Goal: Information Seeking & Learning: Learn about a topic

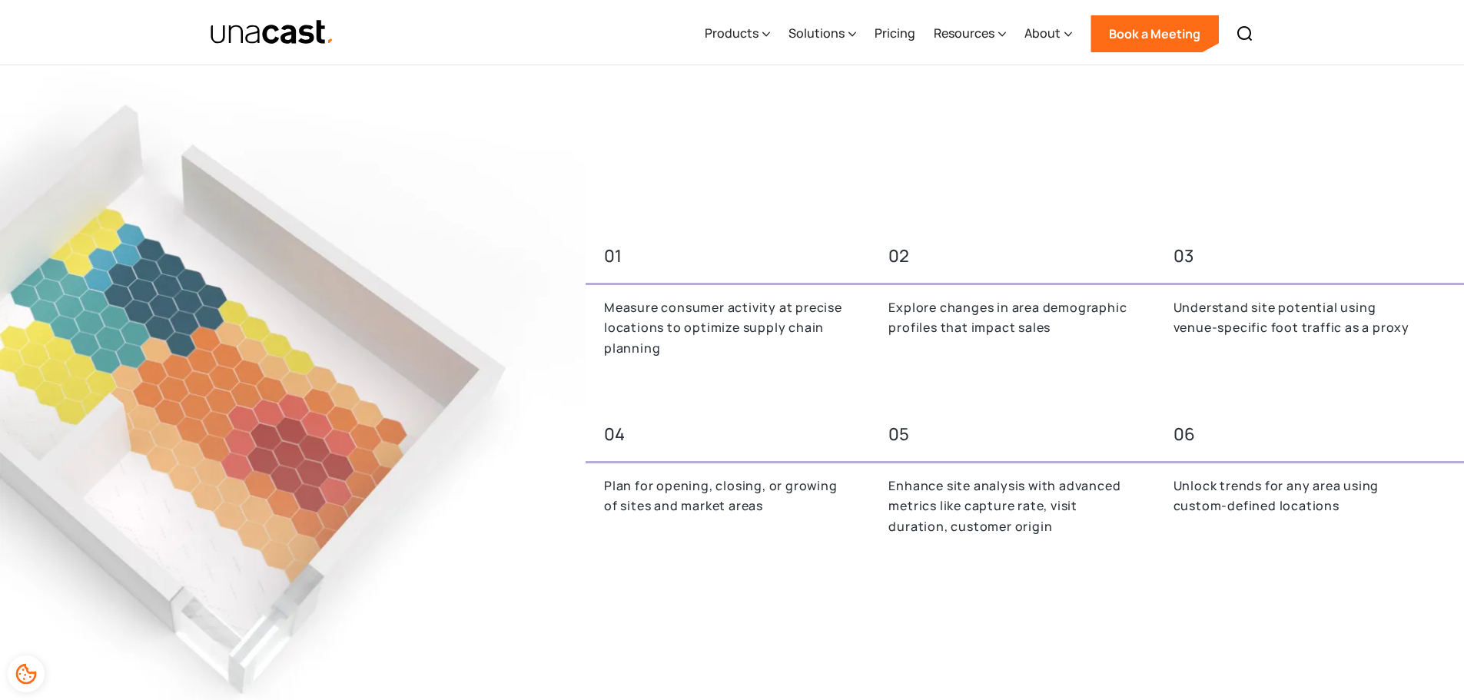
scroll to position [820, 0]
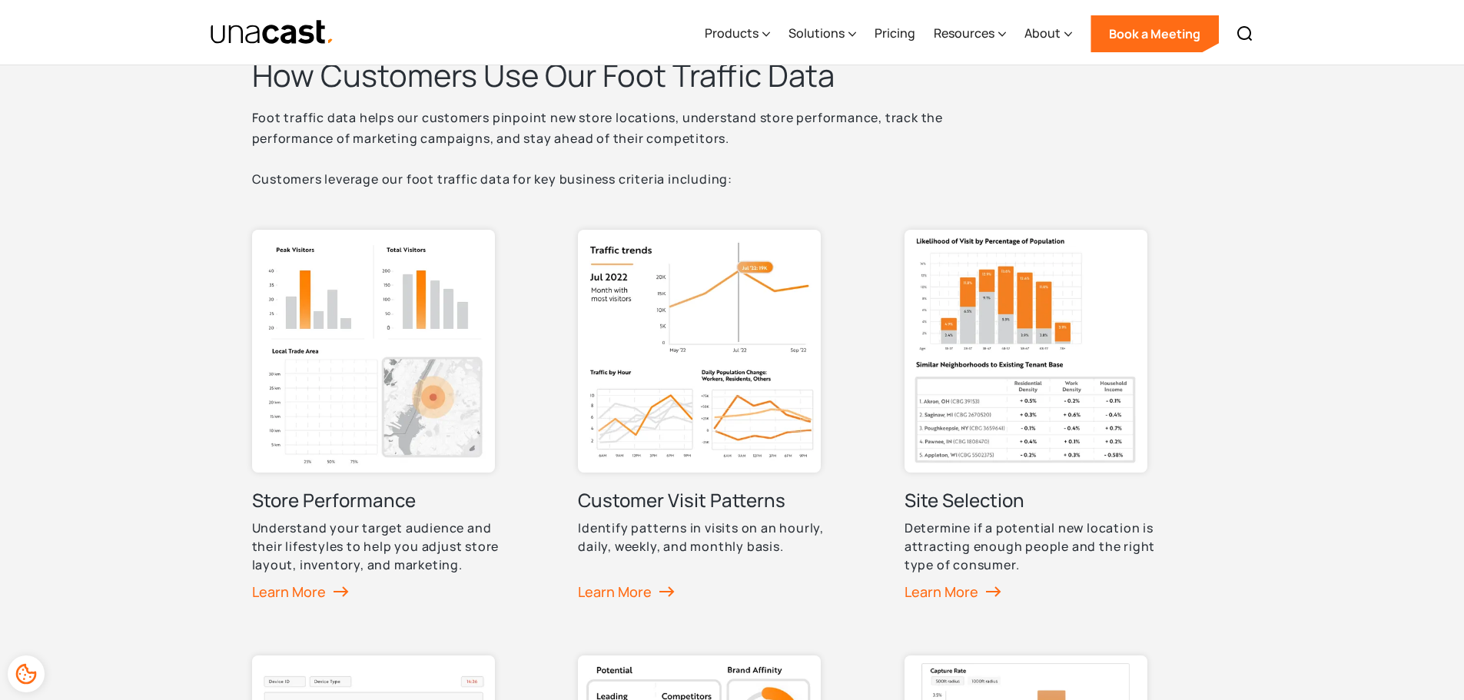
scroll to position [615, 0]
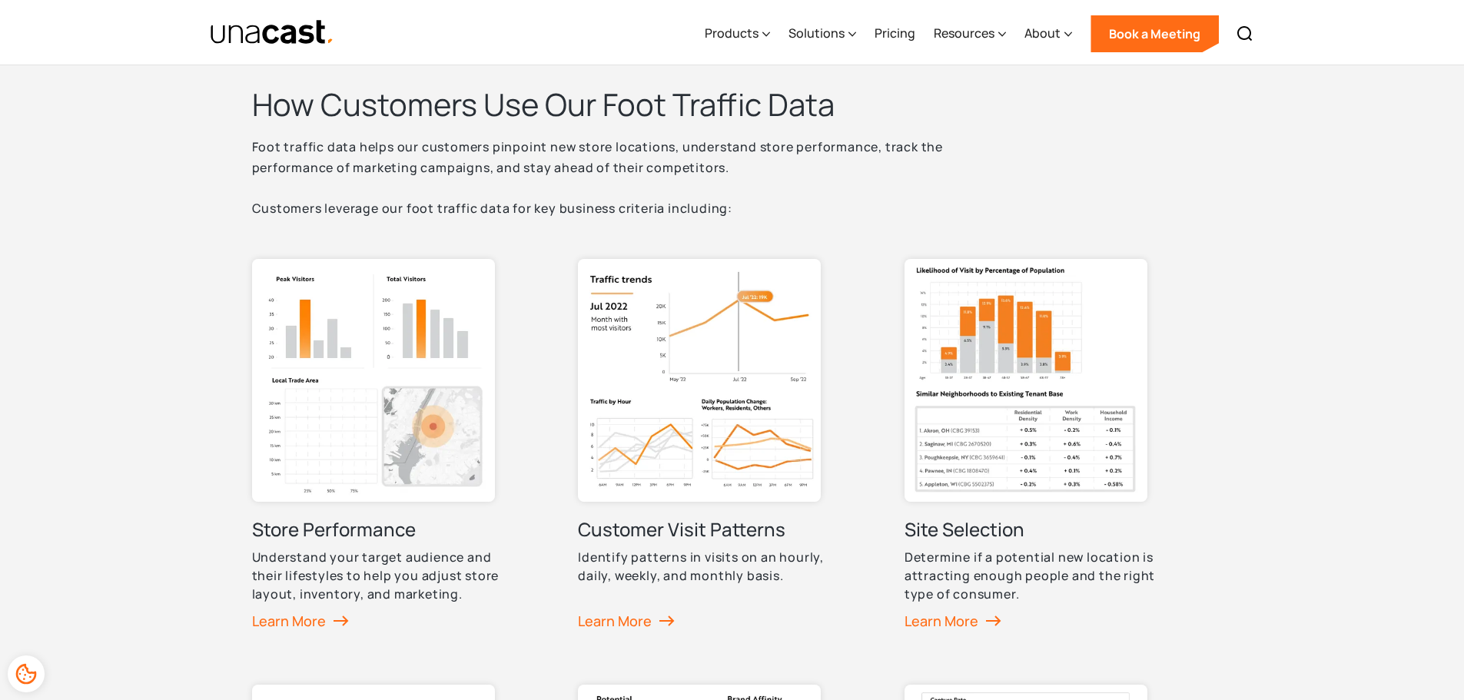
click at [1054, 342] on img at bounding box center [1026, 380] width 243 height 243
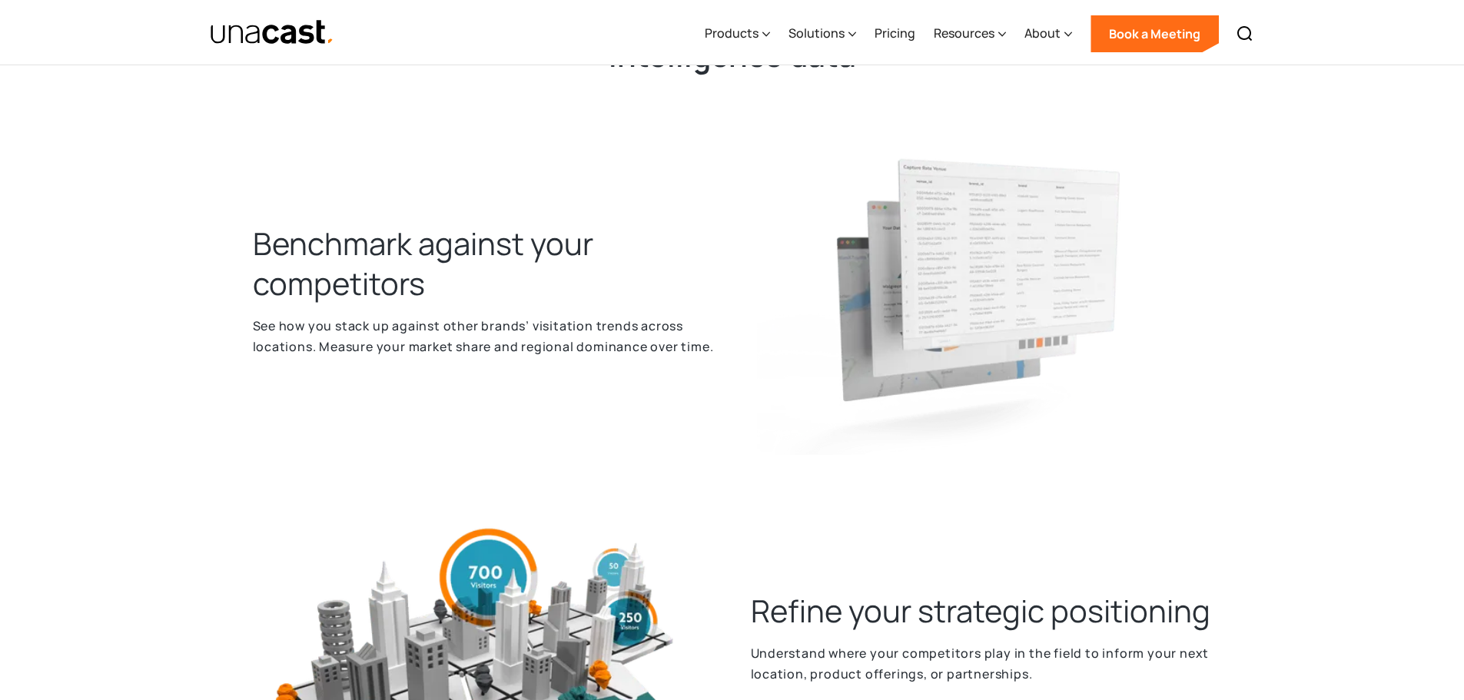
scroll to position [615, 0]
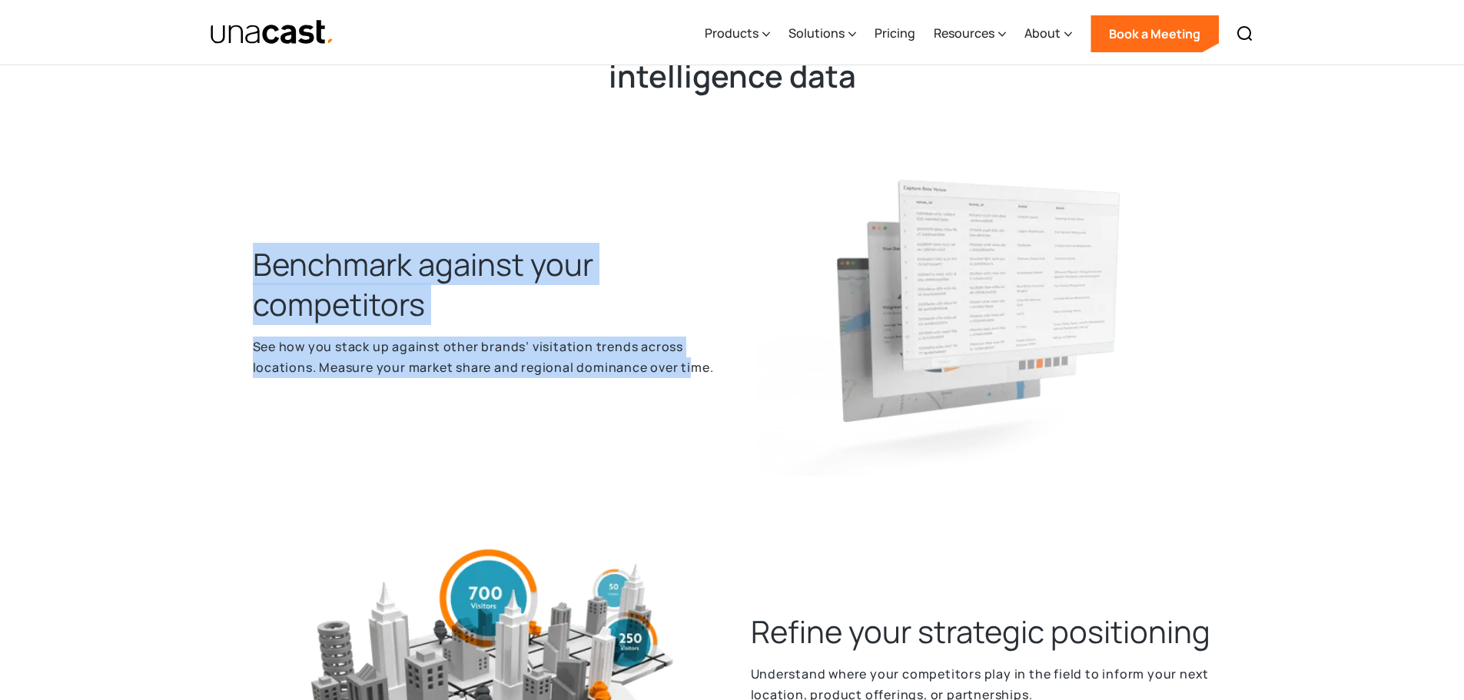
drag, startPoint x: 284, startPoint y: 252, endPoint x: 691, endPoint y: 343, distance: 416.6
click at [691, 343] on div "Empower your business with competitive intelligence data Benchmark against your…" at bounding box center [732, 657] width 1464 height 1584
click at [691, 343] on p "See how you stack up against other brands’ visitation trends across locations. …" at bounding box center [483, 357] width 461 height 41
drag, startPoint x: 721, startPoint y: 347, endPoint x: 244, endPoint y: 247, distance: 486.9
click at [244, 247] on div "Benchmark against your competitors See how you stack up against other brands’ v…" at bounding box center [484, 320] width 486 height 363
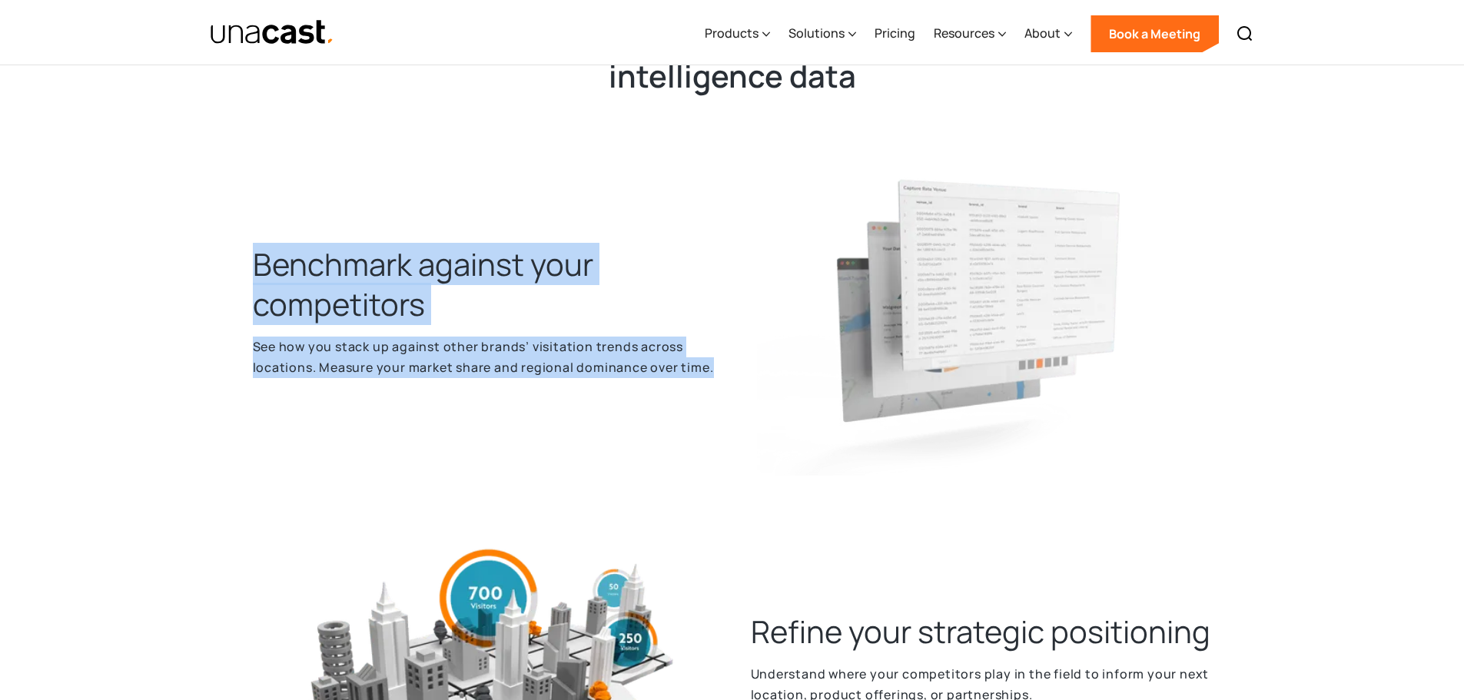
click at [244, 247] on div "Benchmark against your competitors See how you stack up against other brands’ v…" at bounding box center [484, 320] width 486 height 363
drag, startPoint x: 271, startPoint y: 253, endPoint x: 696, endPoint y: 351, distance: 436.3
click at [696, 351] on div "Benchmark against your competitors See how you stack up against other brands’ v…" at bounding box center [484, 320] width 486 height 363
click at [696, 351] on p "See how you stack up against other brands’ visitation trends across locations. …" at bounding box center [483, 357] width 461 height 41
drag, startPoint x: 696, startPoint y: 350, endPoint x: 242, endPoint y: 245, distance: 466.1
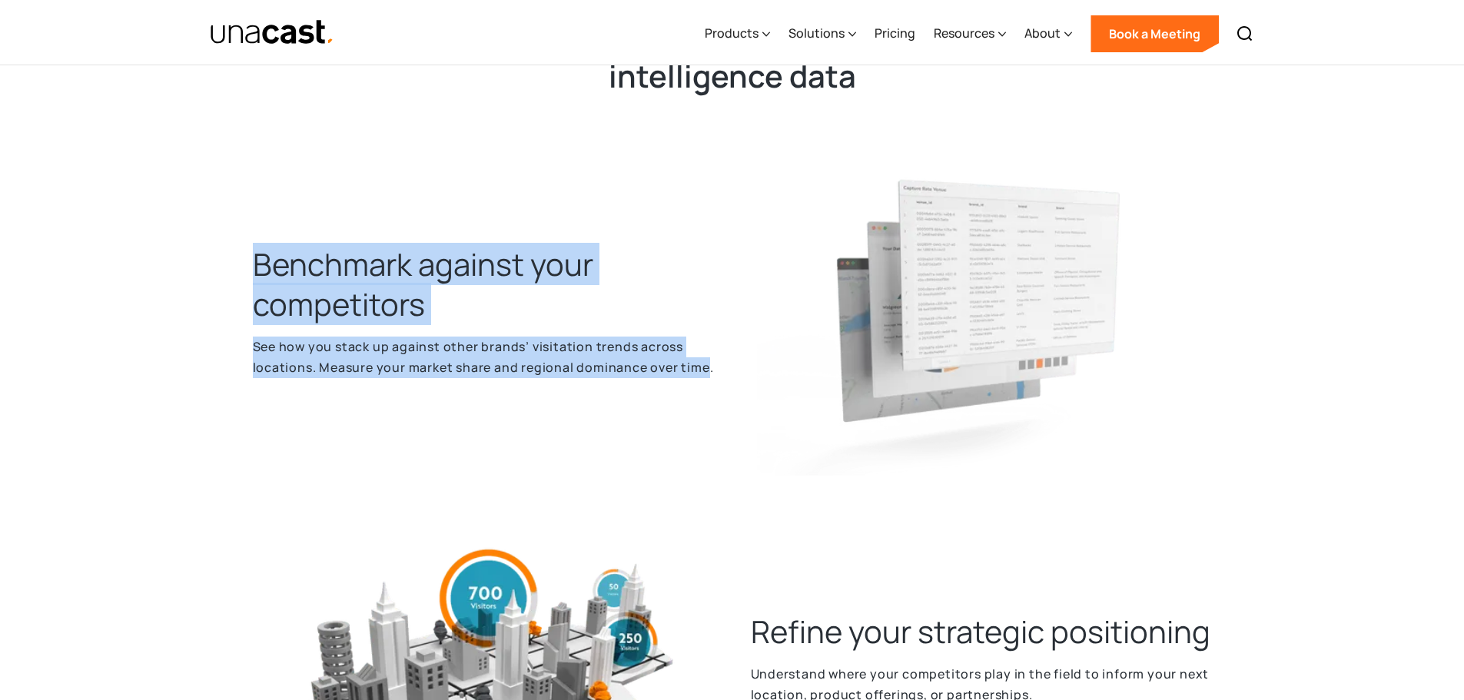
click at [242, 245] on div "Benchmark against your competitors See how you stack up against other brands’ v…" at bounding box center [484, 320] width 486 height 363
drag, startPoint x: 242, startPoint y: 245, endPoint x: 695, endPoint y: 347, distance: 463.9
click at [695, 347] on div "Benchmark against your competitors See how you stack up against other brands’ v…" at bounding box center [484, 320] width 486 height 363
click at [695, 347] on p "See how you stack up against other brands’ visitation trends across locations. …" at bounding box center [483, 357] width 461 height 41
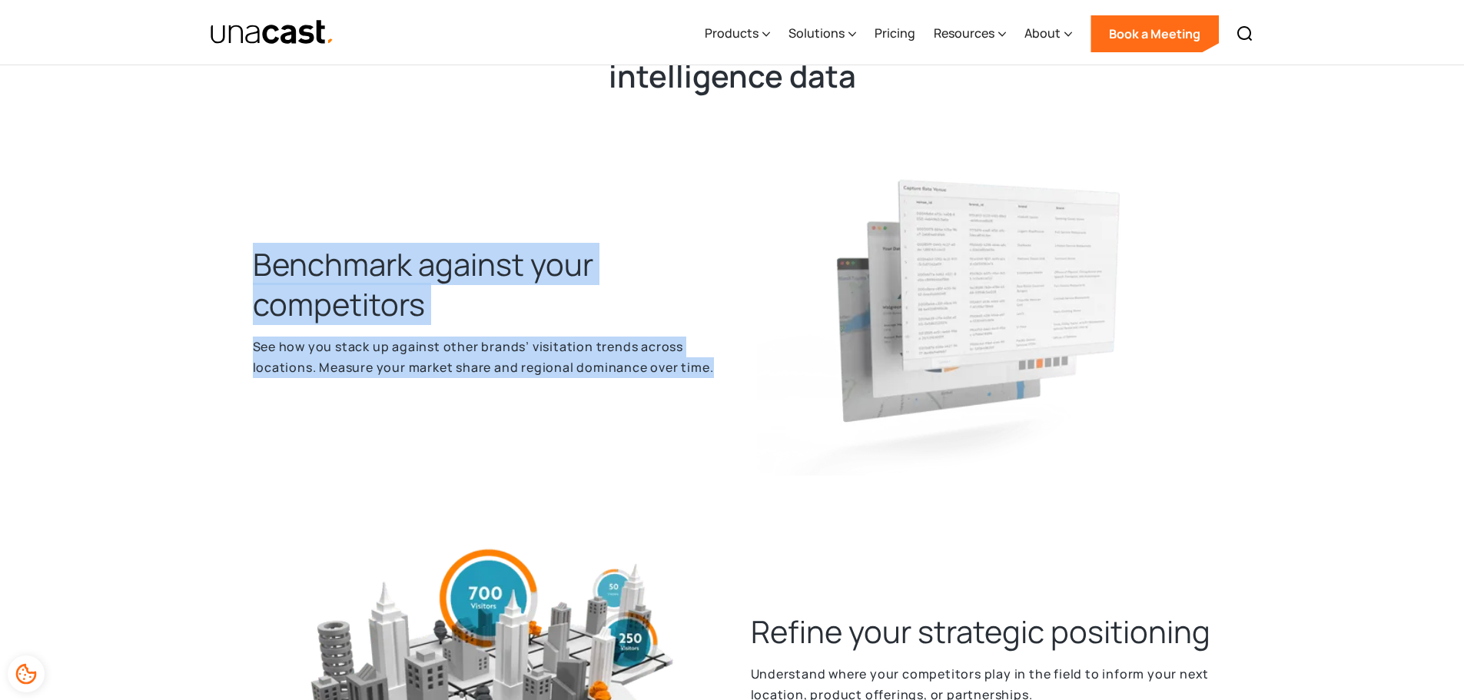
drag, startPoint x: 720, startPoint y: 347, endPoint x: 204, endPoint y: 244, distance: 525.9
click at [204, 244] on div "Empower your business with competitive intelligence data Benchmark against your…" at bounding box center [732, 657] width 1464 height 1584
click at [205, 244] on div "Empower your business with competitive intelligence data Benchmark against your…" at bounding box center [732, 657] width 1464 height 1584
drag, startPoint x: 247, startPoint y: 248, endPoint x: 668, endPoint y: 339, distance: 430.1
click at [667, 338] on div "Benchmark against your competitors See how you stack up against other brands’ v…" at bounding box center [484, 320] width 486 height 363
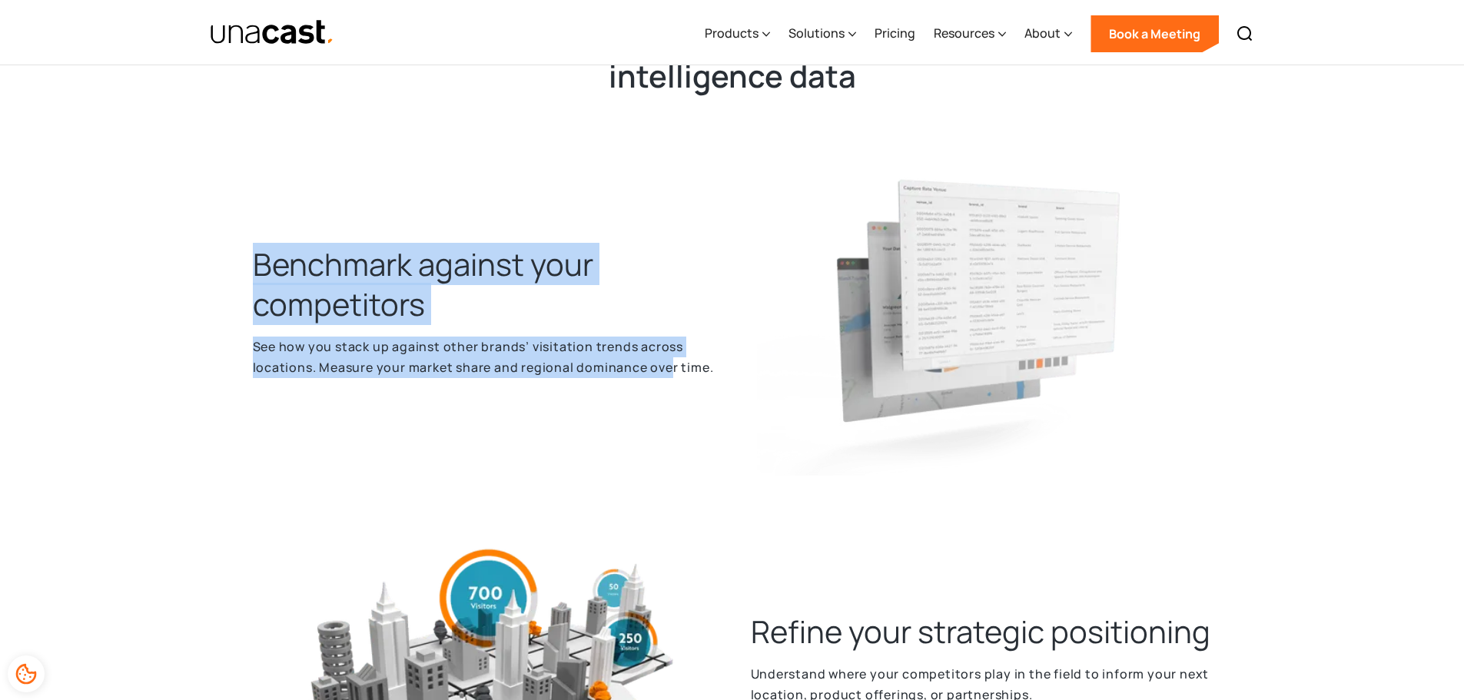
click at [668, 339] on p "See how you stack up against other brands’ visitation trends across locations. …" at bounding box center [483, 357] width 461 height 41
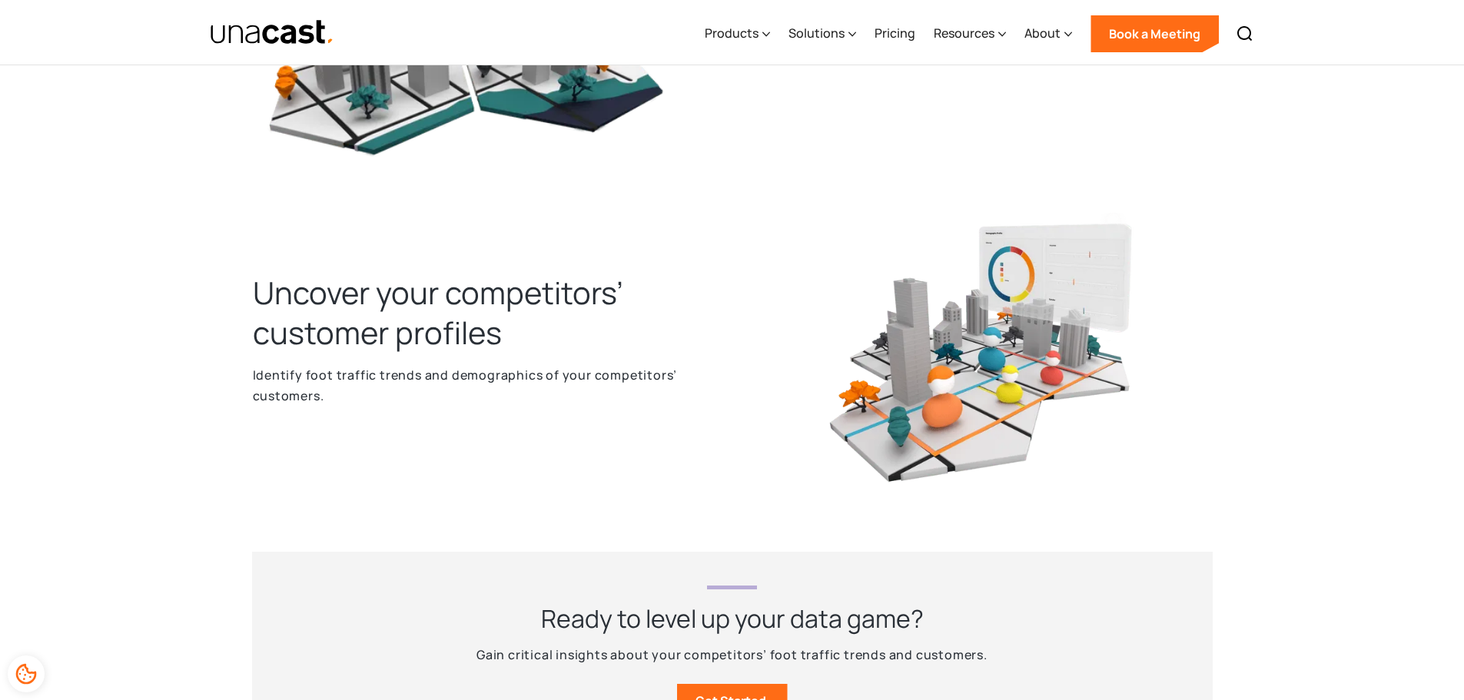
scroll to position [1230, 0]
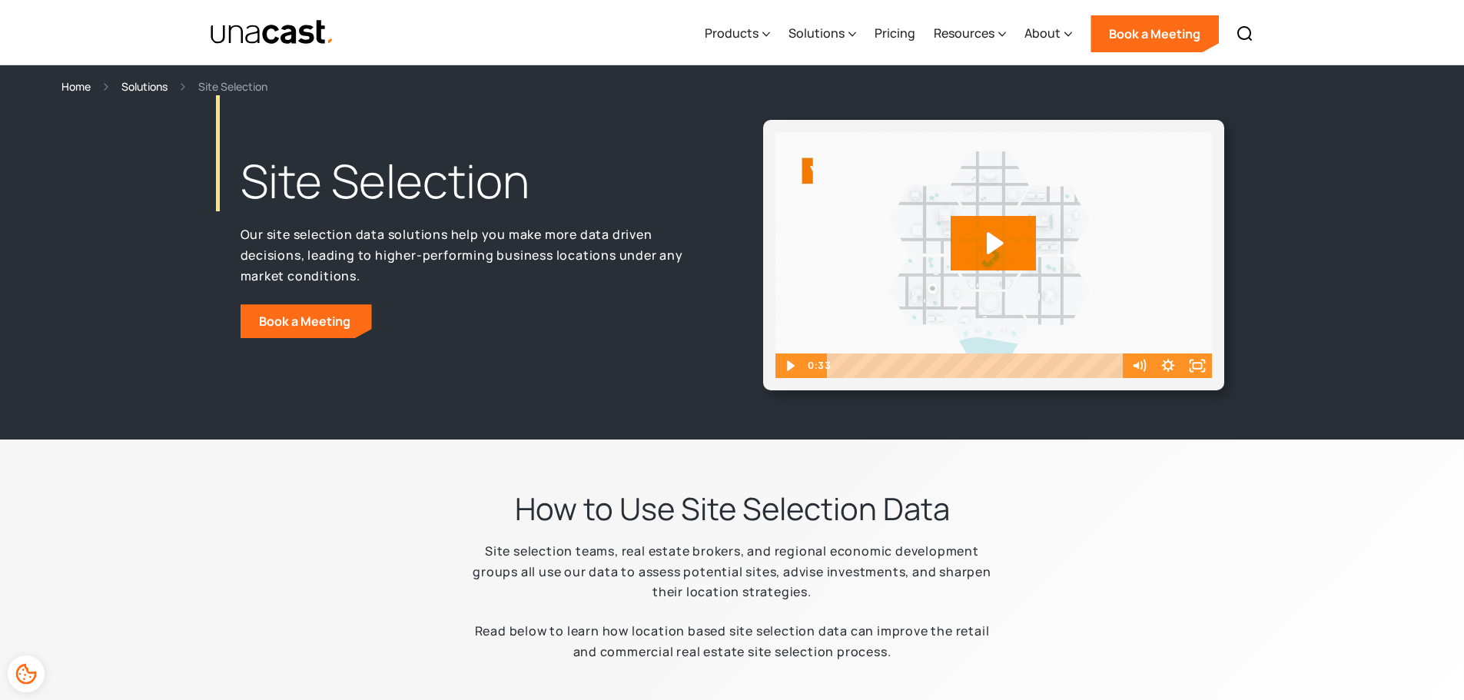
click at [999, 240] on icon "Play Video: Unacast - Our Datasets (Featured on the Site Selection Page)" at bounding box center [995, 243] width 17 height 22
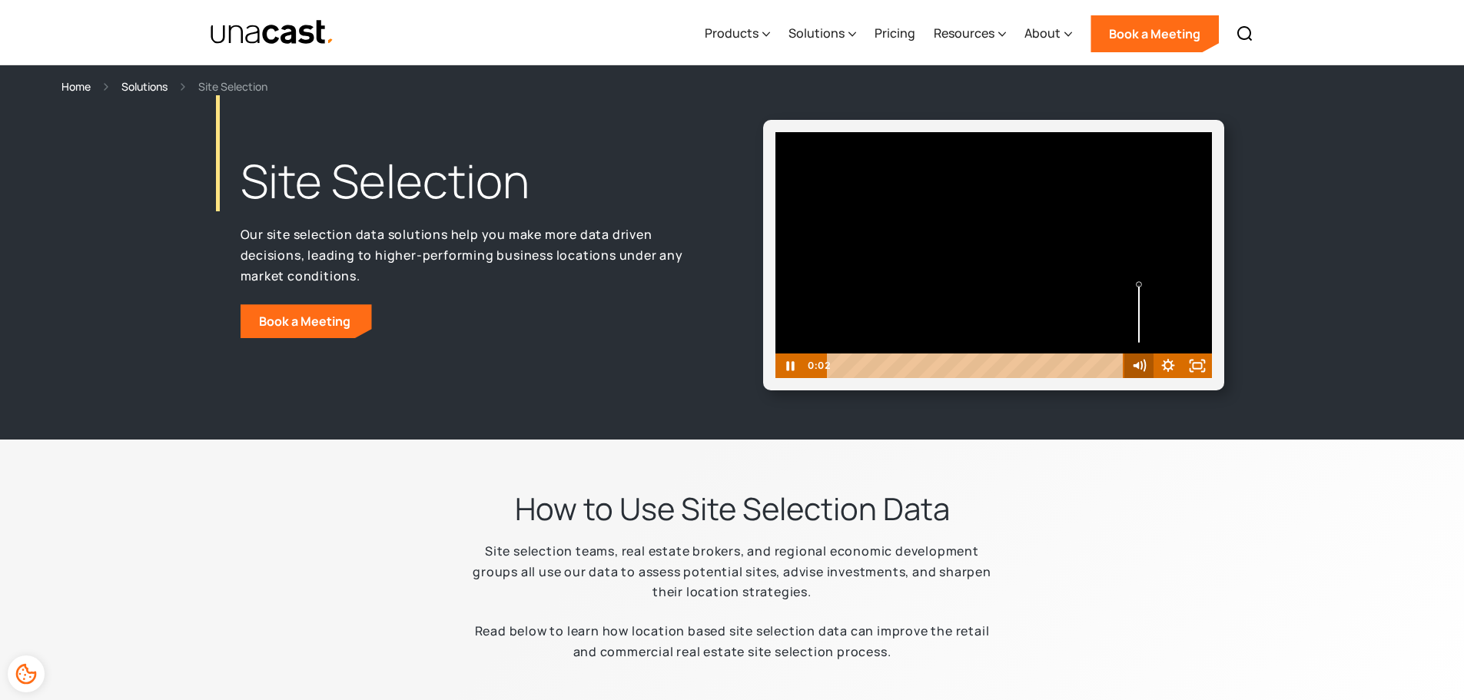
click at [1140, 366] on icon "Mute" at bounding box center [1138, 366] width 29 height 25
click at [792, 366] on icon "Pause" at bounding box center [789, 366] width 29 height 25
click at [792, 366] on icon "Play Video" at bounding box center [791, 366] width 9 height 12
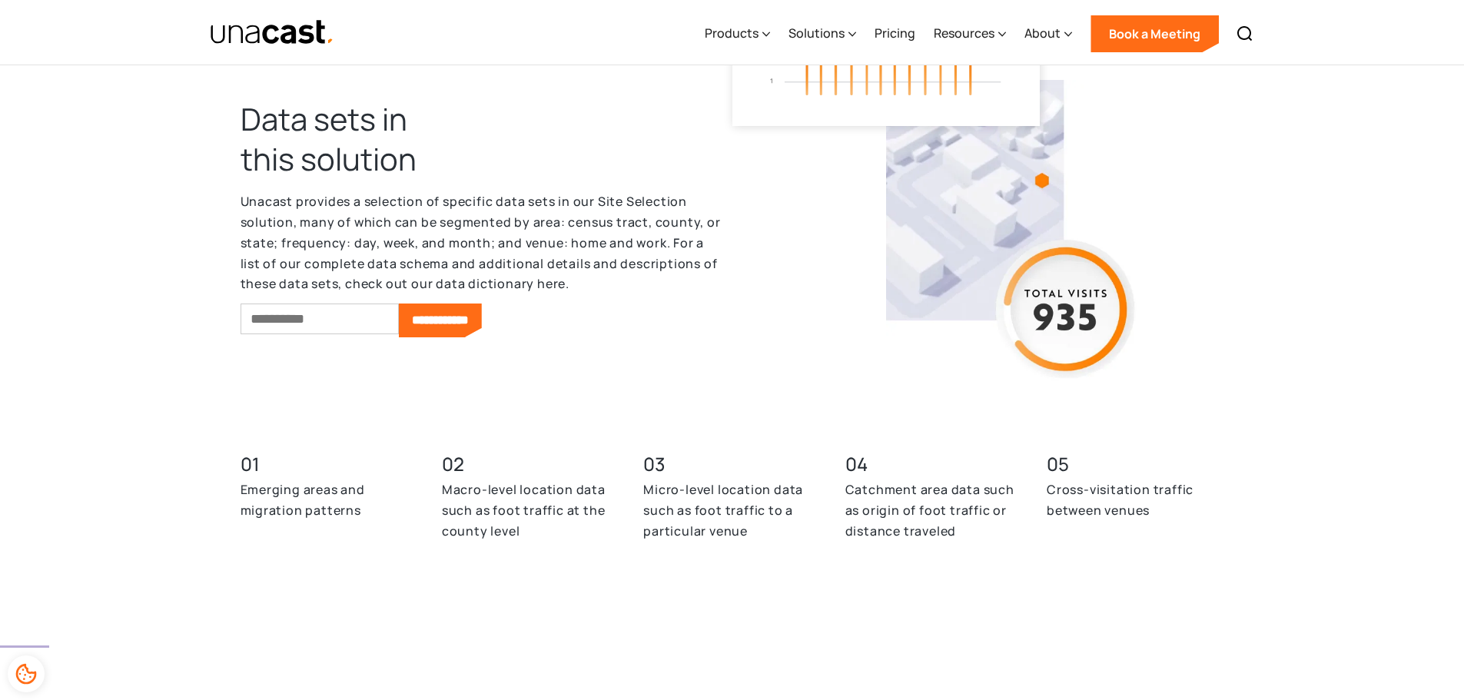
scroll to position [5124, 0]
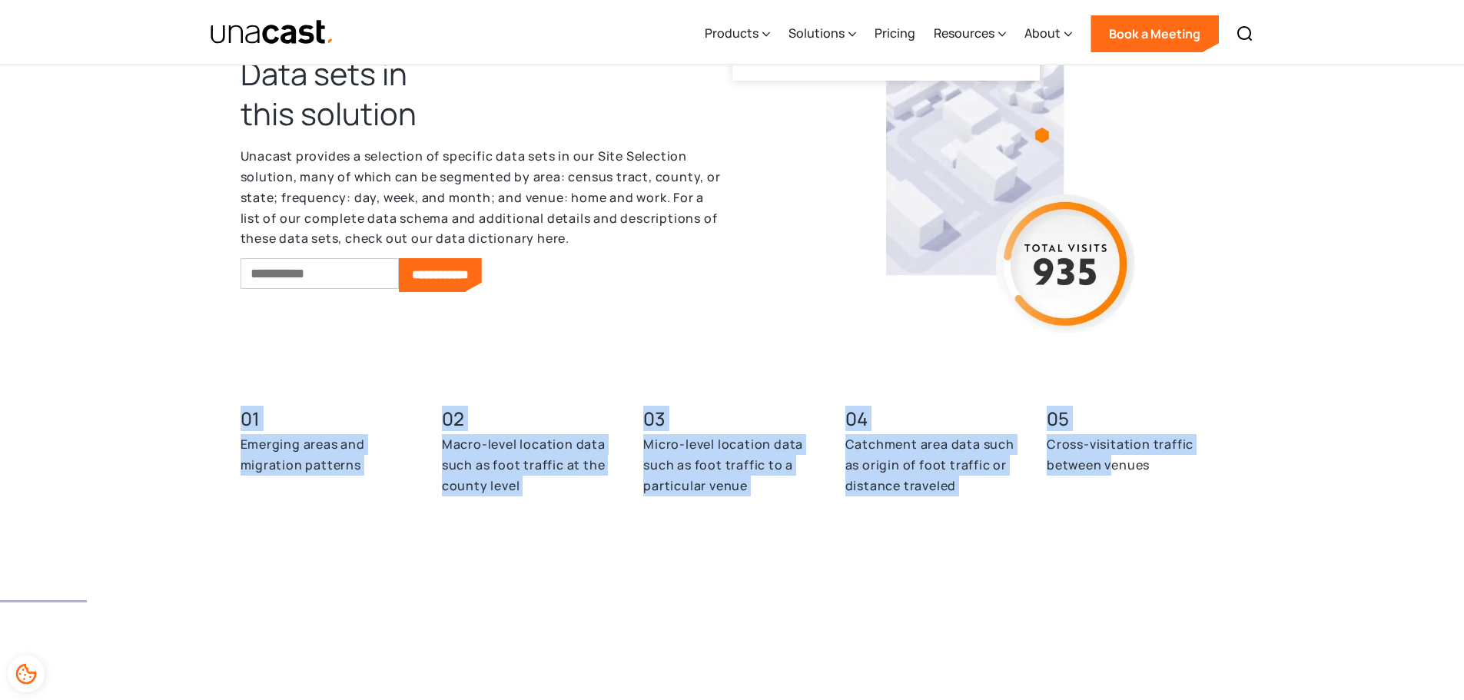
drag, startPoint x: 221, startPoint y: 424, endPoint x: 1115, endPoint y: 482, distance: 895.7
click at [1115, 482] on div "**********" at bounding box center [732, 271] width 1464 height 658
click at [1115, 482] on div "05 Cross-visitation traffic between venues" at bounding box center [1135, 459] width 177 height 111
drag, startPoint x: 1157, startPoint y: 476, endPoint x: 254, endPoint y: 430, distance: 904.2
click at [254, 430] on div "01 Emerging areas and migration patterns 02 Macro-level location data such as f…" at bounding box center [733, 471] width 984 height 135
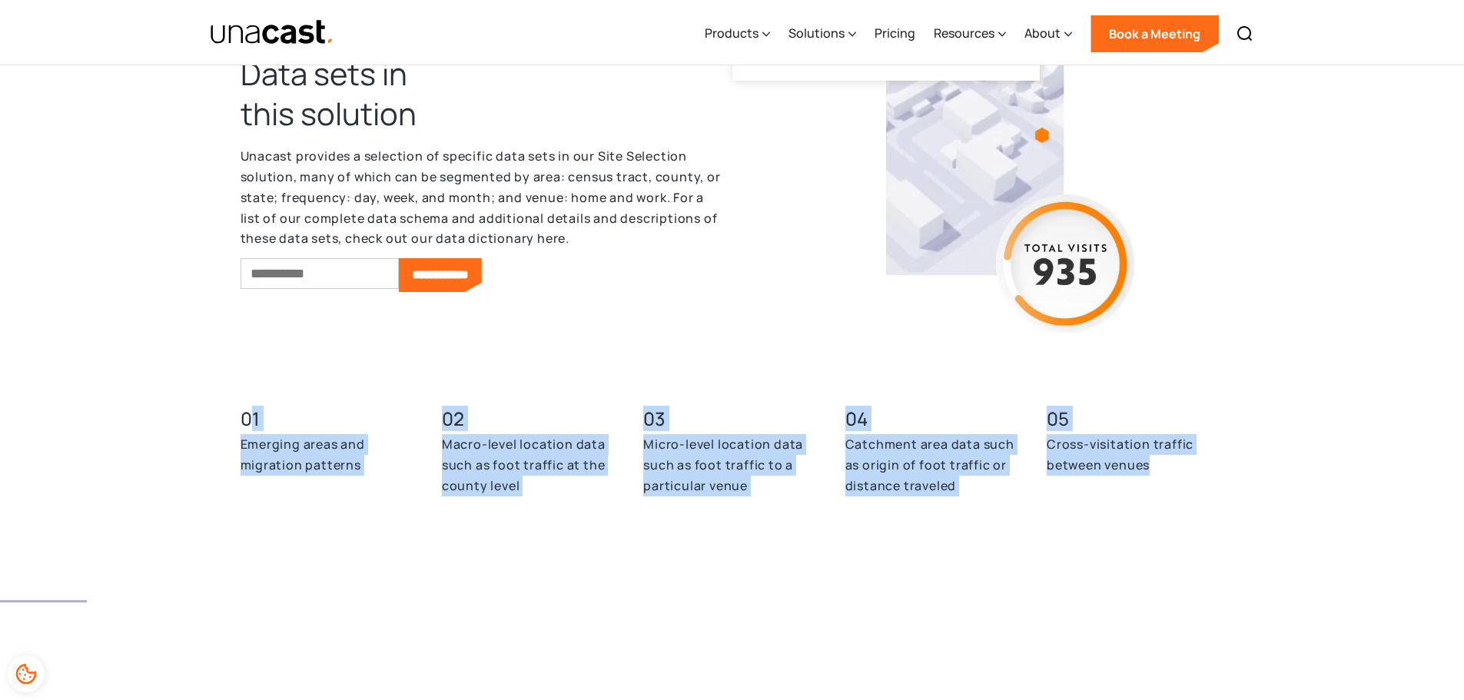
click at [254, 428] on h3 "01" at bounding box center [329, 419] width 177 height 18
drag, startPoint x: 233, startPoint y: 429, endPoint x: 1155, endPoint y: 479, distance: 923.6
click at [1155, 479] on div "**********" at bounding box center [732, 271] width 1464 height 658
click at [1155, 479] on div "05 Cross-visitation traffic between venues" at bounding box center [1135, 459] width 177 height 111
drag, startPoint x: 1155, startPoint y: 479, endPoint x: 224, endPoint y: 422, distance: 933.2
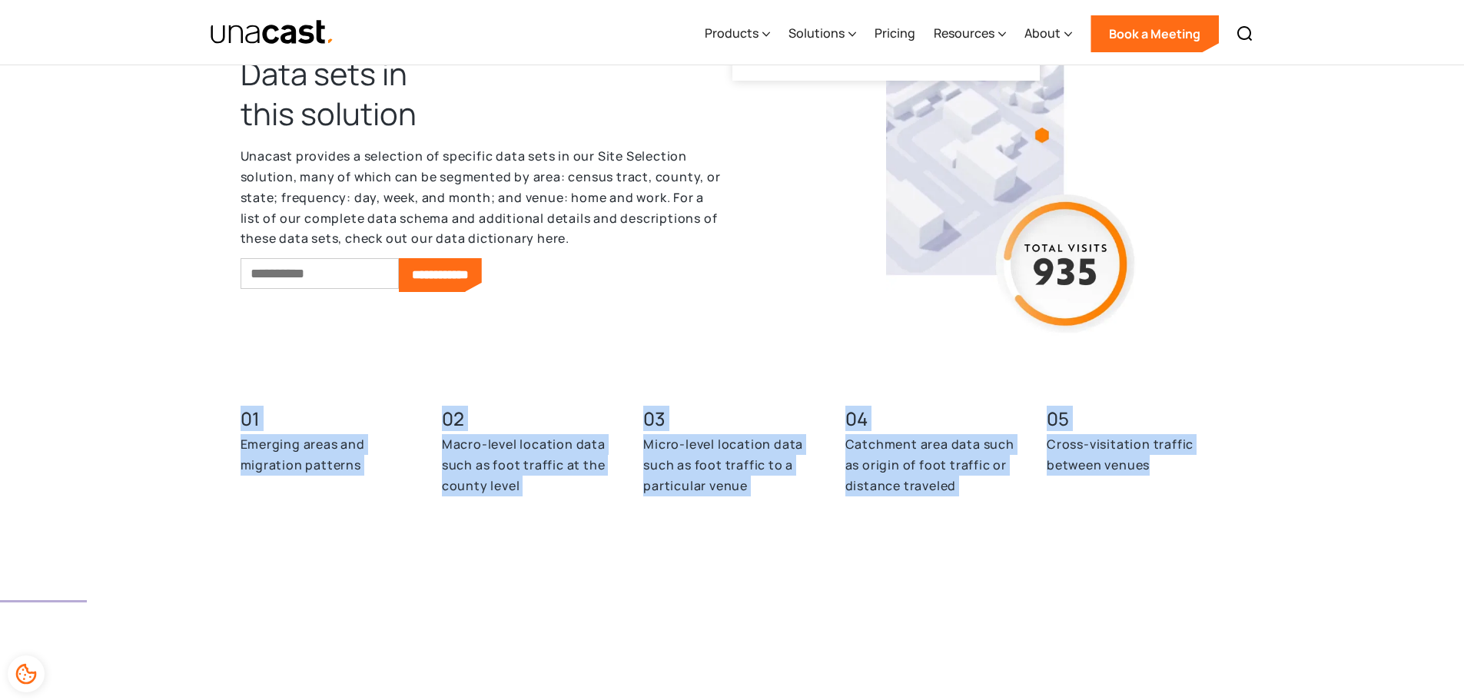
click at [224, 422] on div "**********" at bounding box center [732, 271] width 1464 height 658
click at [224, 421] on div "**********" at bounding box center [732, 271] width 1464 height 658
drag, startPoint x: 227, startPoint y: 417, endPoint x: 1167, endPoint y: 475, distance: 941.7
click at [1167, 475] on div "**********" at bounding box center [732, 271] width 1464 height 658
click at [1167, 475] on p "Cross-visitation traffic between venues" at bounding box center [1135, 454] width 177 height 41
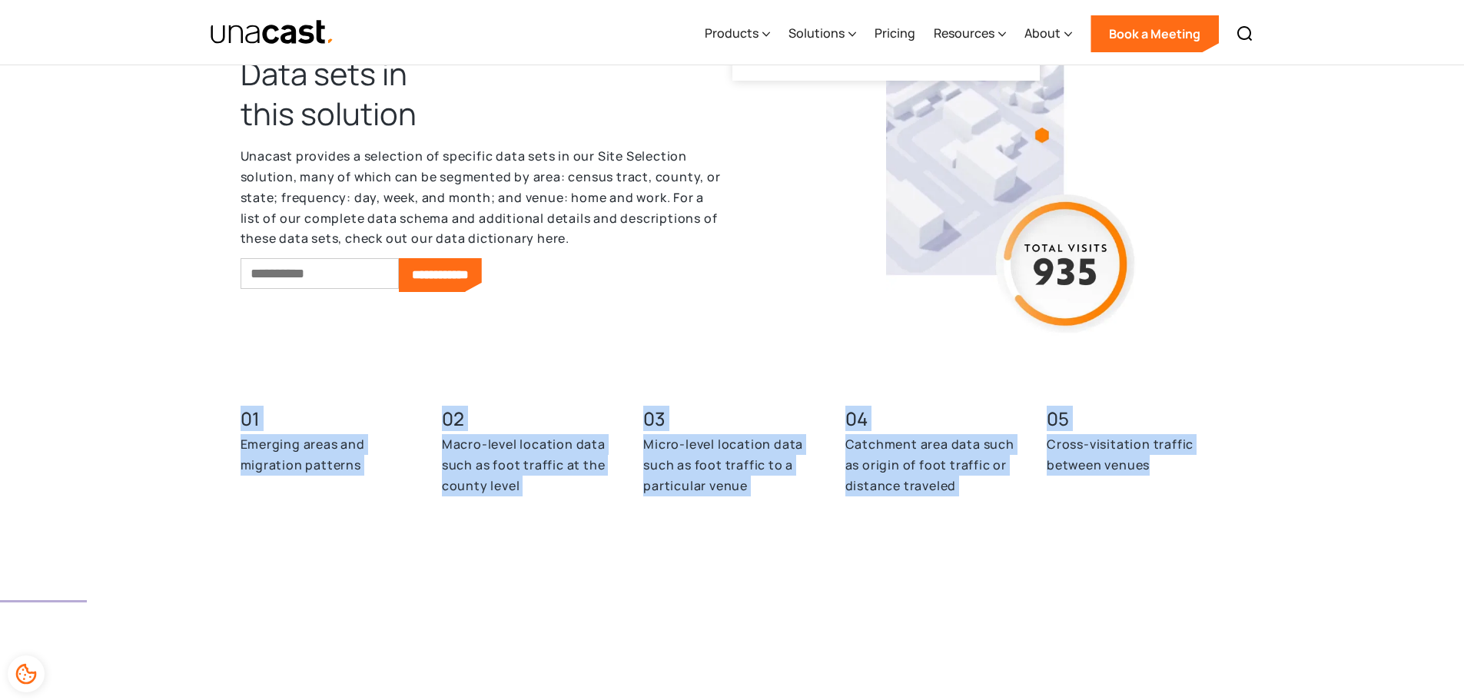
drag, startPoint x: 1127, startPoint y: 475, endPoint x: 227, endPoint y: 415, distance: 901.2
click at [227, 415] on div "**********" at bounding box center [732, 271] width 1464 height 658
drag, startPoint x: 227, startPoint y: 415, endPoint x: 1137, endPoint y: 483, distance: 912.6
click at [1137, 483] on div "**********" at bounding box center [732, 271] width 1464 height 658
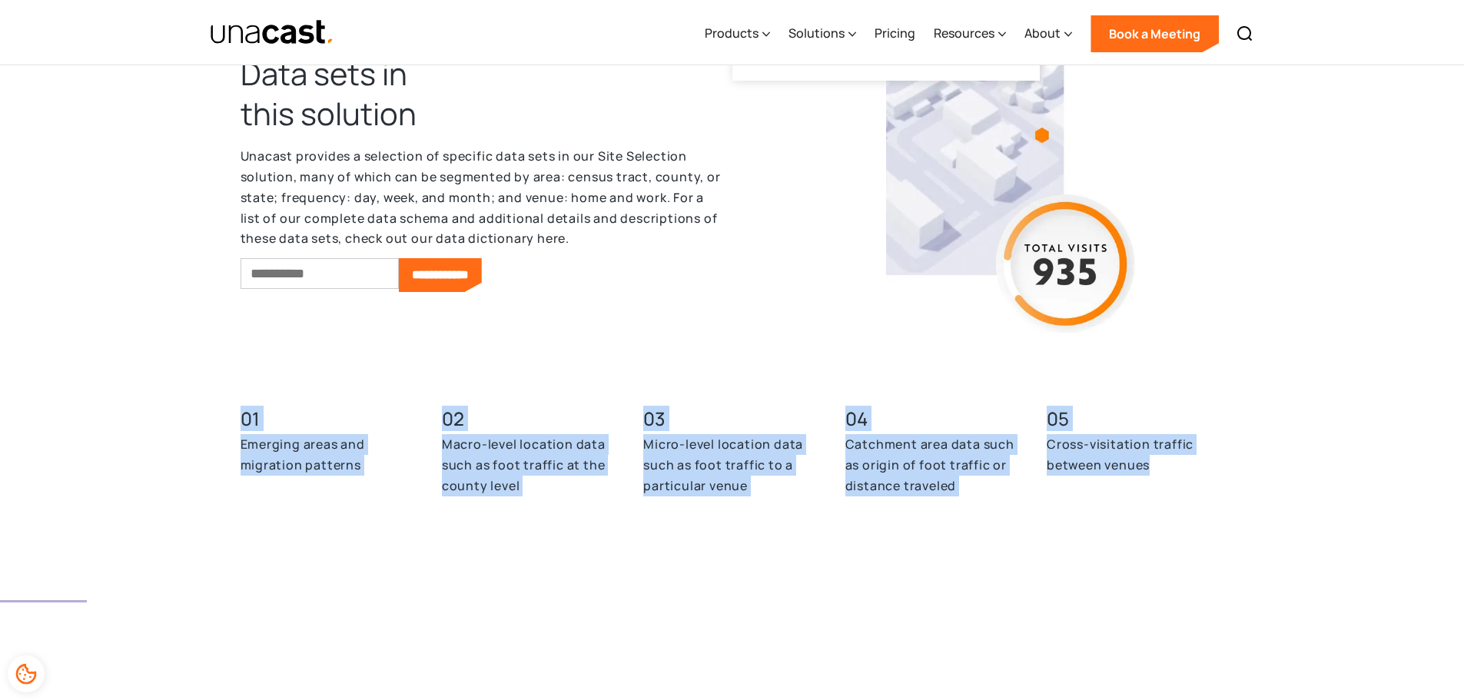
click at [1137, 483] on div "05 Cross-visitation traffic between venues" at bounding box center [1135, 459] width 177 height 111
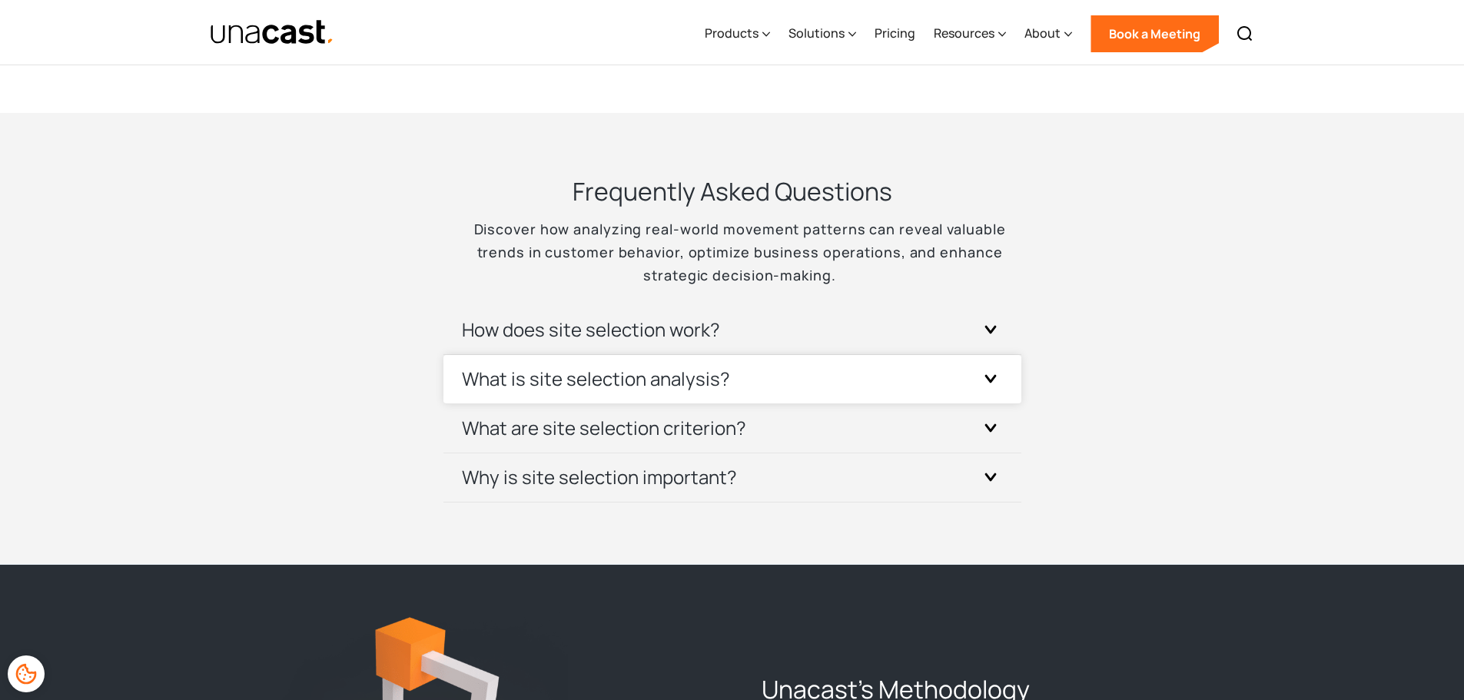
scroll to position [6354, 0]
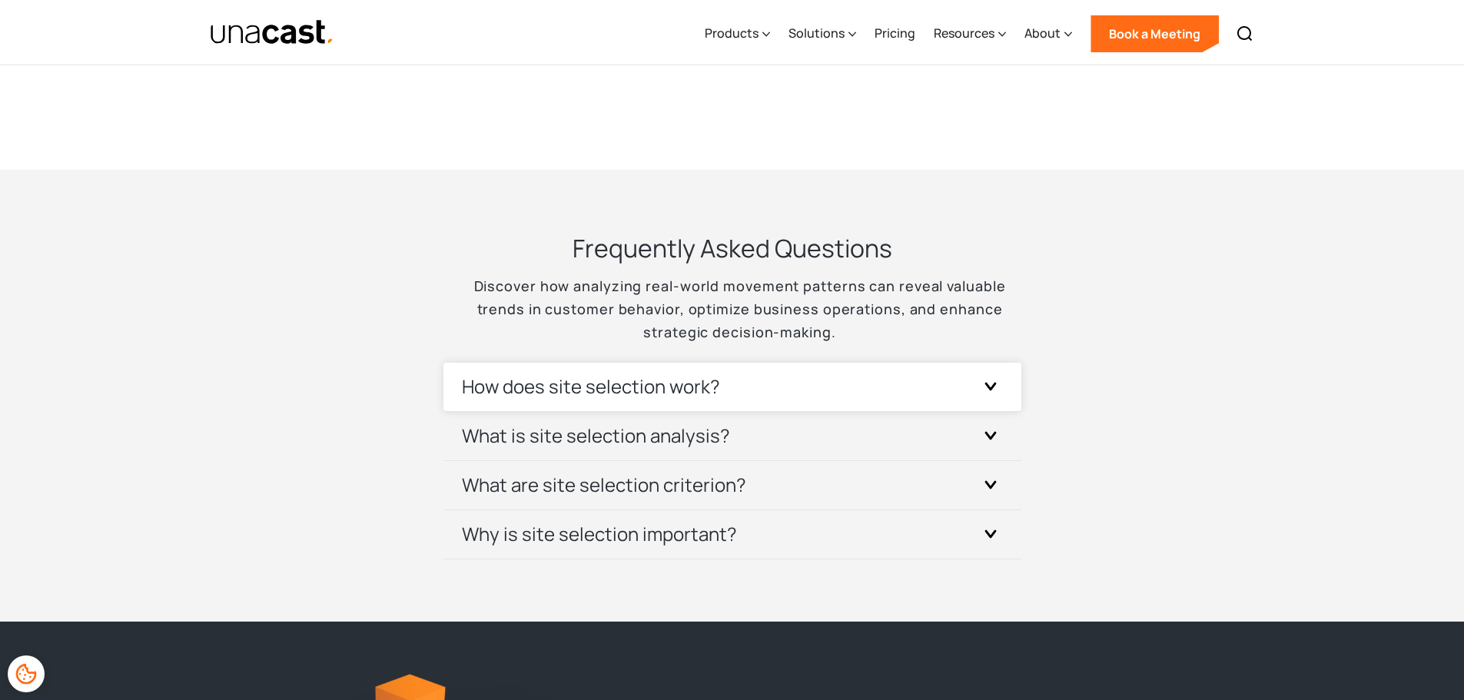
click at [988, 394] on div at bounding box center [990, 386] width 25 height 25
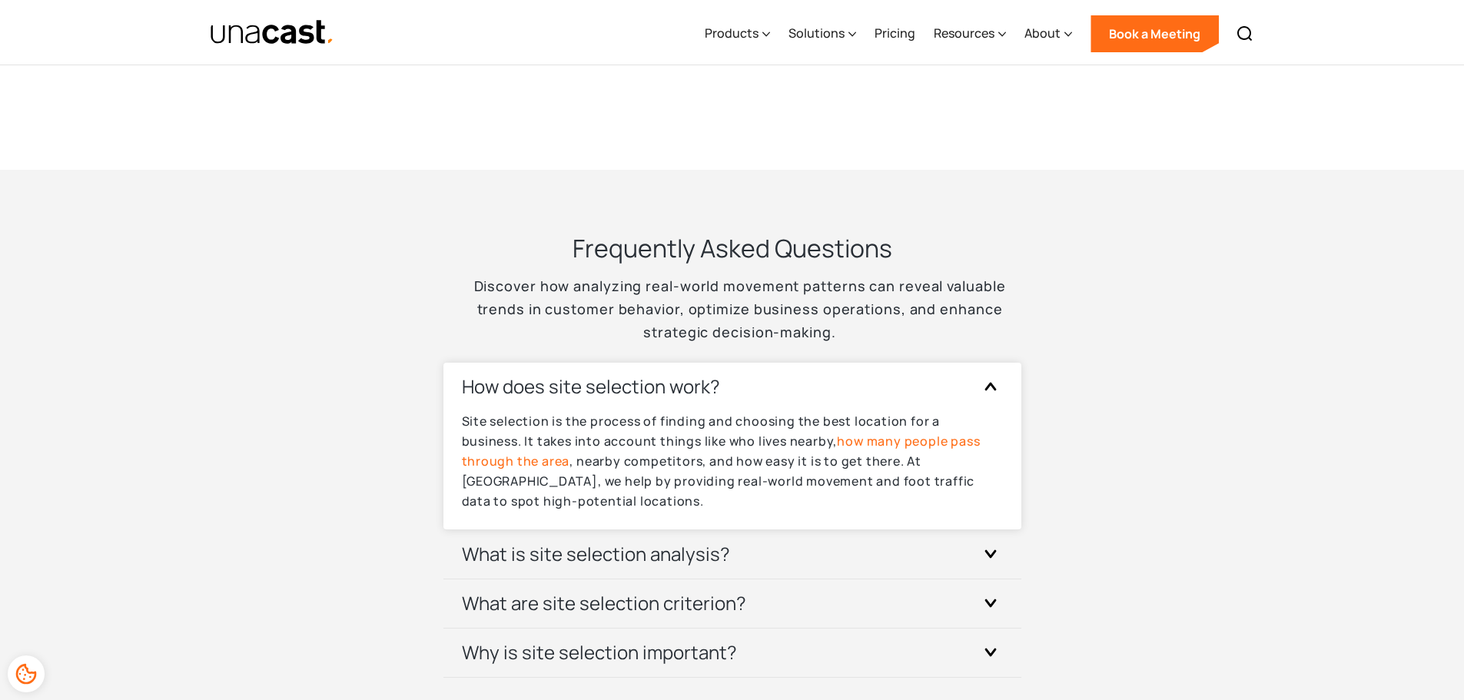
click at [987, 393] on div at bounding box center [990, 386] width 25 height 25
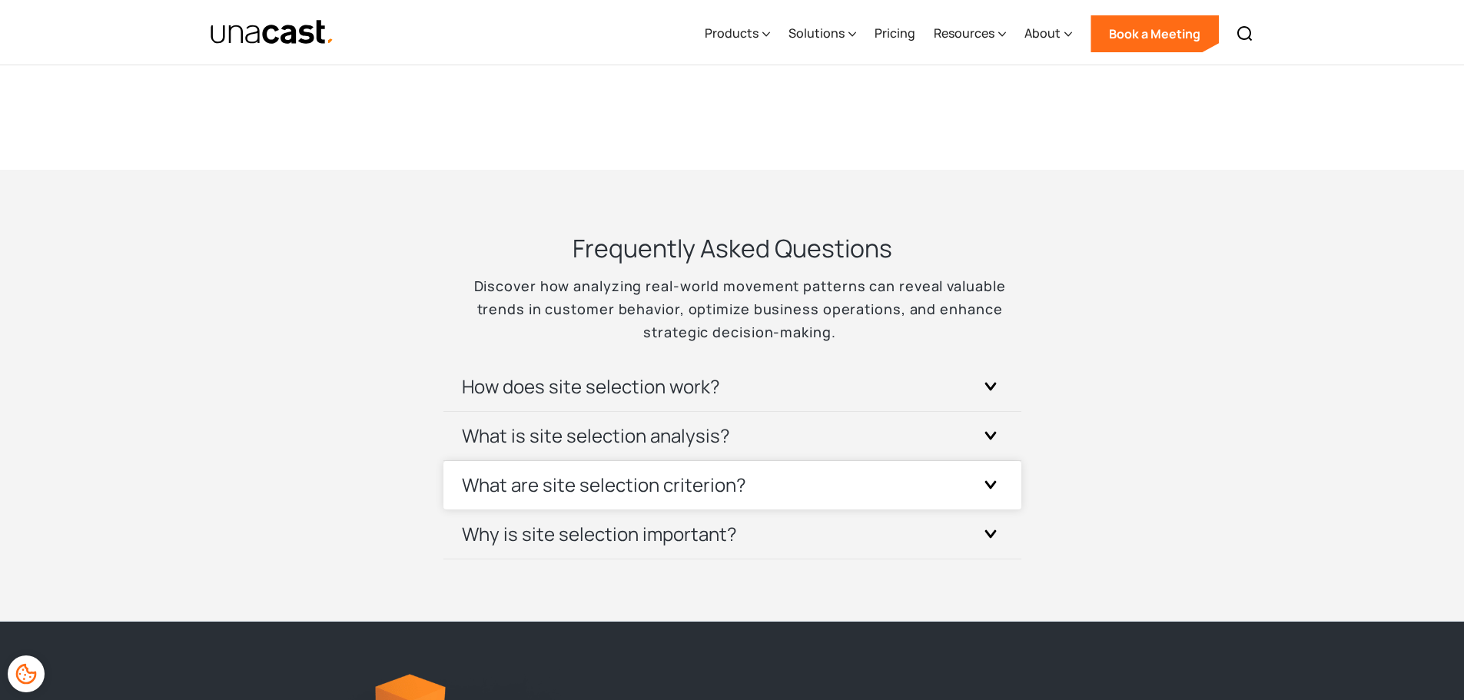
click at [993, 480] on div at bounding box center [990, 485] width 25 height 25
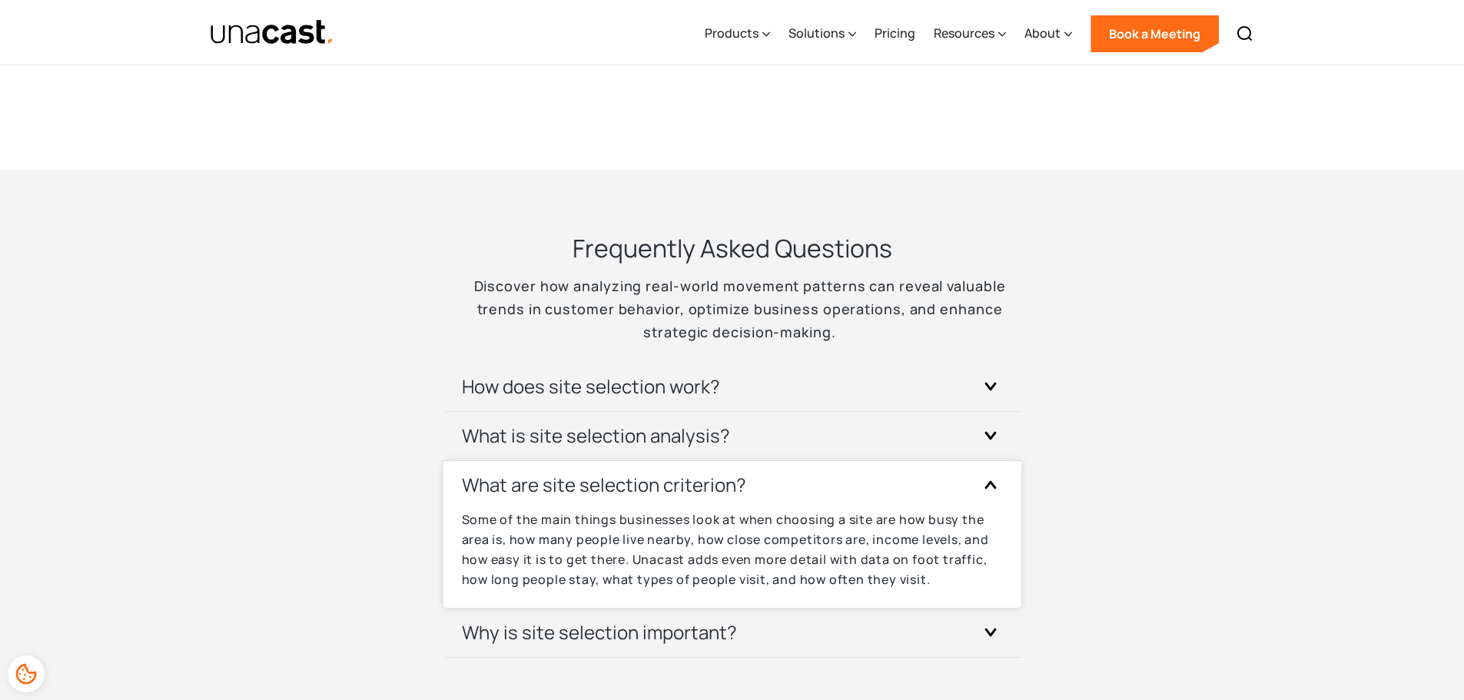
click at [993, 480] on div at bounding box center [990, 485] width 25 height 25
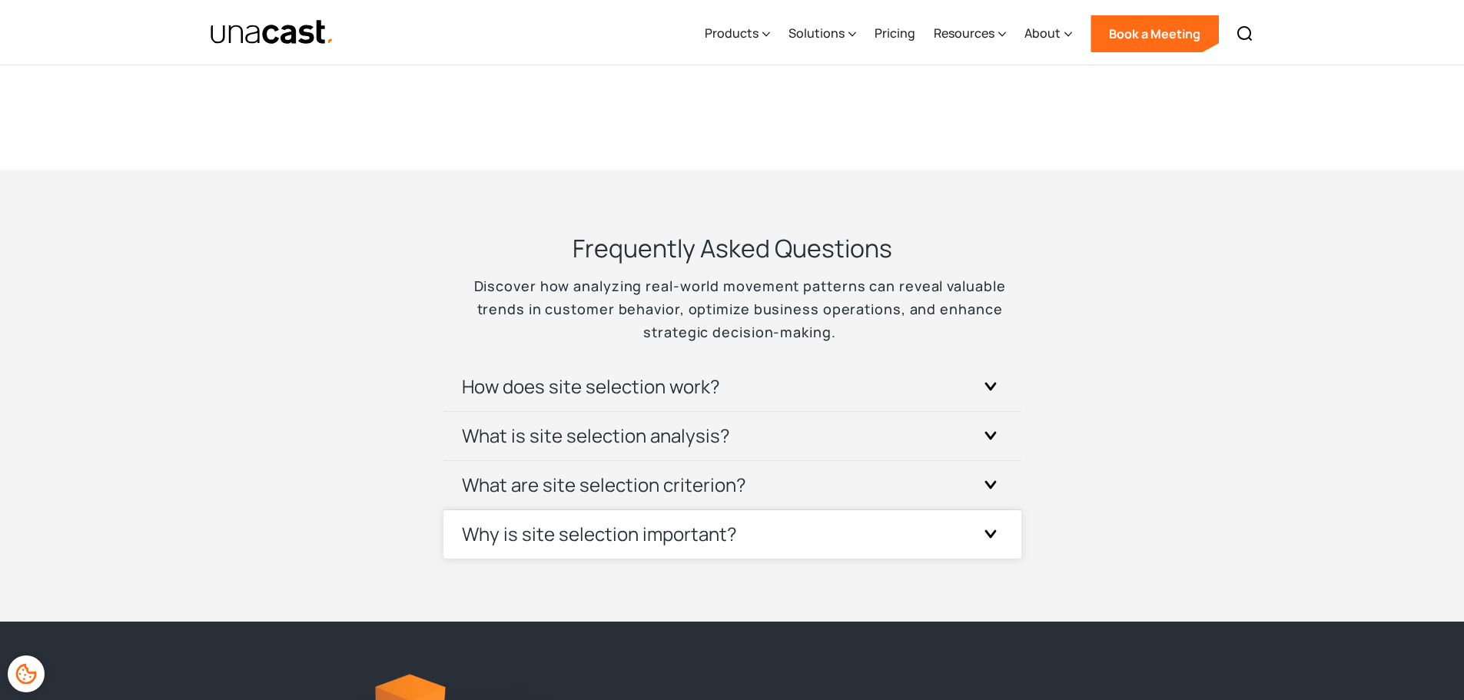
click at [990, 520] on div "Why is site selection important?" at bounding box center [732, 534] width 541 height 48
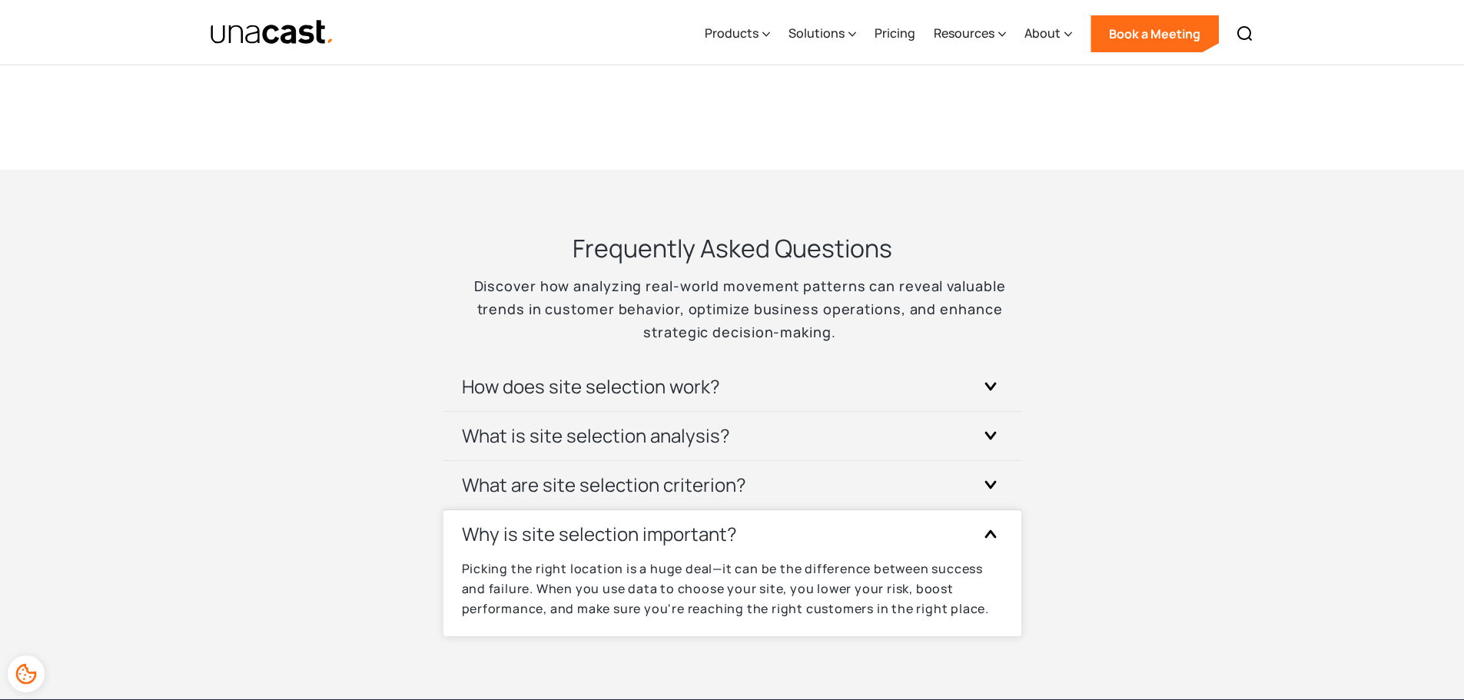
click at [990, 528] on div at bounding box center [990, 534] width 25 height 25
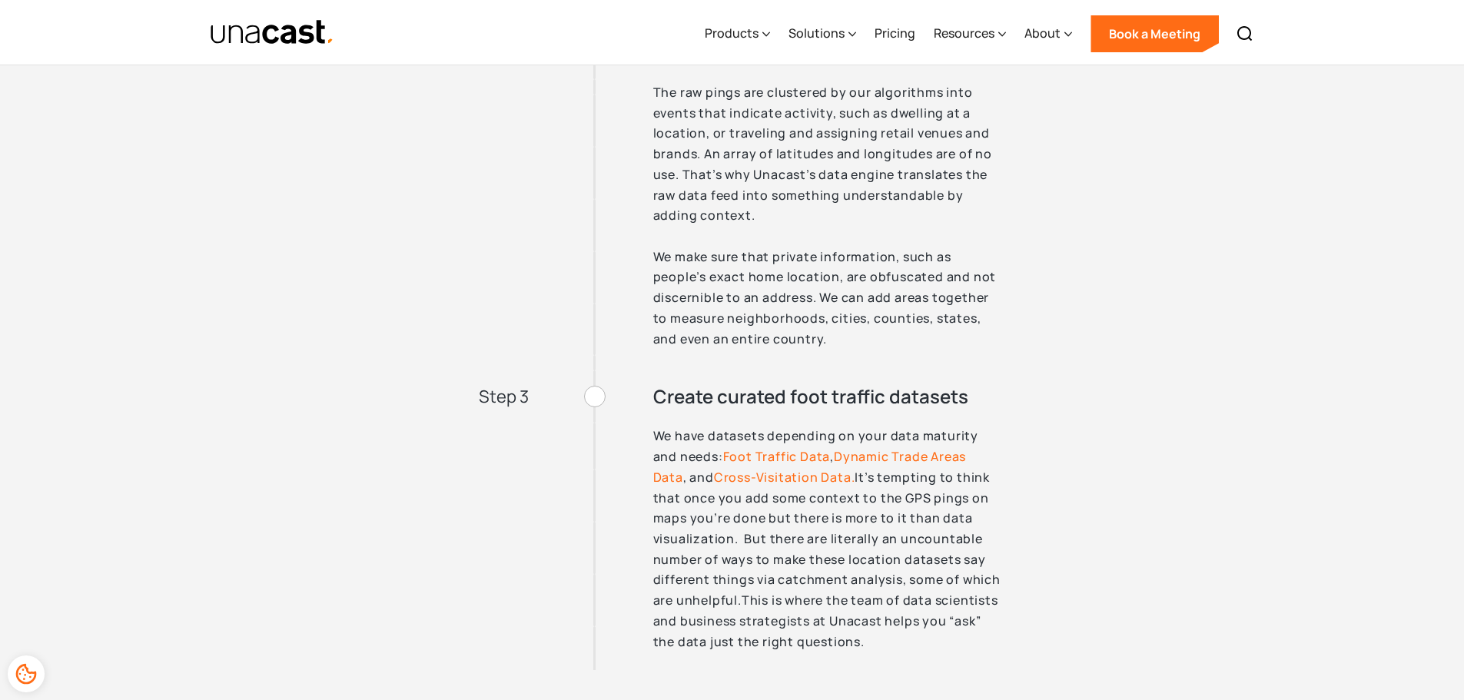
scroll to position [4509, 0]
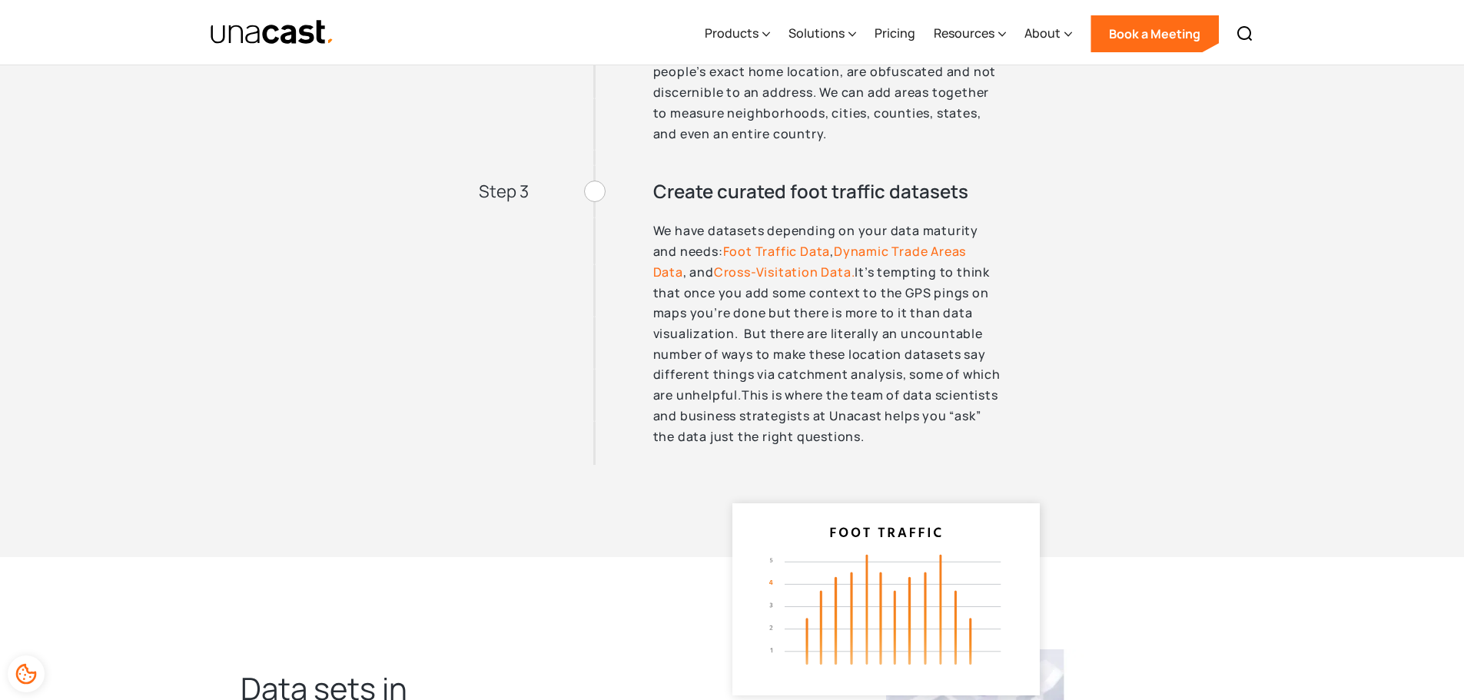
drag, startPoint x: 654, startPoint y: 231, endPoint x: 883, endPoint y: 433, distance: 305.0
click at [883, 433] on p "We have datasets depending on your data maturity and needs: Foot Traffic Data ,…" at bounding box center [827, 334] width 348 height 226
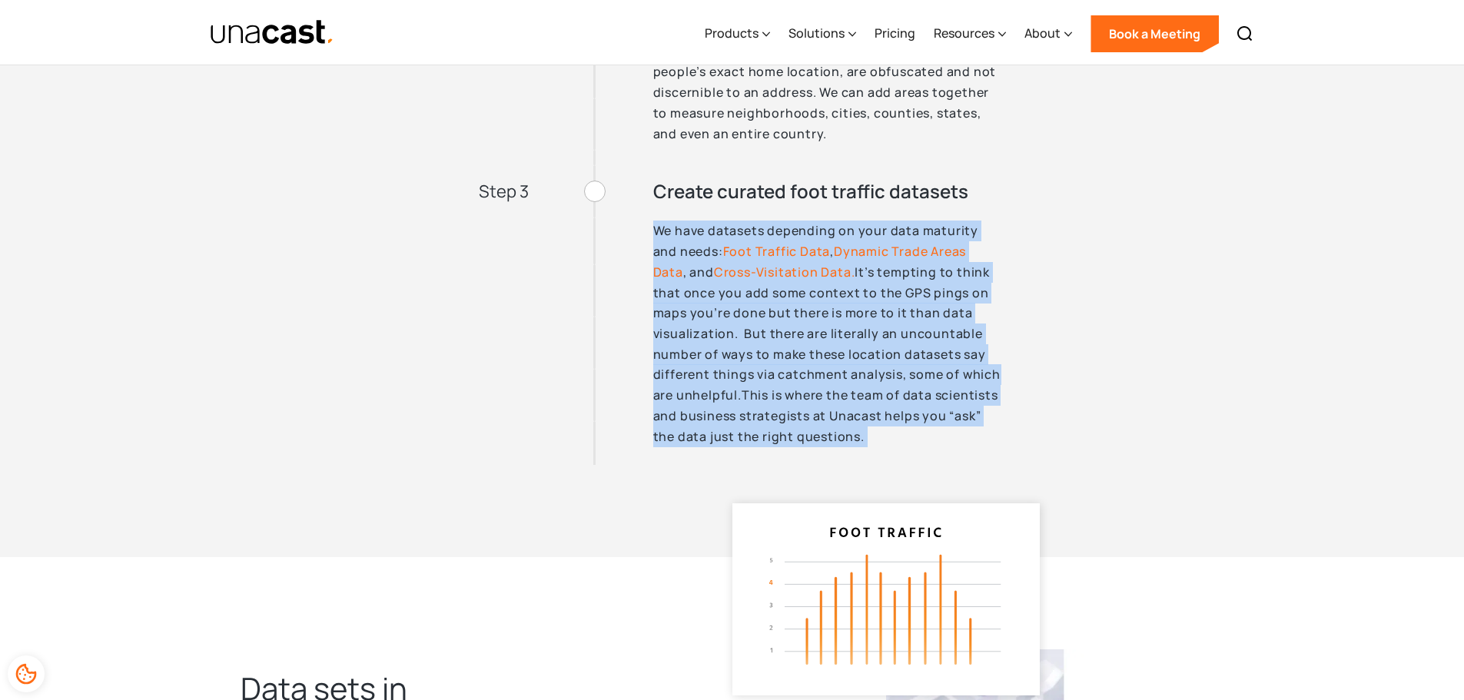
drag, startPoint x: 873, startPoint y: 433, endPoint x: 664, endPoint y: 237, distance: 286.6
click at [664, 237] on p "We have datasets depending on your data maturity and needs: Foot Traffic Data ,…" at bounding box center [827, 334] width 348 height 226
click at [788, 357] on p "We have datasets depending on your data maturity and needs: Foot Traffic Data ,…" at bounding box center [827, 334] width 348 height 226
drag, startPoint x: 903, startPoint y: 438, endPoint x: 651, endPoint y: 228, distance: 328.0
click at [651, 228] on div "We have datasets depending on your data maturity and needs: Foot Traffic Data ,…" at bounding box center [732, 343] width 538 height 244
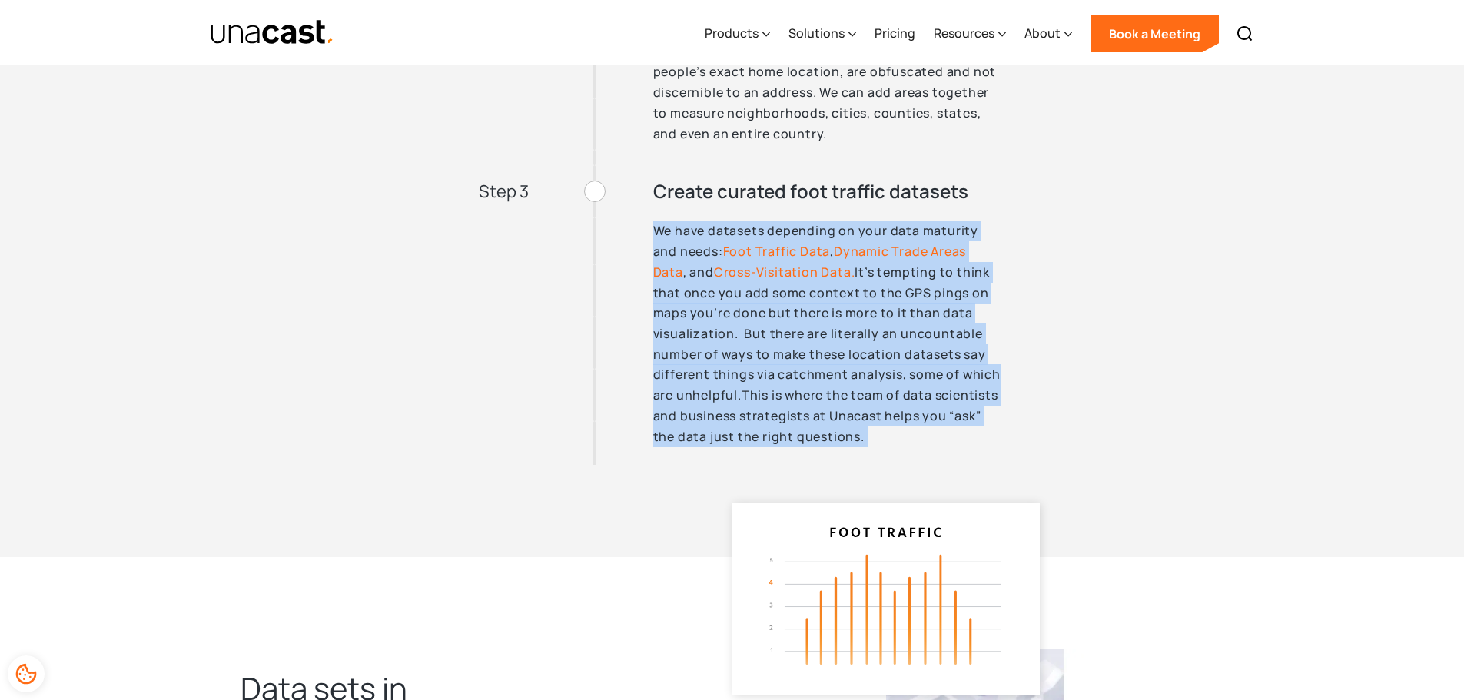
click at [827, 390] on p "We have datasets depending on your data maturity and needs: Foot Traffic Data ,…" at bounding box center [827, 334] width 348 height 226
drag, startPoint x: 842, startPoint y: 424, endPoint x: 635, endPoint y: 211, distance: 297.3
click at [635, 211] on div "Step 3 Create curated foot traffic datasets We have datasets depending on your …" at bounding box center [732, 313] width 538 height 303
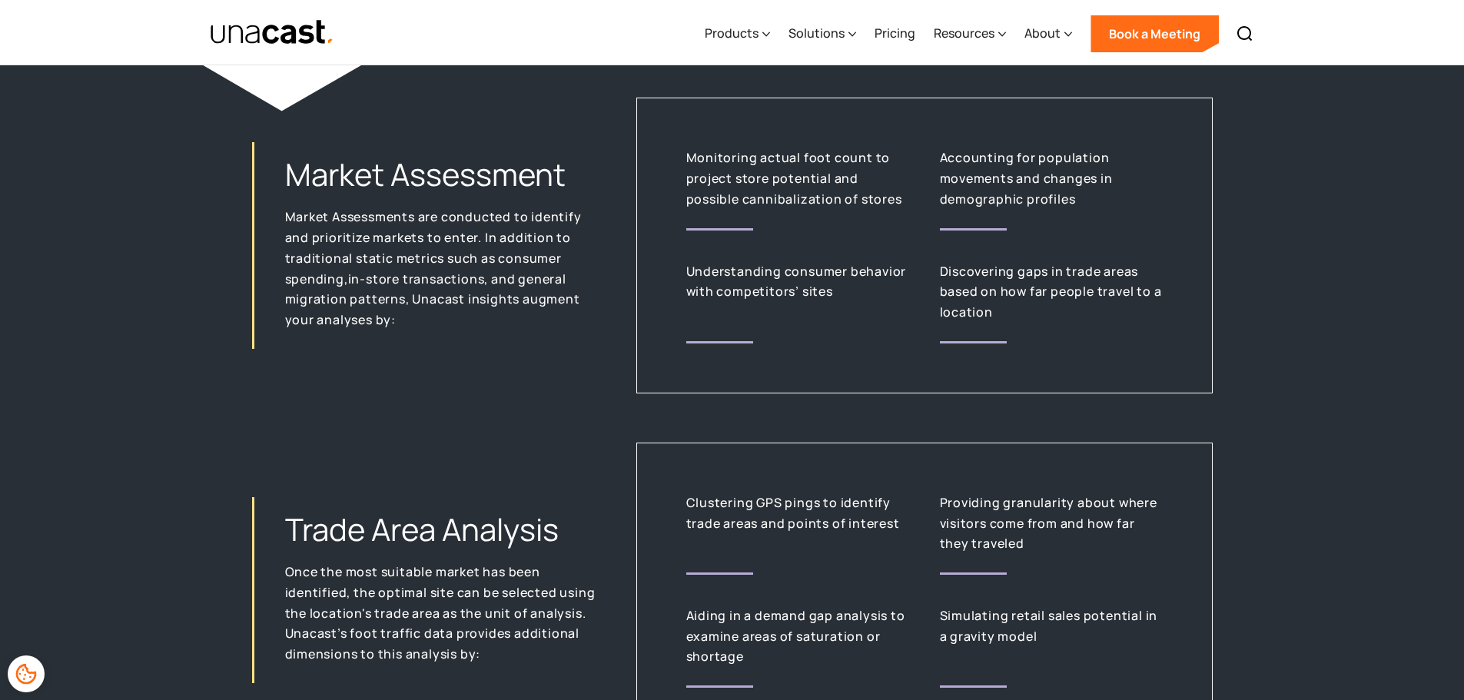
scroll to position [2869, 0]
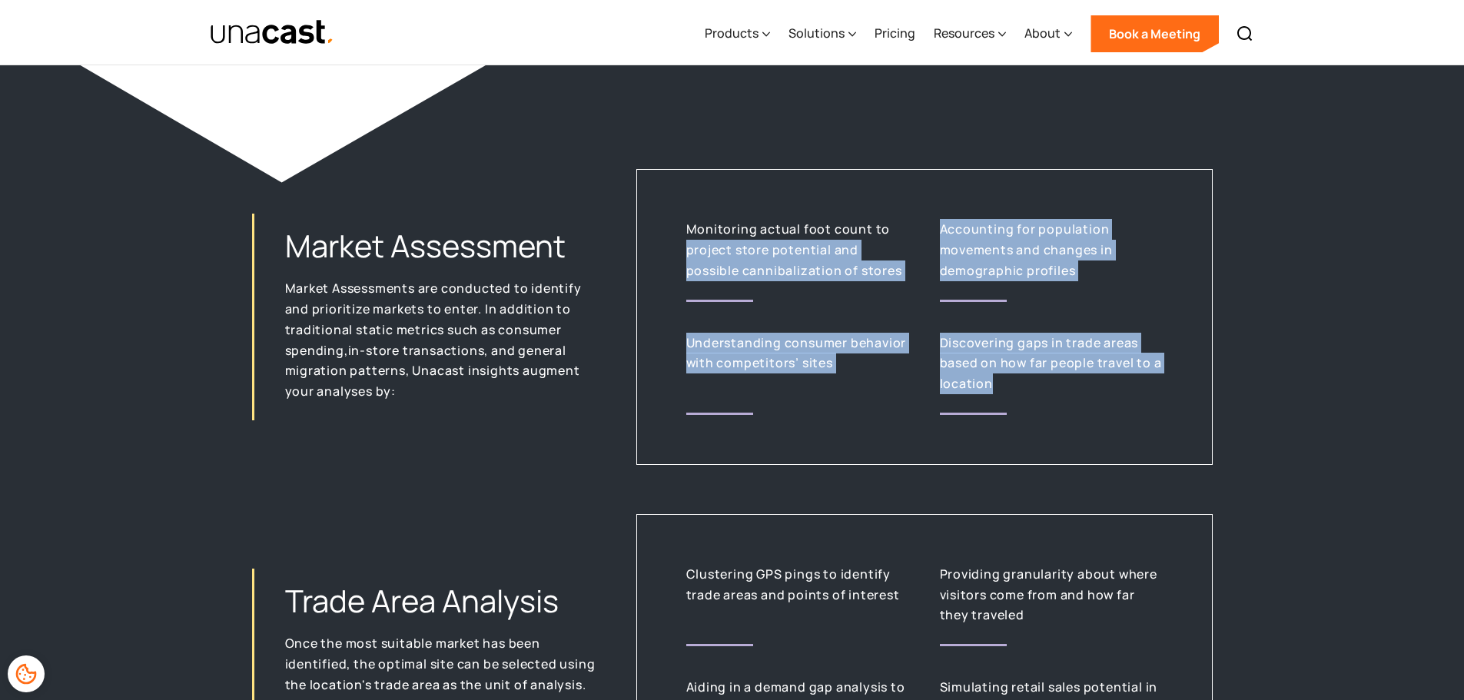
drag, startPoint x: 1008, startPoint y: 386, endPoint x: 686, endPoint y: 244, distance: 352.4
click at [686, 244] on div "Monitoring actual foot count to project store potential and possible cannibaliz…" at bounding box center [924, 316] width 576 height 295
click at [686, 244] on p "Monitoring actual foot count to project store potential and possible cannibaliz…" at bounding box center [797, 249] width 223 height 61
drag, startPoint x: 686, startPoint y: 225, endPoint x: 1079, endPoint y: 390, distance: 425.8
click at [1079, 390] on div "Monitoring actual foot count to project store potential and possible cannibaliz…" at bounding box center [924, 316] width 576 height 295
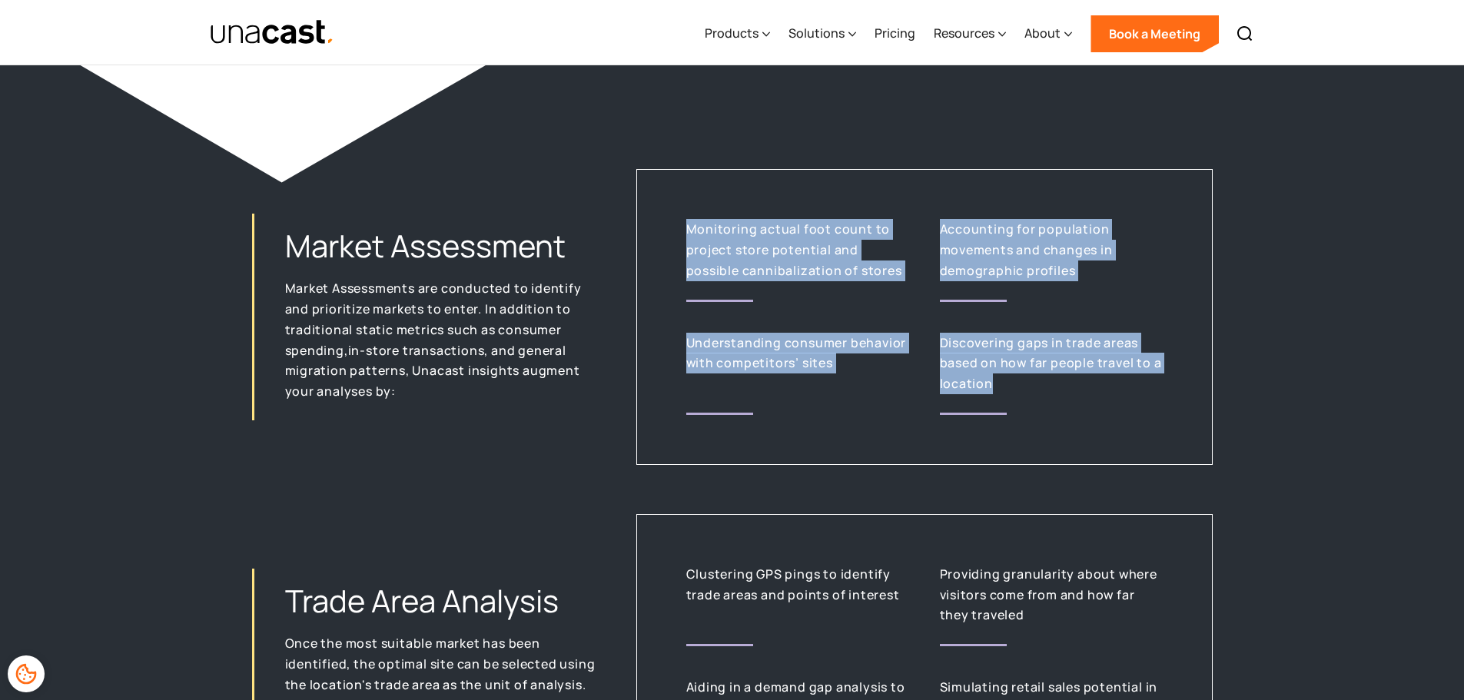
click at [1079, 390] on p "Discovering gaps in trade areas based on how far people travel to a location" at bounding box center [1051, 363] width 223 height 61
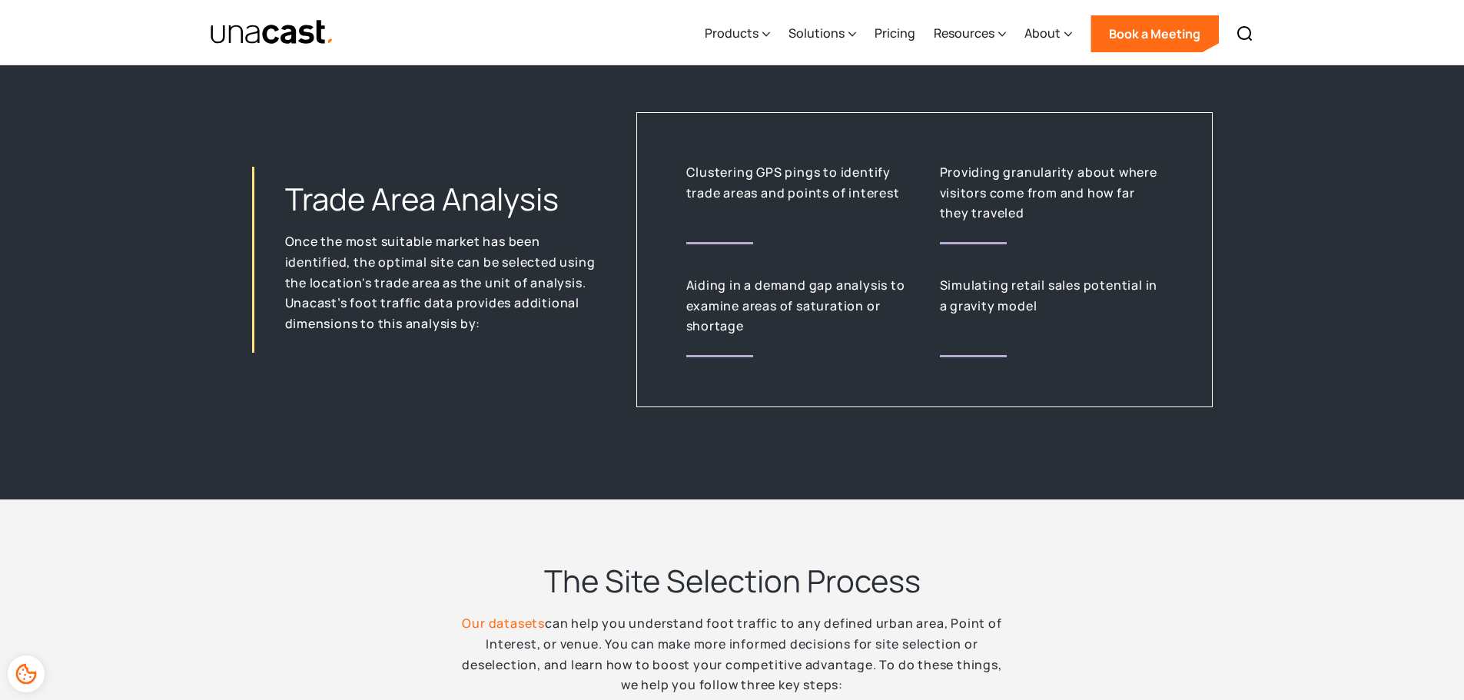
scroll to position [3074, 0]
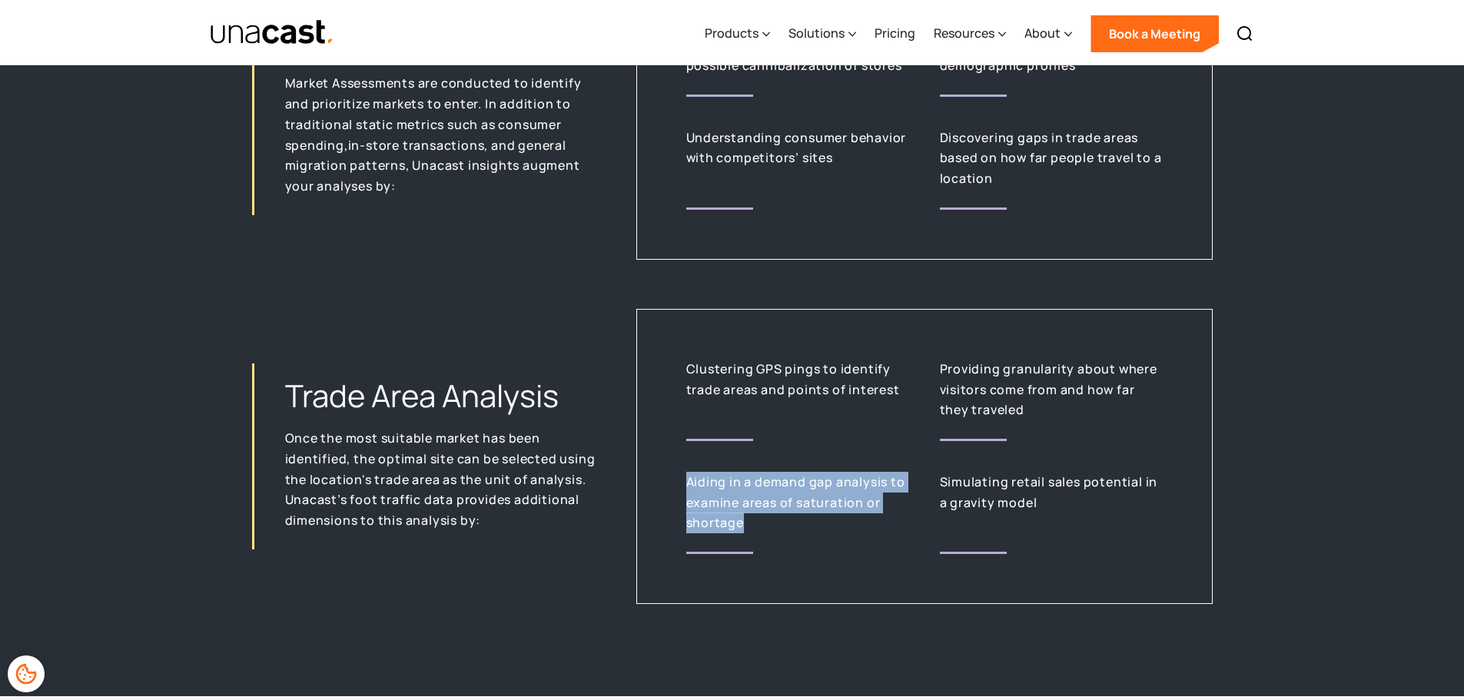
drag, startPoint x: 682, startPoint y: 488, endPoint x: 806, endPoint y: 516, distance: 127.0
click at [806, 516] on div "Clustering GPS pings to identify trade areas and points of interest Providing g…" at bounding box center [924, 456] width 576 height 295
click at [806, 516] on p "Aiding in a demand gap analysis to examine areas of saturation or shortage" at bounding box center [797, 502] width 223 height 61
drag, startPoint x: 806, startPoint y: 516, endPoint x: 692, endPoint y: 477, distance: 120.6
click at [692, 477] on p "Aiding in a demand gap analysis to examine areas of saturation or shortage" at bounding box center [797, 502] width 223 height 61
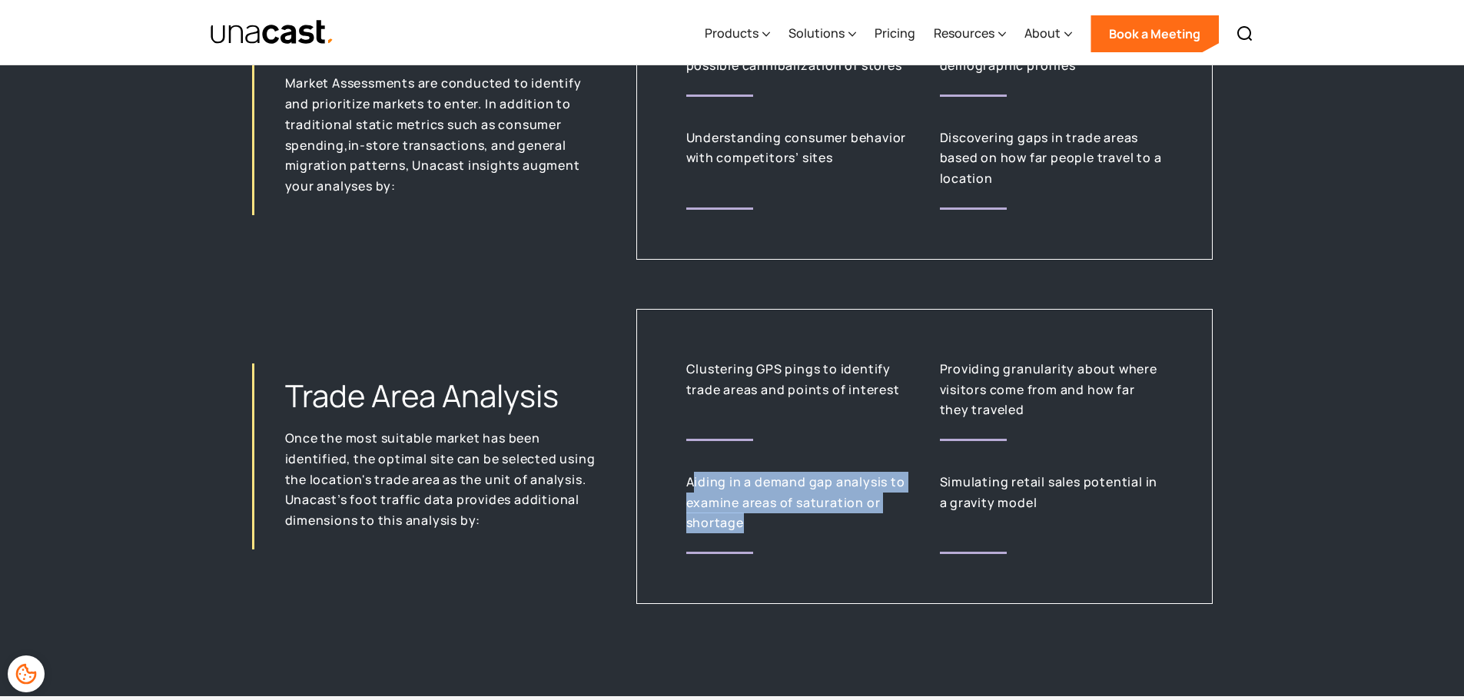
click at [692, 477] on p "Aiding in a demand gap analysis to examine areas of saturation or shortage" at bounding box center [797, 502] width 223 height 61
drag, startPoint x: 725, startPoint y: 485, endPoint x: 1043, endPoint y: 528, distance: 321.1
click at [1043, 528] on div "Clustering GPS pings to identify trade areas and points of interest Providing g…" at bounding box center [924, 456] width 576 height 295
click at [1043, 527] on div "Simulating retail sales potential in a gravity model" at bounding box center [1051, 501] width 223 height 59
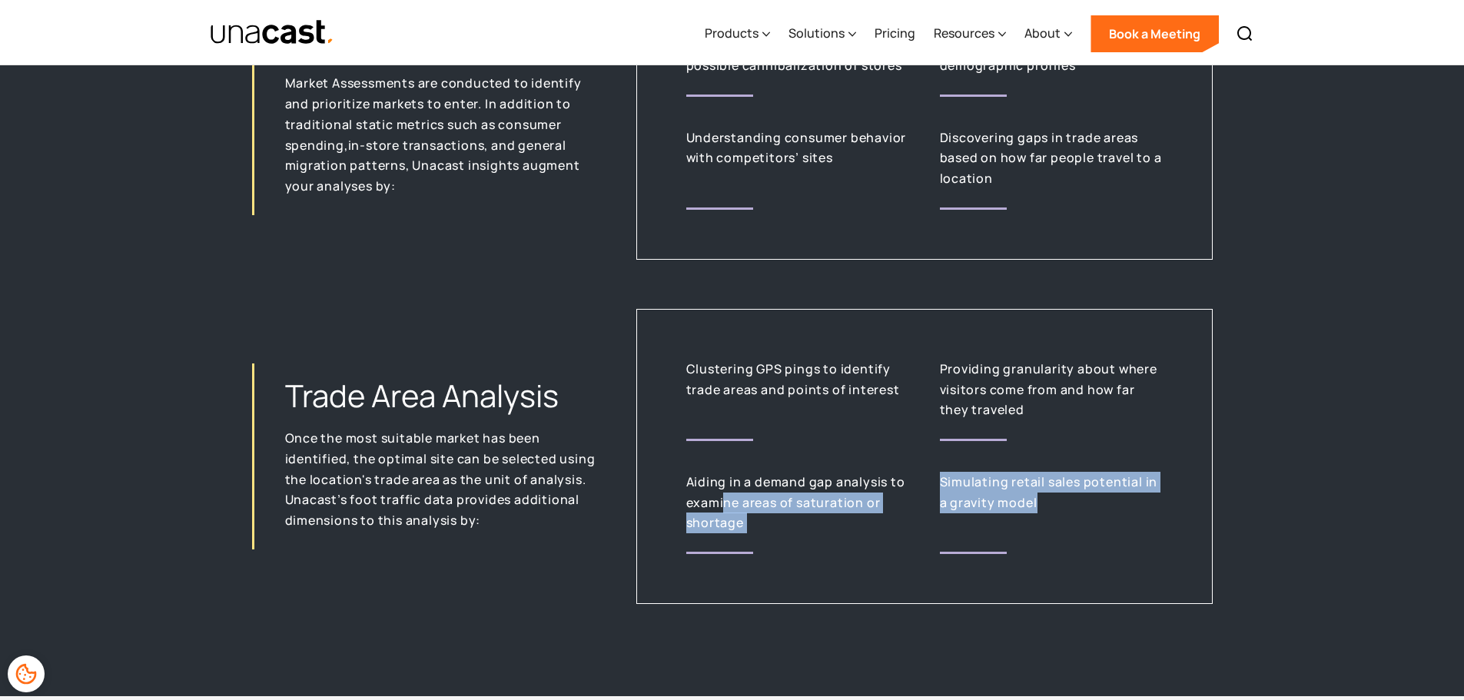
drag, startPoint x: 1046, startPoint y: 507, endPoint x: 724, endPoint y: 501, distance: 322.1
click at [724, 501] on div "Clustering GPS pings to identify trade areas and points of interest Providing g…" at bounding box center [924, 456] width 576 height 295
click at [724, 501] on p "Aiding in a demand gap analysis to examine areas of saturation or shortage" at bounding box center [797, 502] width 223 height 61
drag, startPoint x: 788, startPoint y: 496, endPoint x: 1082, endPoint y: 530, distance: 296.4
click at [1082, 530] on div "Clustering GPS pings to identify trade areas and points of interest Providing g…" at bounding box center [924, 456] width 576 height 295
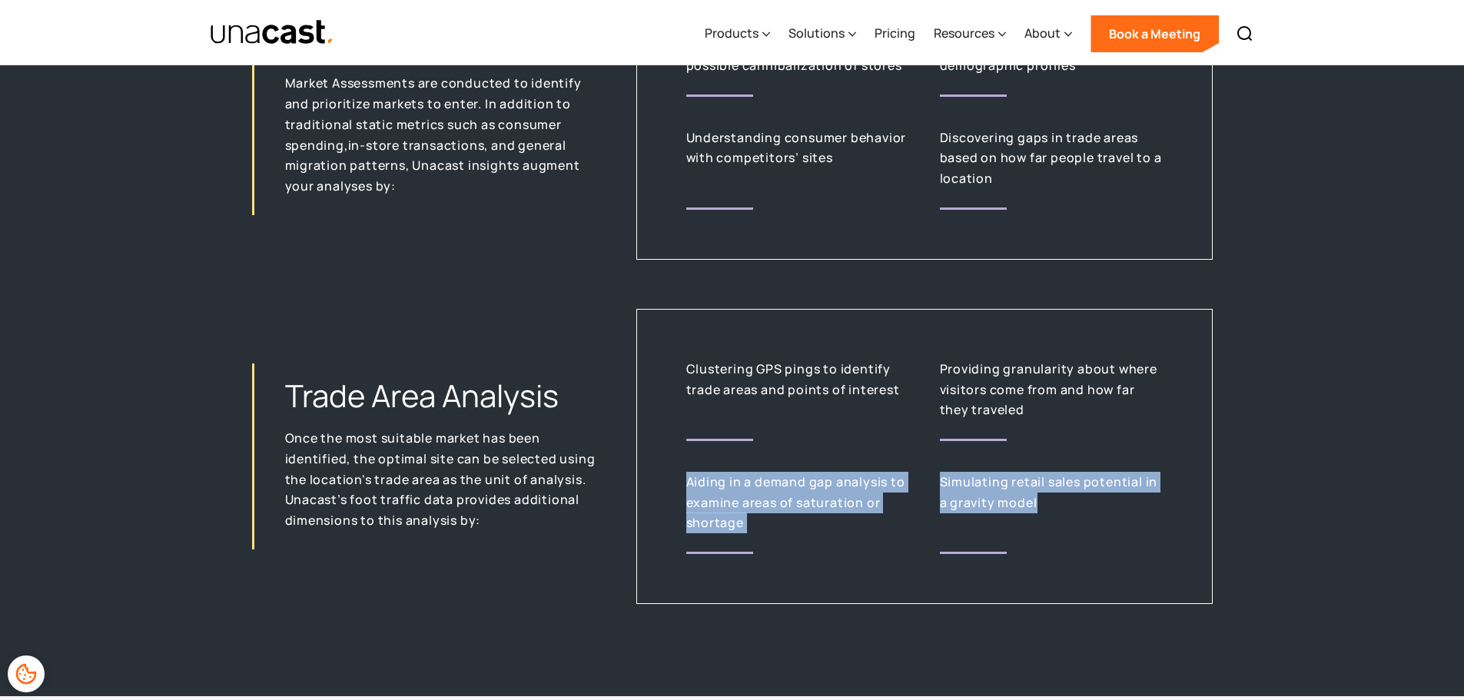
click at [1082, 530] on div "Simulating retail sales potential in a gravity model" at bounding box center [1051, 501] width 223 height 59
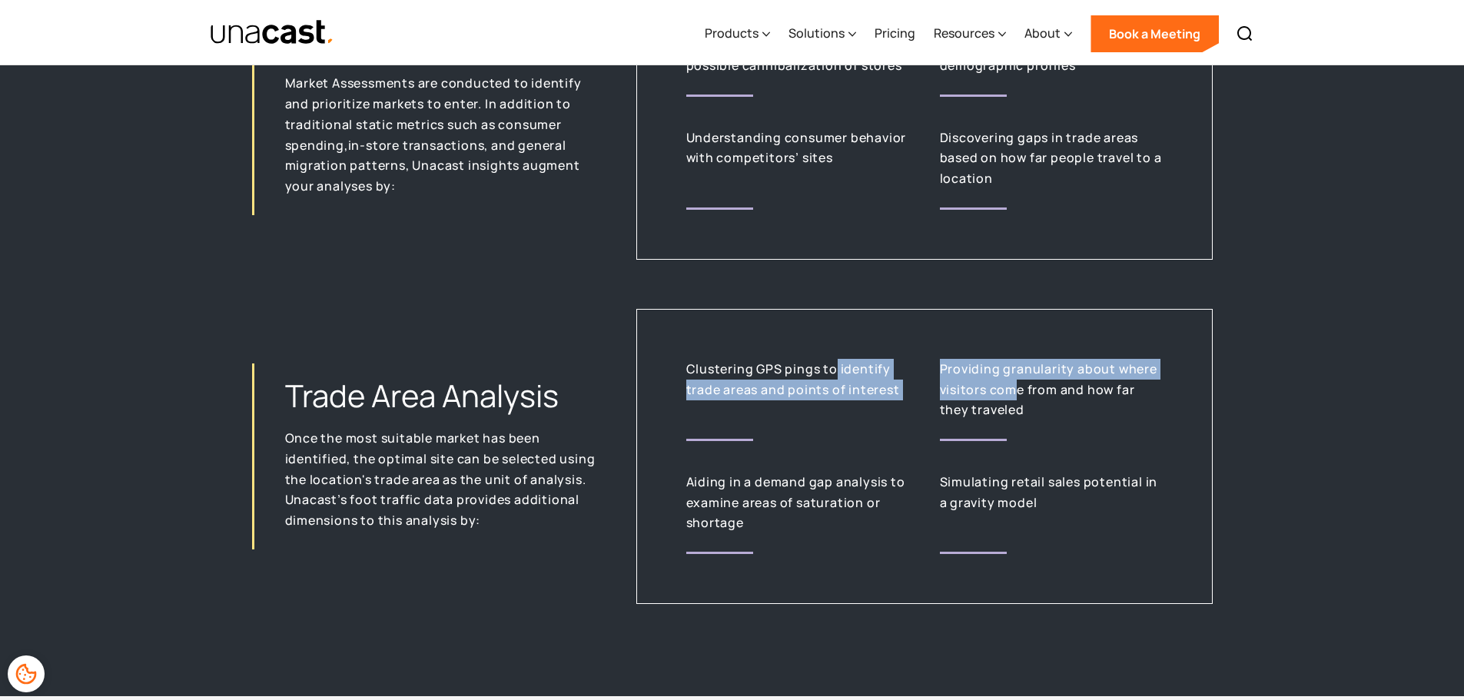
drag, startPoint x: 1018, startPoint y: 397, endPoint x: 834, endPoint y: 377, distance: 184.9
click at [834, 377] on div "Clustering GPS pings to identify trade areas and points of interest Providing g…" at bounding box center [924, 456] width 576 height 295
click at [834, 377] on p "Clustering GPS pings to identify trade areas and points of interest" at bounding box center [797, 379] width 223 height 41
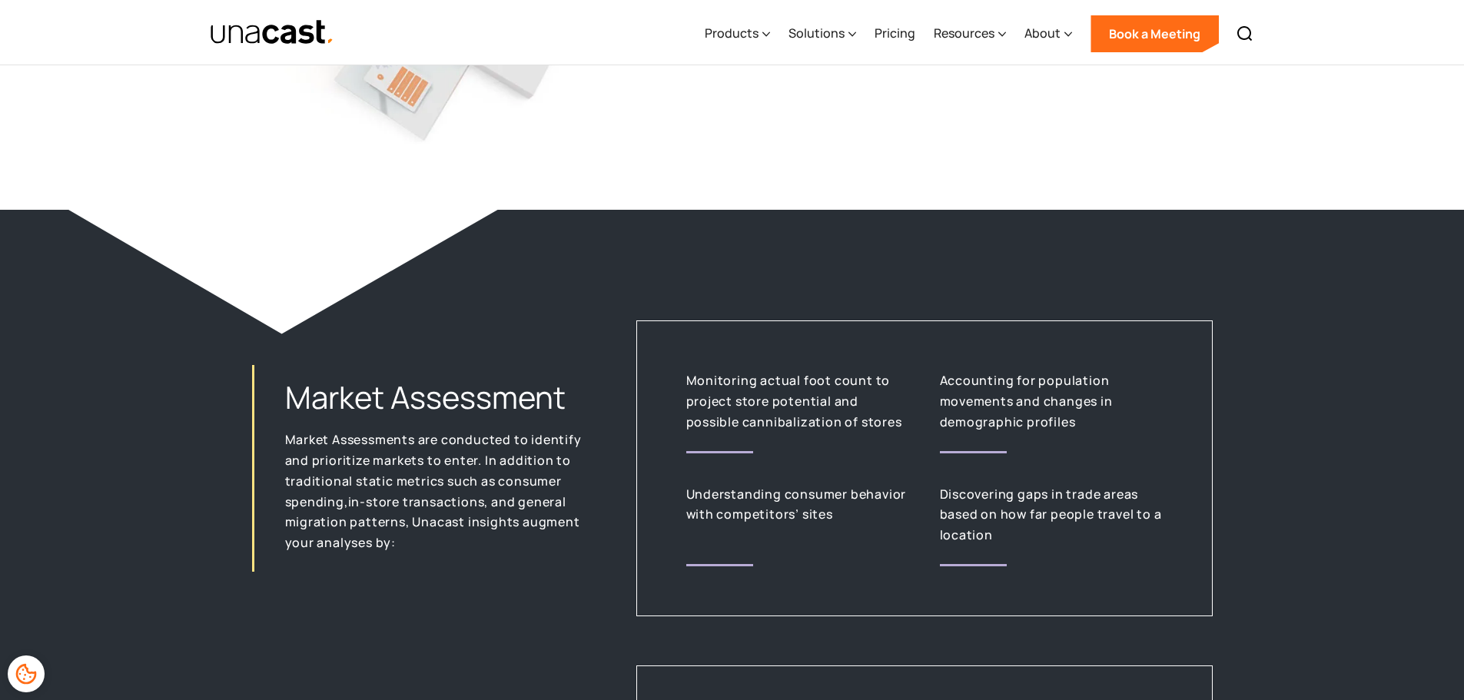
scroll to position [2665, 0]
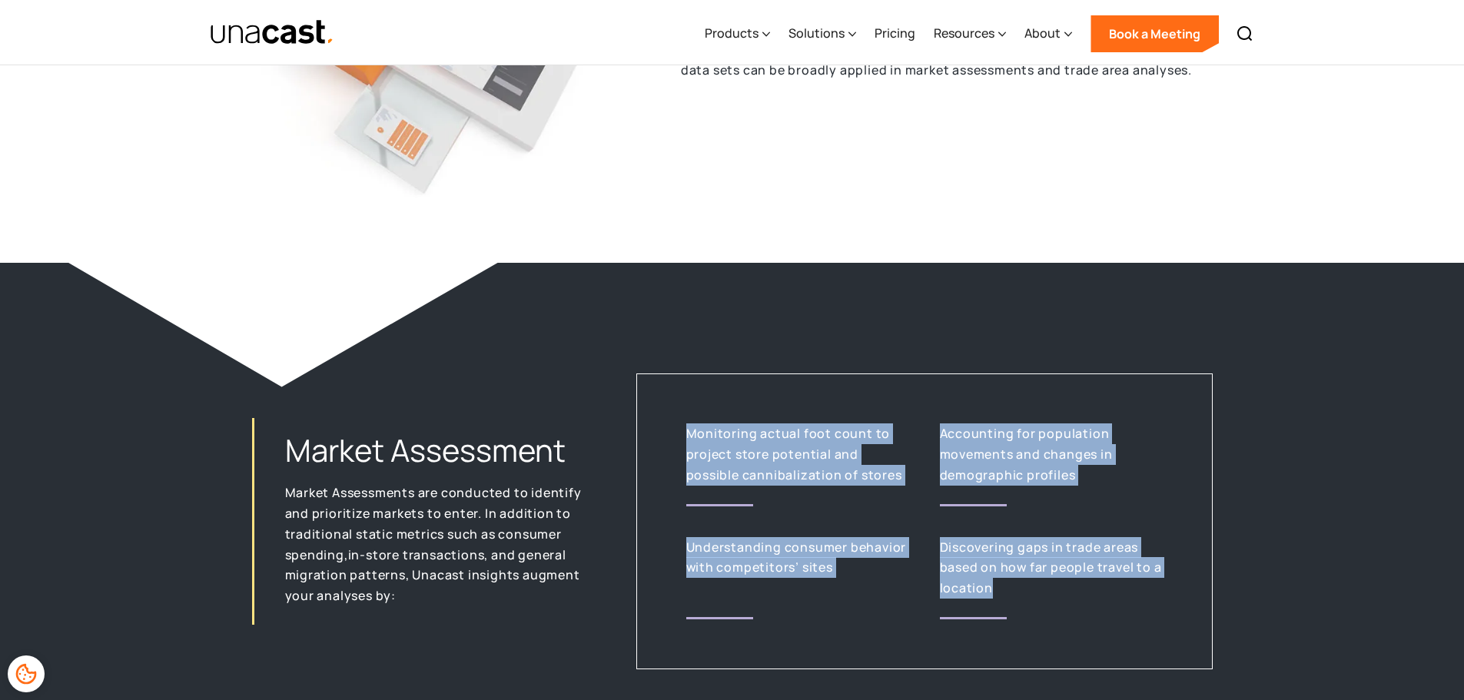
drag, startPoint x: 681, startPoint y: 444, endPoint x: 1091, endPoint y: 586, distance: 434.1
click at [1091, 586] on div "Monitoring actual foot count to project store potential and possible cannibaliz…" at bounding box center [924, 521] width 576 height 295
click at [1091, 586] on p "Discovering gaps in trade areas based on how far people travel to a location" at bounding box center [1051, 567] width 223 height 61
drag, startPoint x: 1091, startPoint y: 586, endPoint x: 690, endPoint y: 447, distance: 424.6
click at [690, 447] on div "Monitoring actual foot count to project store potential and possible cannibaliz…" at bounding box center [924, 521] width 576 height 295
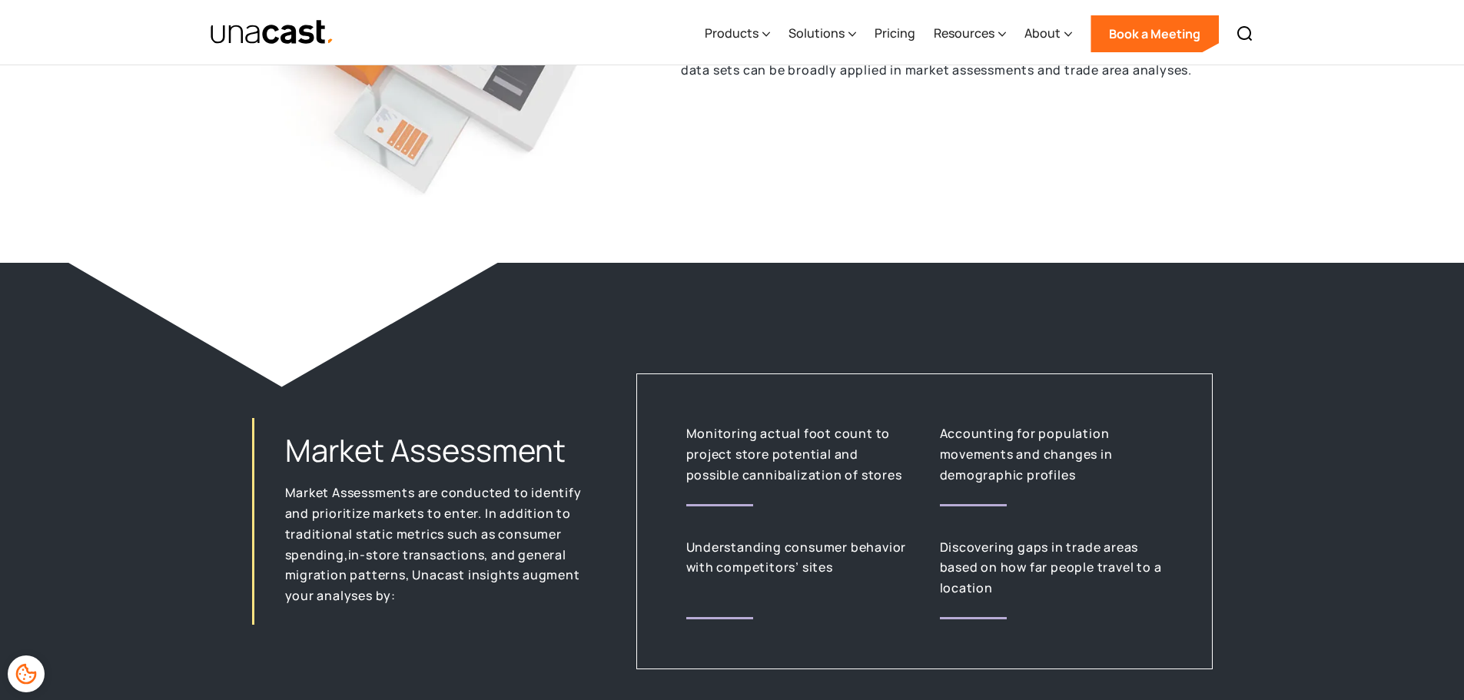
click at [689, 444] on p "Monitoring actual foot count to project store potential and possible cannibaliz…" at bounding box center [797, 453] width 223 height 61
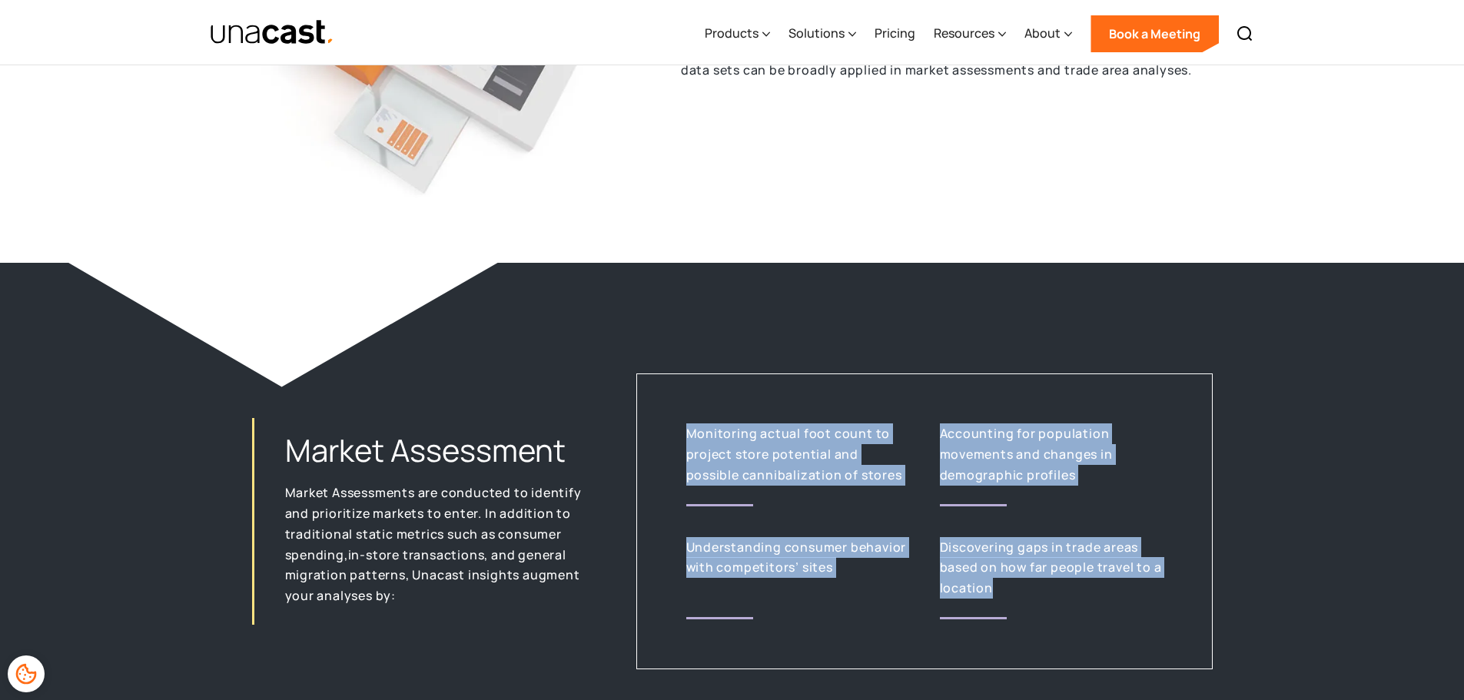
drag, startPoint x: 689, startPoint y: 440, endPoint x: 1067, endPoint y: 585, distance: 405.1
click at [1067, 585] on div "Monitoring actual foot count to project store potential and possible cannibaliz…" at bounding box center [924, 521] width 576 height 295
click at [1067, 585] on p "Discovering gaps in trade areas based on how far people travel to a location" at bounding box center [1051, 567] width 223 height 61
drag, startPoint x: 1067, startPoint y: 585, endPoint x: 694, endPoint y: 450, distance: 396.5
click at [694, 450] on div "Monitoring actual foot count to project store potential and possible cannibaliz…" at bounding box center [924, 521] width 576 height 295
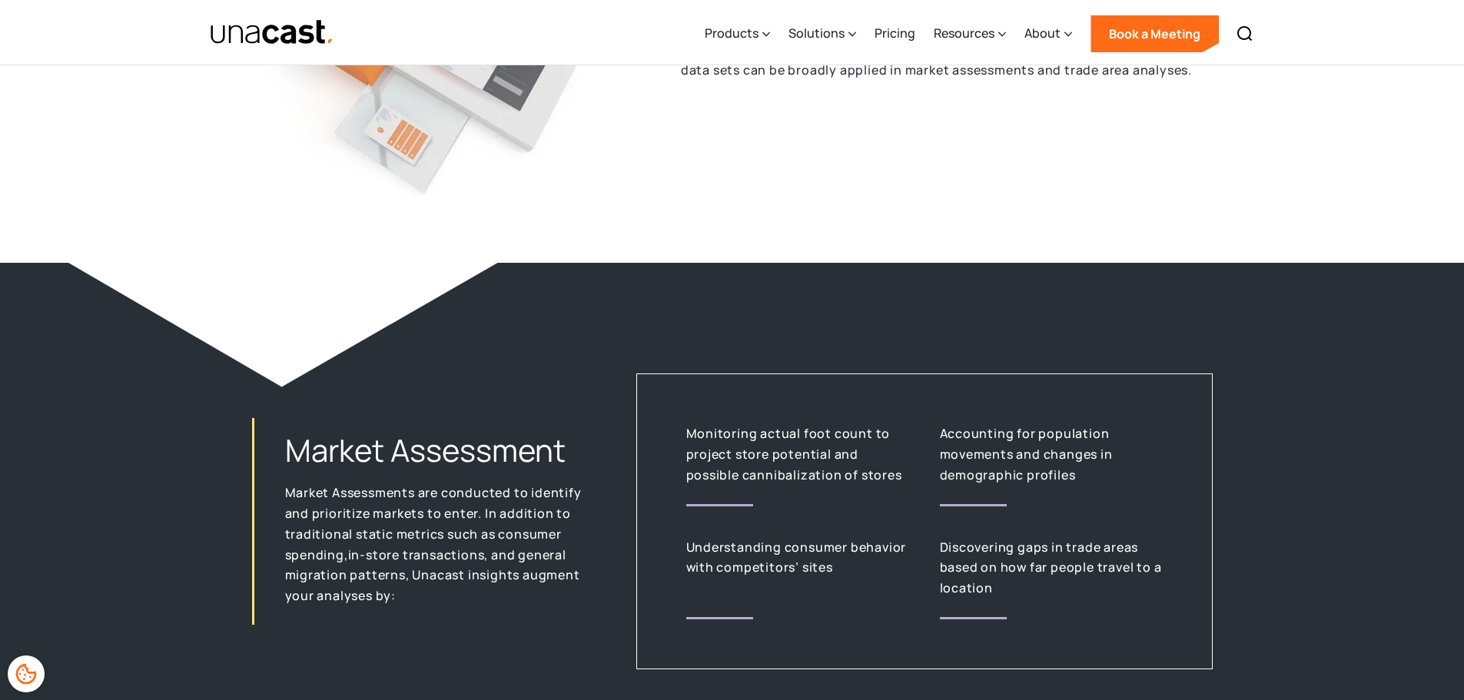
click at [692, 443] on p "Monitoring actual foot count to project store potential and possible cannibaliz…" at bounding box center [797, 453] width 223 height 61
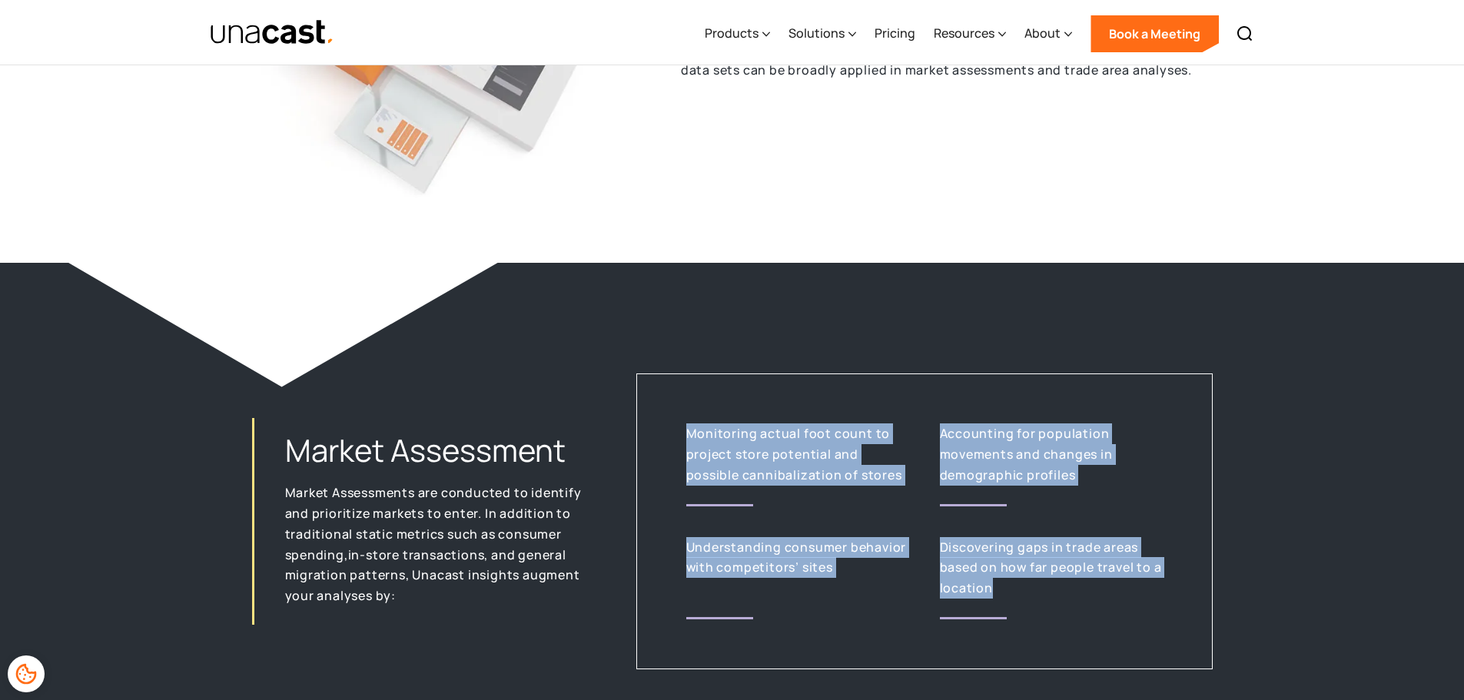
drag, startPoint x: 692, startPoint y: 443, endPoint x: 1006, endPoint y: 583, distance: 343.7
click at [1006, 583] on div "Monitoring actual foot count to project store potential and possible cannibaliz…" at bounding box center [924, 521] width 576 height 295
click at [1006, 583] on p "Discovering gaps in trade areas based on how far people travel to a location" at bounding box center [1051, 567] width 223 height 61
drag, startPoint x: 903, startPoint y: 575, endPoint x: 679, endPoint y: 440, distance: 261.0
click at [679, 440] on div "Monitoring actual foot count to project store potential and possible cannibaliz…" at bounding box center [924, 521] width 576 height 295
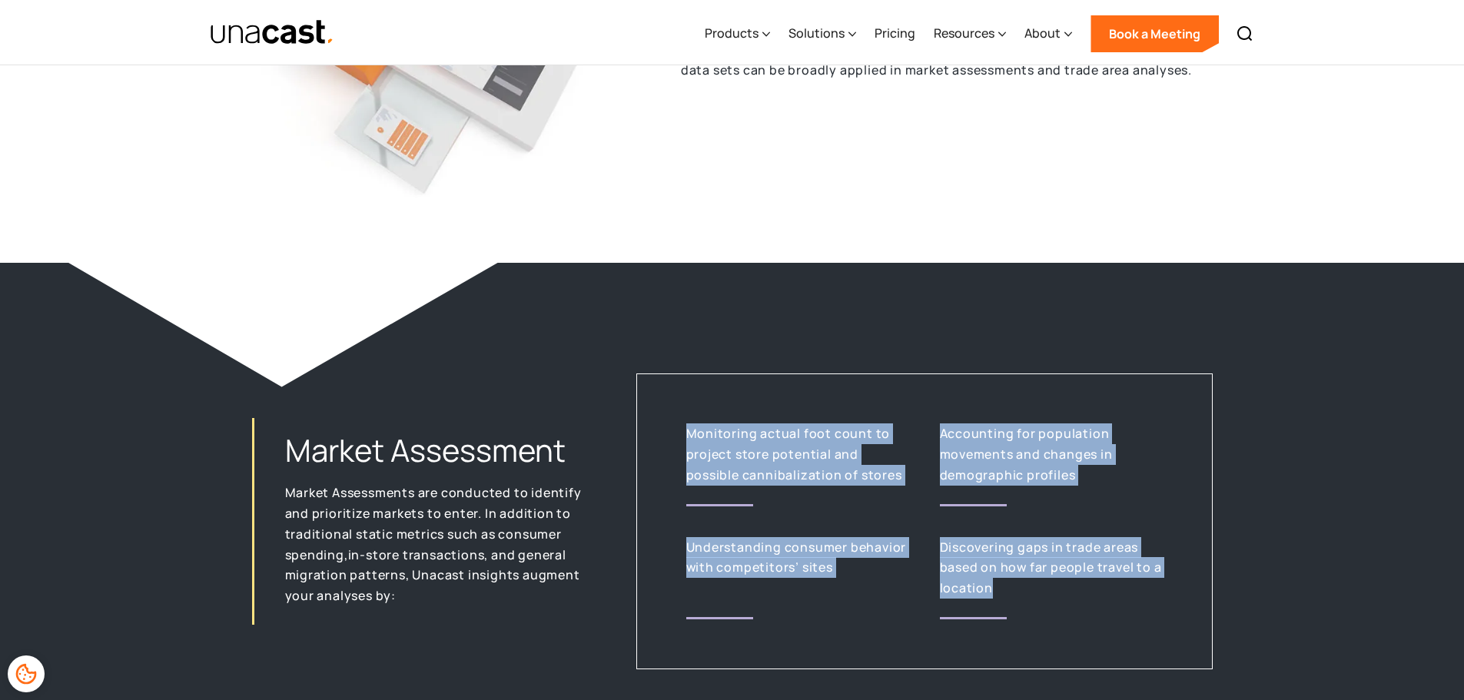
click at [679, 440] on div "Monitoring actual foot count to project store potential and possible cannibaliz…" at bounding box center [924, 521] width 576 height 295
drag, startPoint x: 679, startPoint y: 440, endPoint x: 1005, endPoint y: 580, distance: 354.6
click at [1005, 580] on div "Monitoring actual foot count to project store potential and possible cannibaliz…" at bounding box center [924, 521] width 576 height 295
click at [1005, 580] on p "Discovering gaps in trade areas based on how far people travel to a location" at bounding box center [1051, 567] width 223 height 61
drag, startPoint x: 968, startPoint y: 579, endPoint x: 689, endPoint y: 429, distance: 316.7
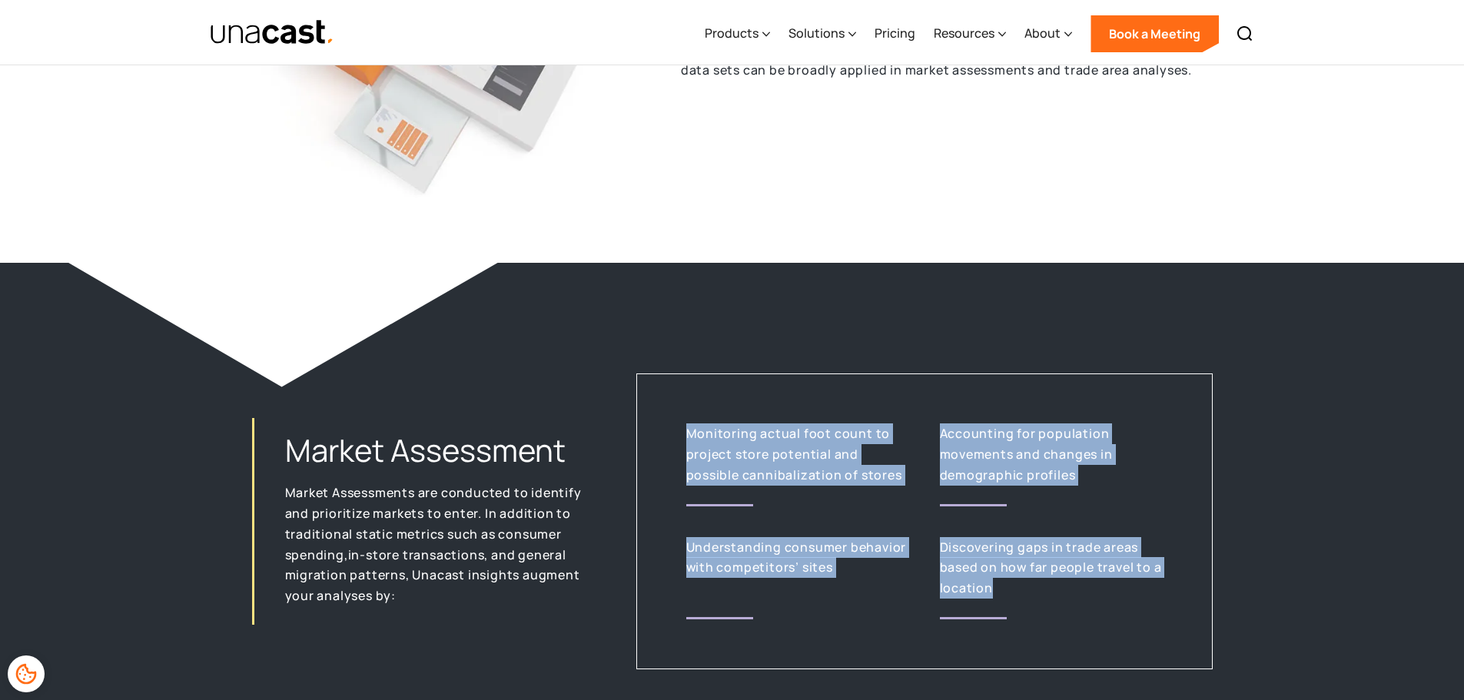
click at [689, 429] on div "Monitoring actual foot count to project store potential and possible cannibaliz…" at bounding box center [924, 521] width 576 height 295
click at [689, 429] on p "Monitoring actual foot count to project store potential and possible cannibaliz…" at bounding box center [797, 453] width 223 height 61
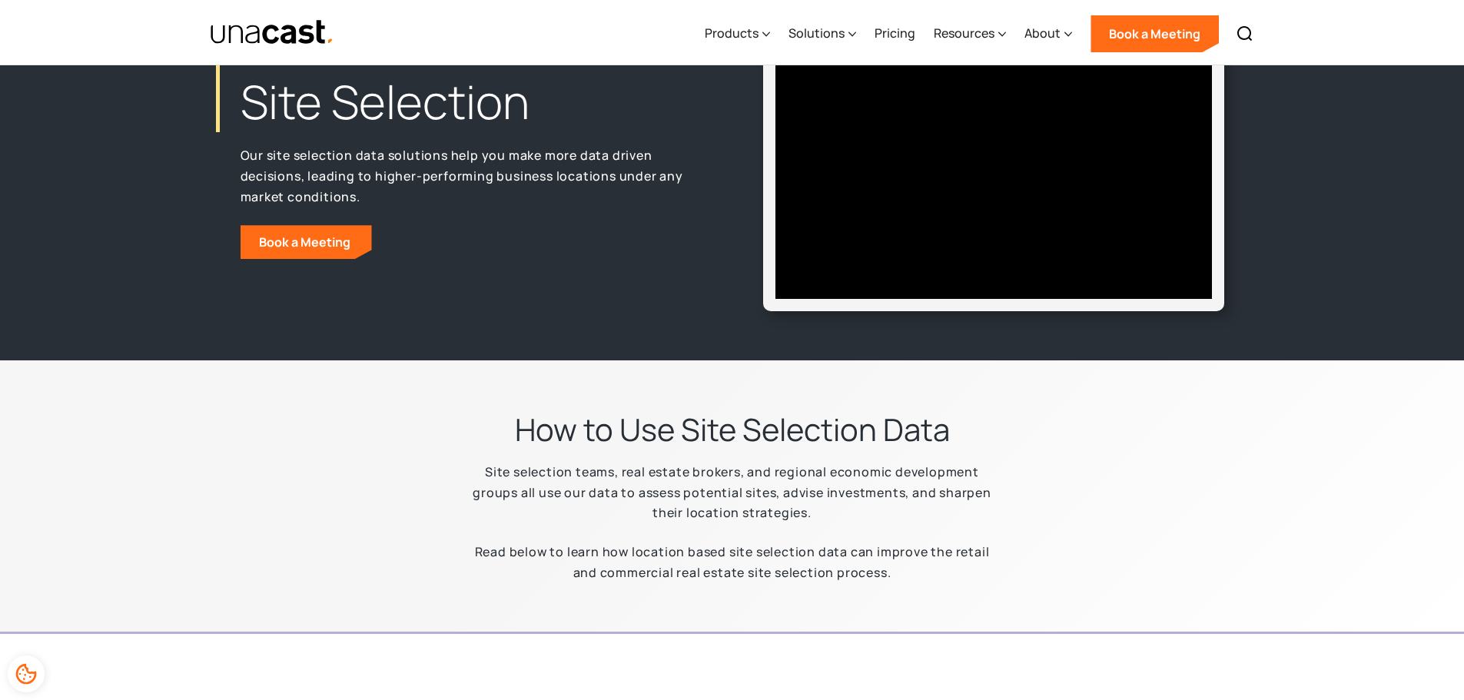
scroll to position [0, 0]
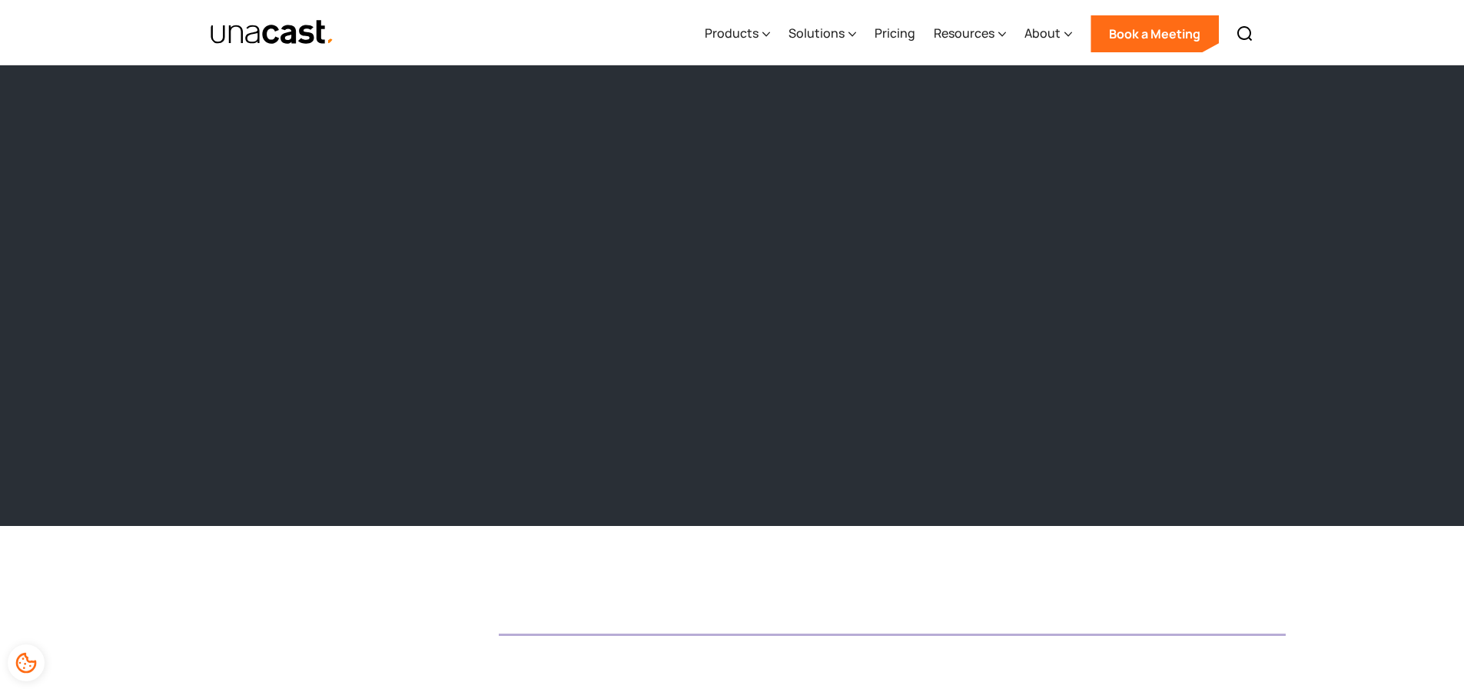
scroll to position [1435, 0]
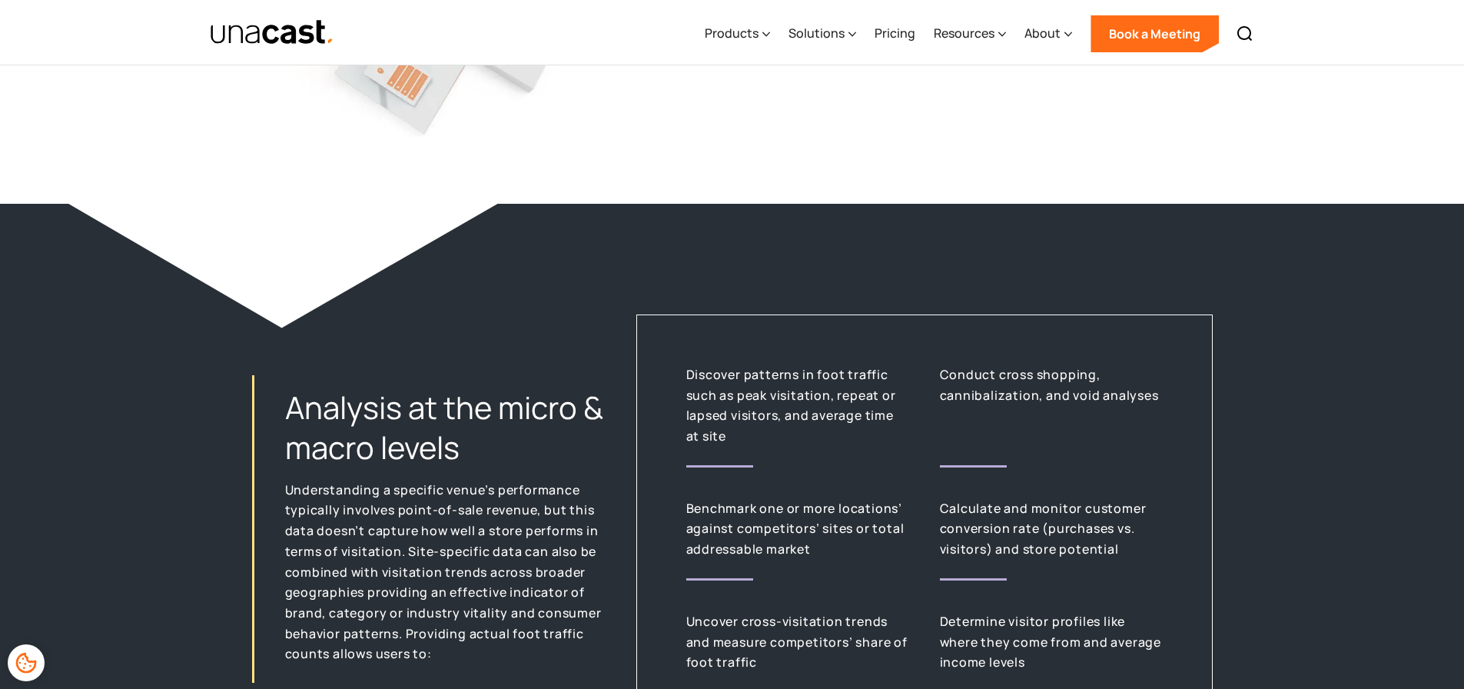
scroll to position [2050, 0]
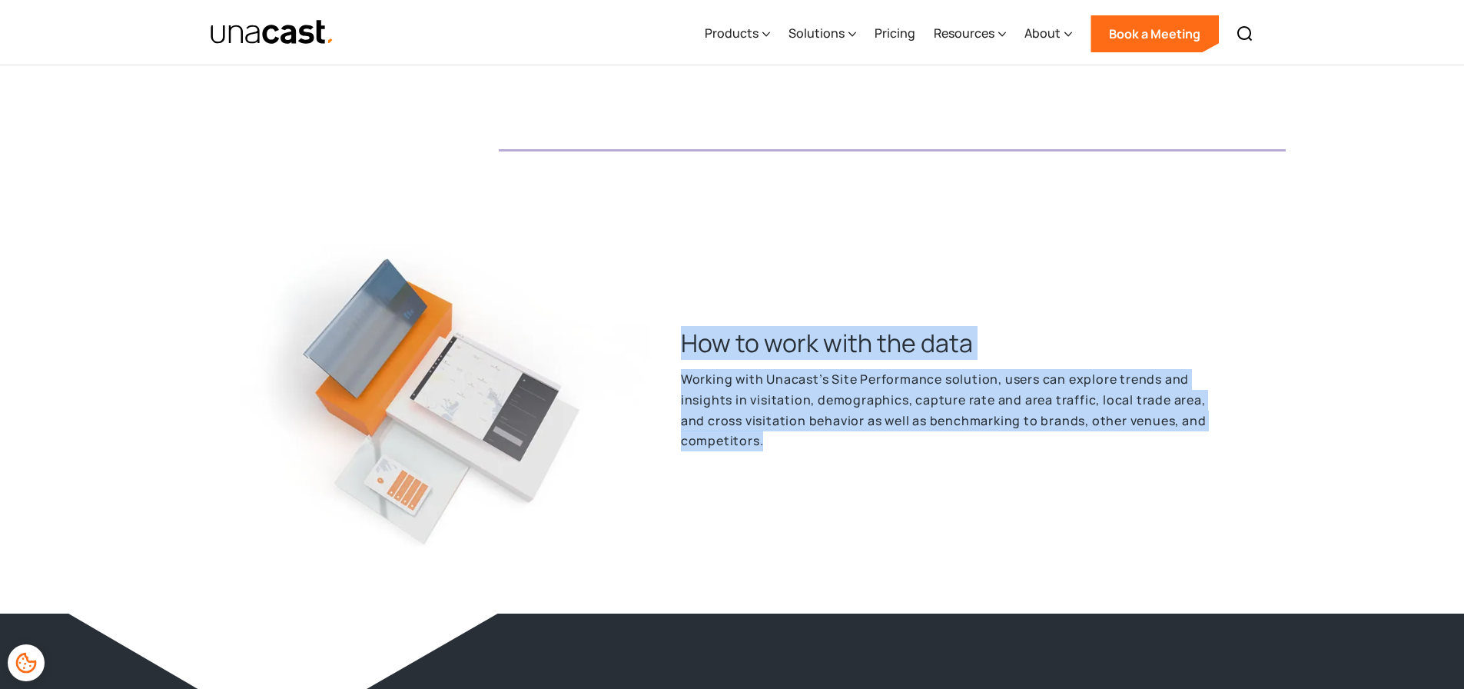
drag, startPoint x: 673, startPoint y: 329, endPoint x: 828, endPoint y: 456, distance: 199.9
click at [828, 456] on div "How to work with the data Working with Unacast’s Site Performance solution, use…" at bounding box center [937, 398] width 574 height 144
drag, startPoint x: 828, startPoint y: 456, endPoint x: 694, endPoint y: 357, distance: 166.0
click at [694, 357] on div "How to work with the data Working with Unacast’s Site Performance solution, use…" at bounding box center [937, 398] width 574 height 144
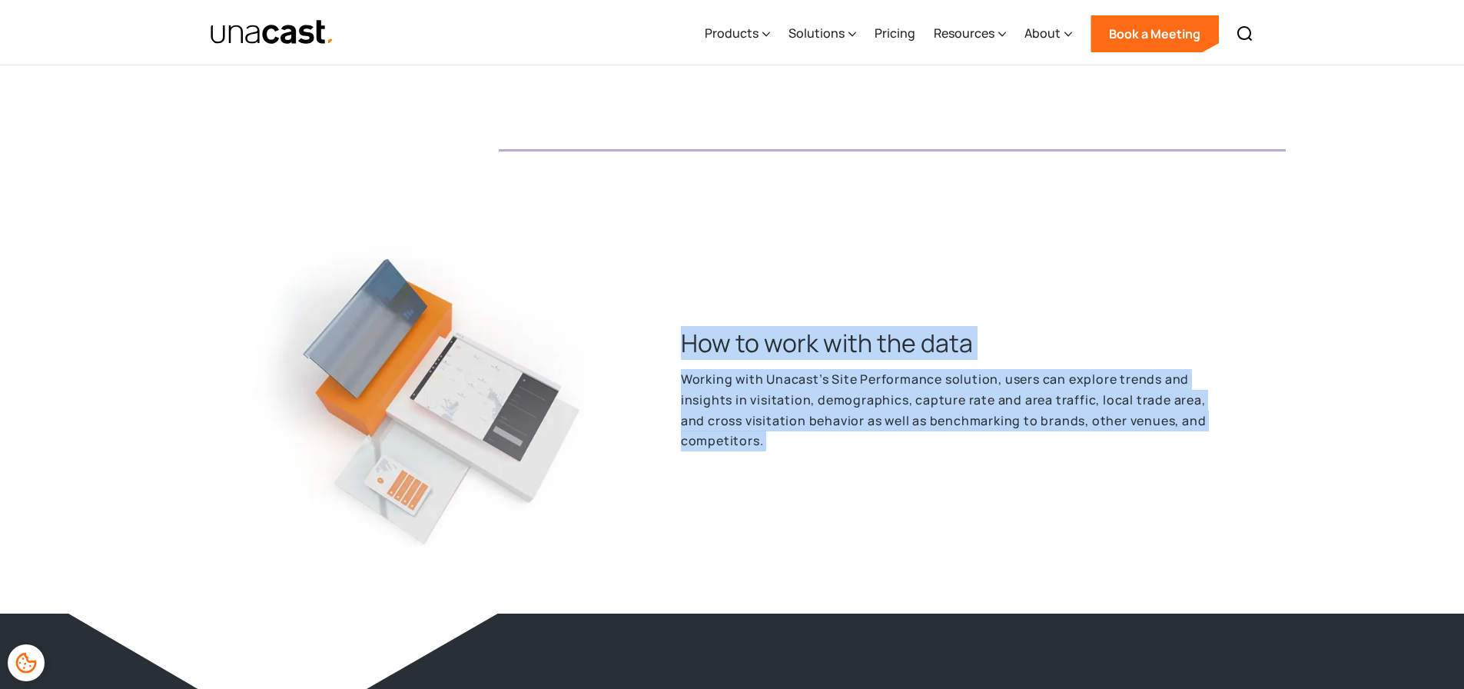
click at [694, 357] on h3 "How to work with the data" at bounding box center [952, 343] width 543 height 34
drag, startPoint x: 694, startPoint y: 357, endPoint x: 870, endPoint y: 453, distance: 200.5
click at [870, 453] on div "How to work with the data Working with Unacast’s Site Performance solution, use…" at bounding box center [937, 398] width 574 height 144
drag, startPoint x: 765, startPoint y: 422, endPoint x: 673, endPoint y: 356, distance: 113.5
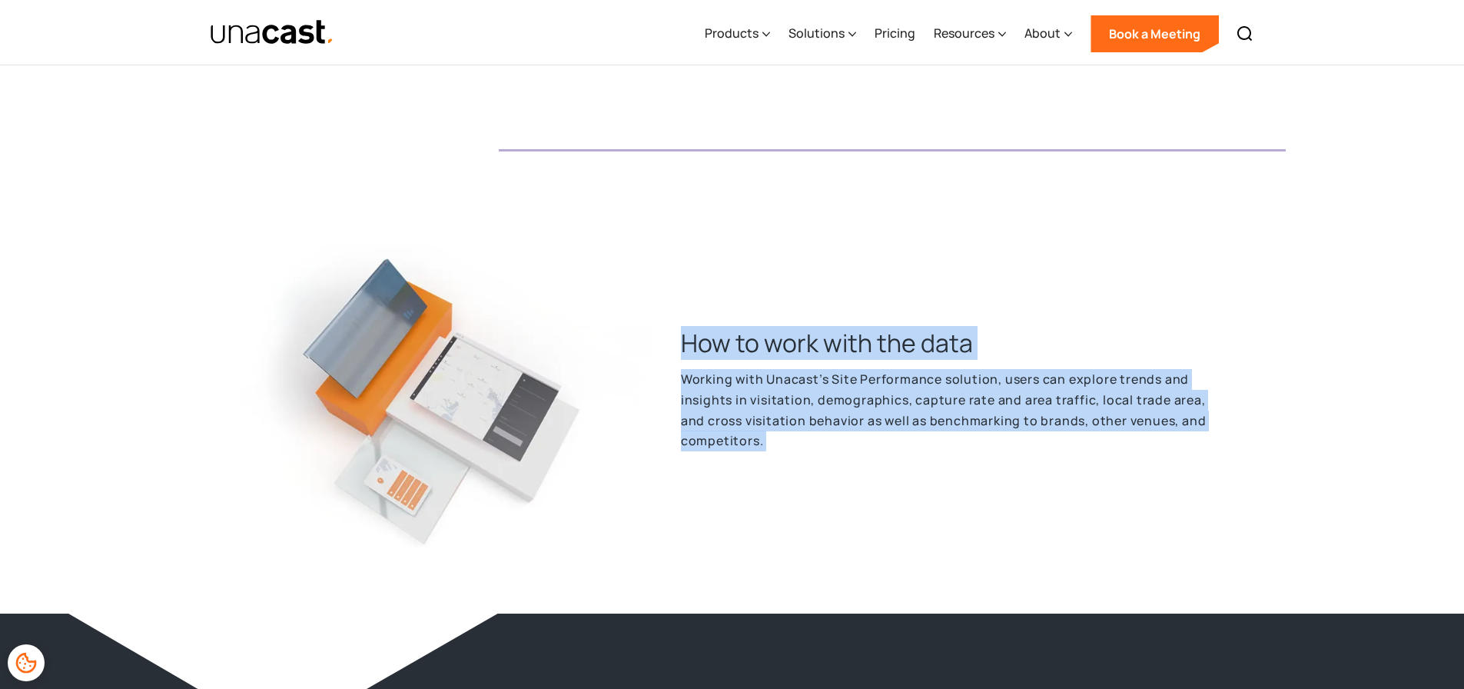
click at [673, 356] on div "How to work with the data Working with Unacast’s Site Performance solution, use…" at bounding box center [937, 398] width 574 height 144
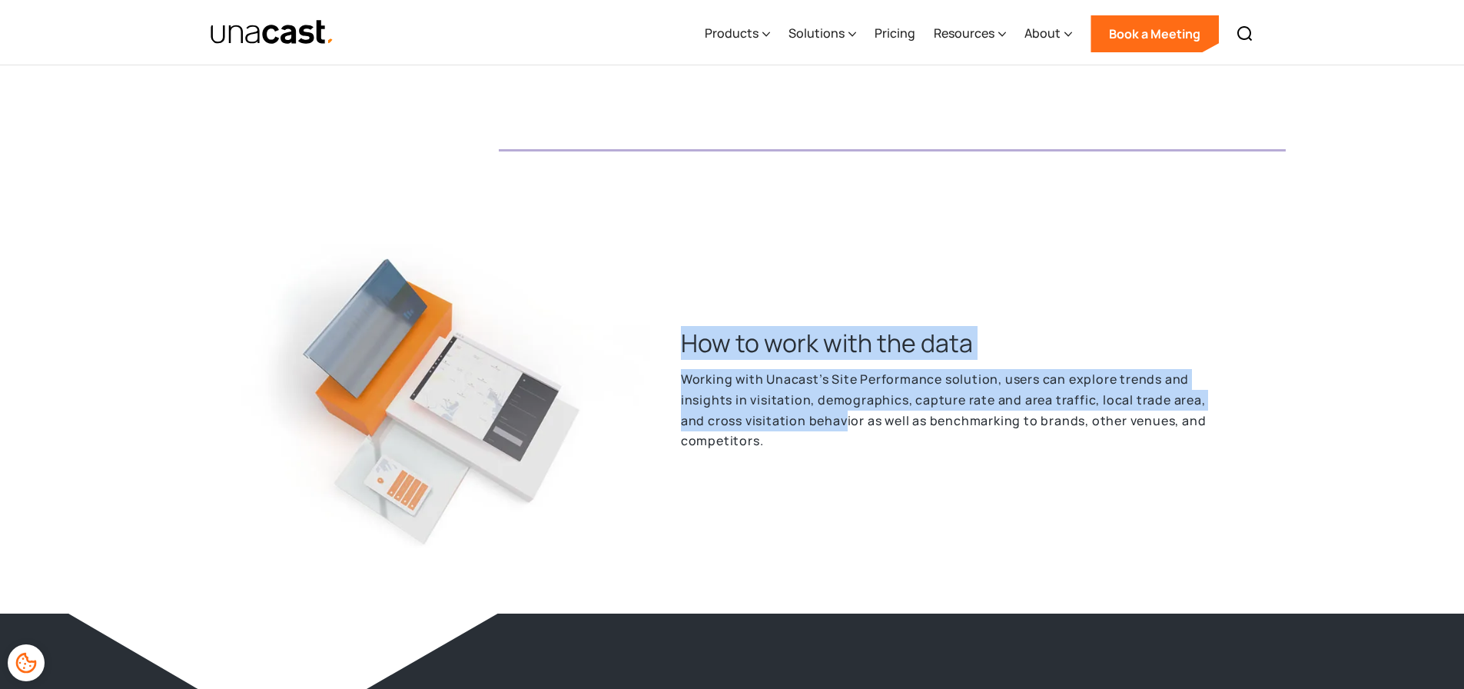
drag, startPoint x: 766, startPoint y: 379, endPoint x: 847, endPoint y: 426, distance: 93.3
click at [847, 426] on div "How to work with the data Working with Unacast’s Site Performance solution, use…" at bounding box center [937, 398] width 574 height 144
click at [847, 426] on p "Working with Unacast’s Site Performance solution, users can explore trends and …" at bounding box center [951, 410] width 541 height 82
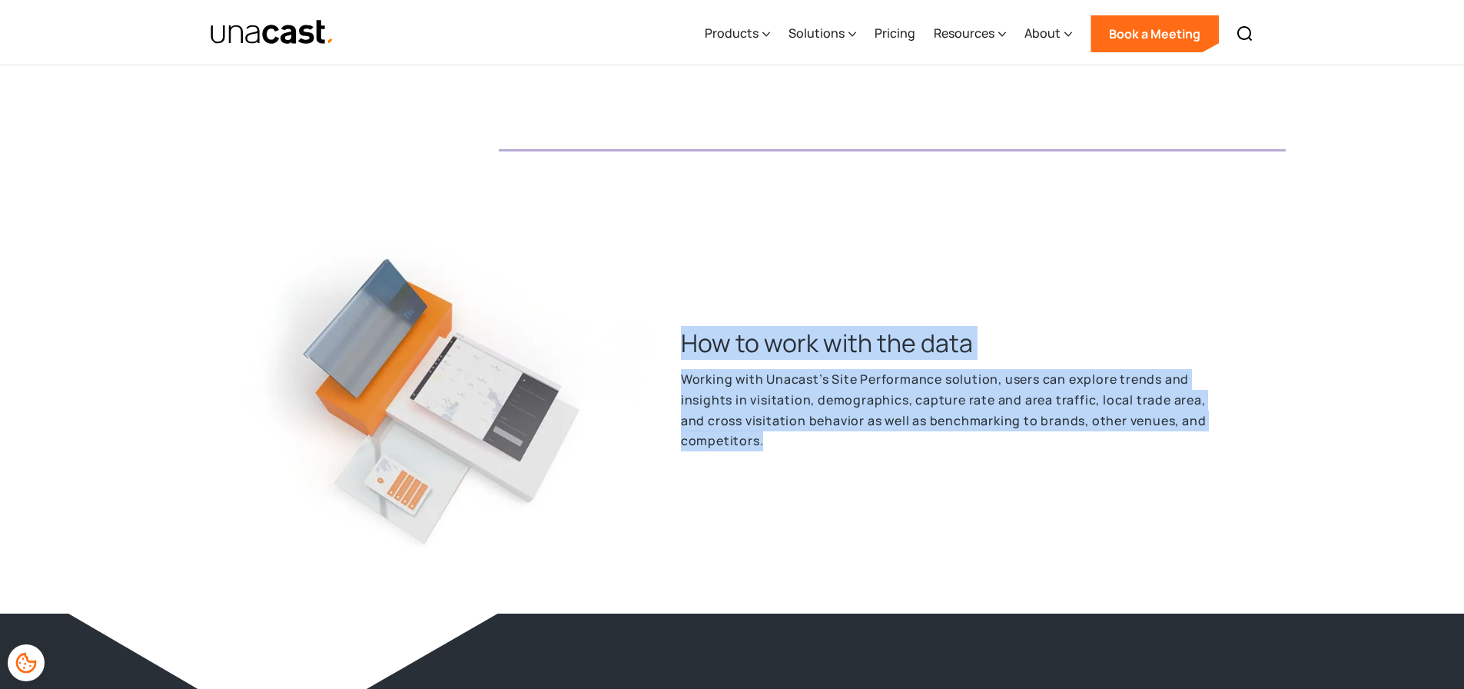
drag, startPoint x: 815, startPoint y: 441, endPoint x: 684, endPoint y: 354, distance: 157.3
click at [684, 354] on div "How to work with the data Working with Unacast’s Site Performance solution, use…" at bounding box center [937, 398] width 574 height 144
click at [684, 354] on h3 "How to work with the data" at bounding box center [952, 343] width 543 height 34
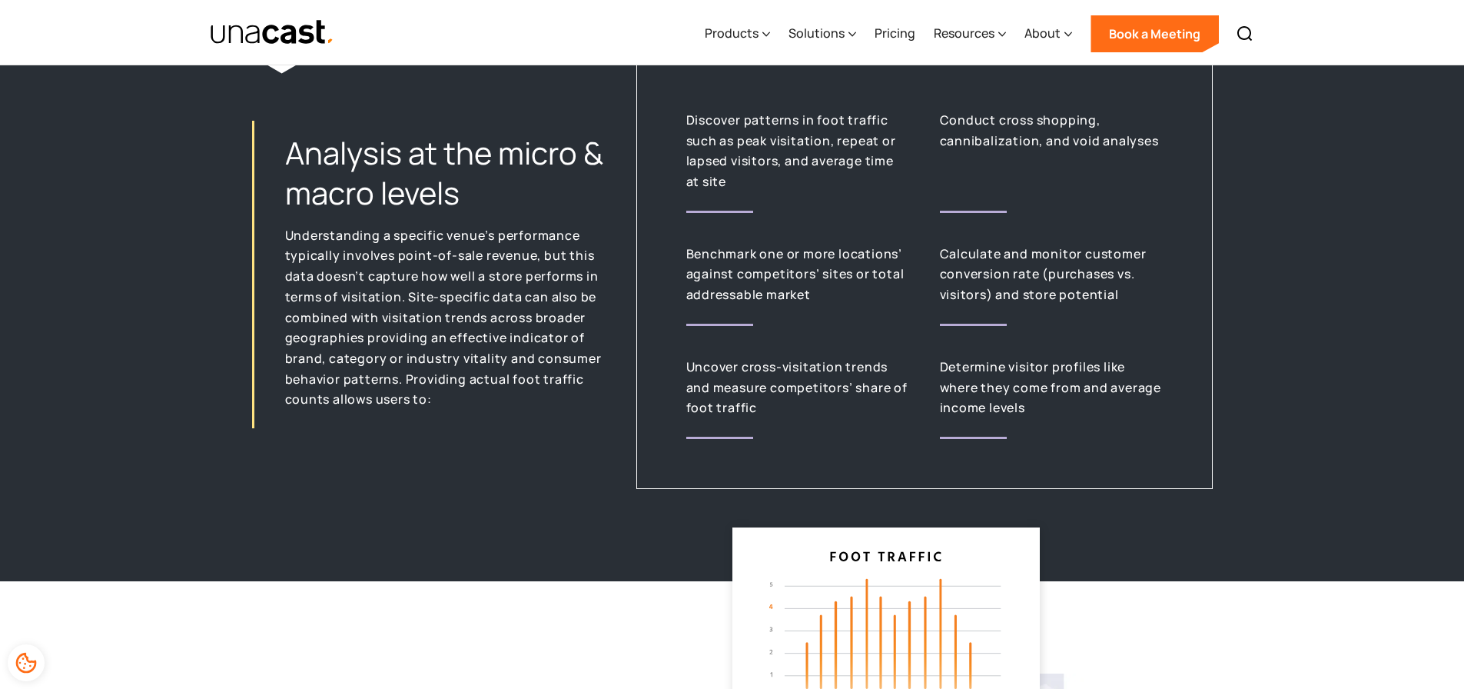
scroll to position [2665, 0]
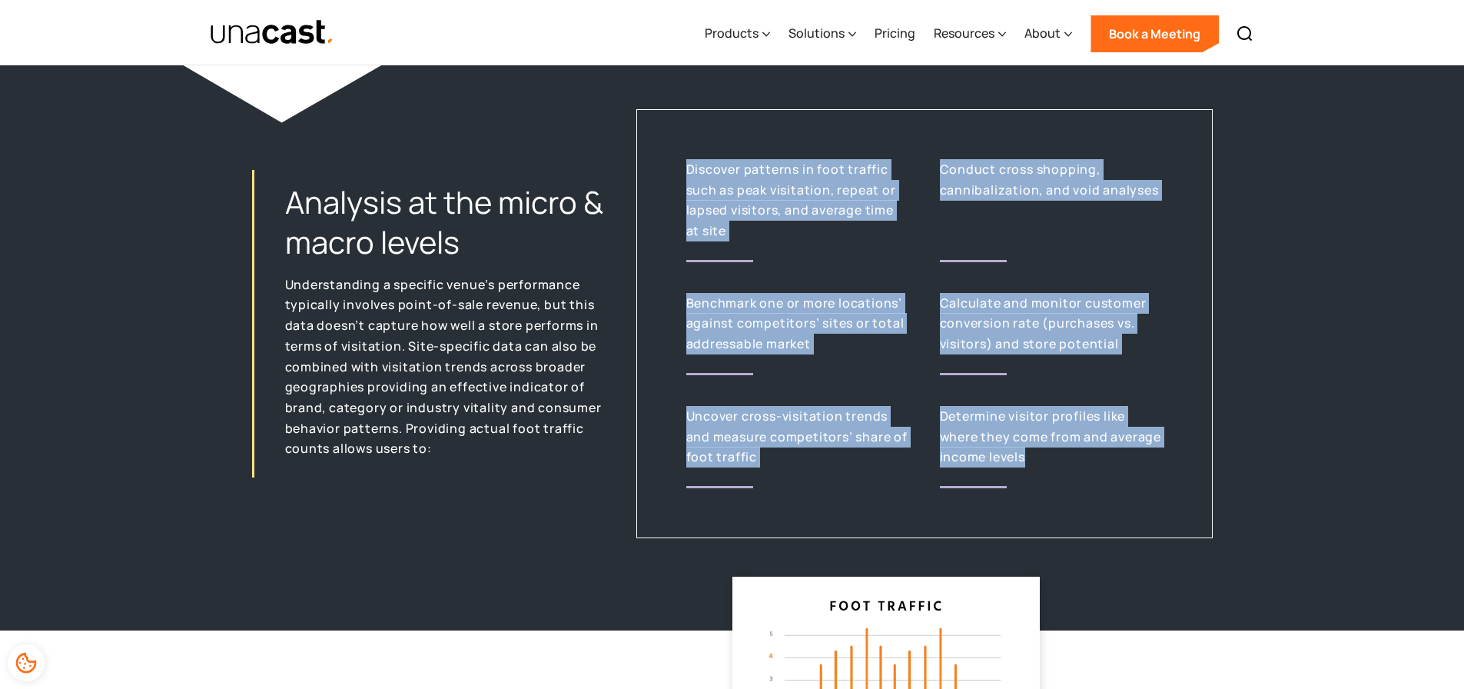
drag, startPoint x: 678, startPoint y: 158, endPoint x: 1068, endPoint y: 460, distance: 493.0
click at [1068, 460] on div "Discover patterns in foot traffic such as peak visitation, repeat or lapsed vis…" at bounding box center [924, 323] width 576 height 429
click at [1068, 460] on p "Determine visitor profiles like where they come from and average income levels" at bounding box center [1051, 436] width 223 height 61
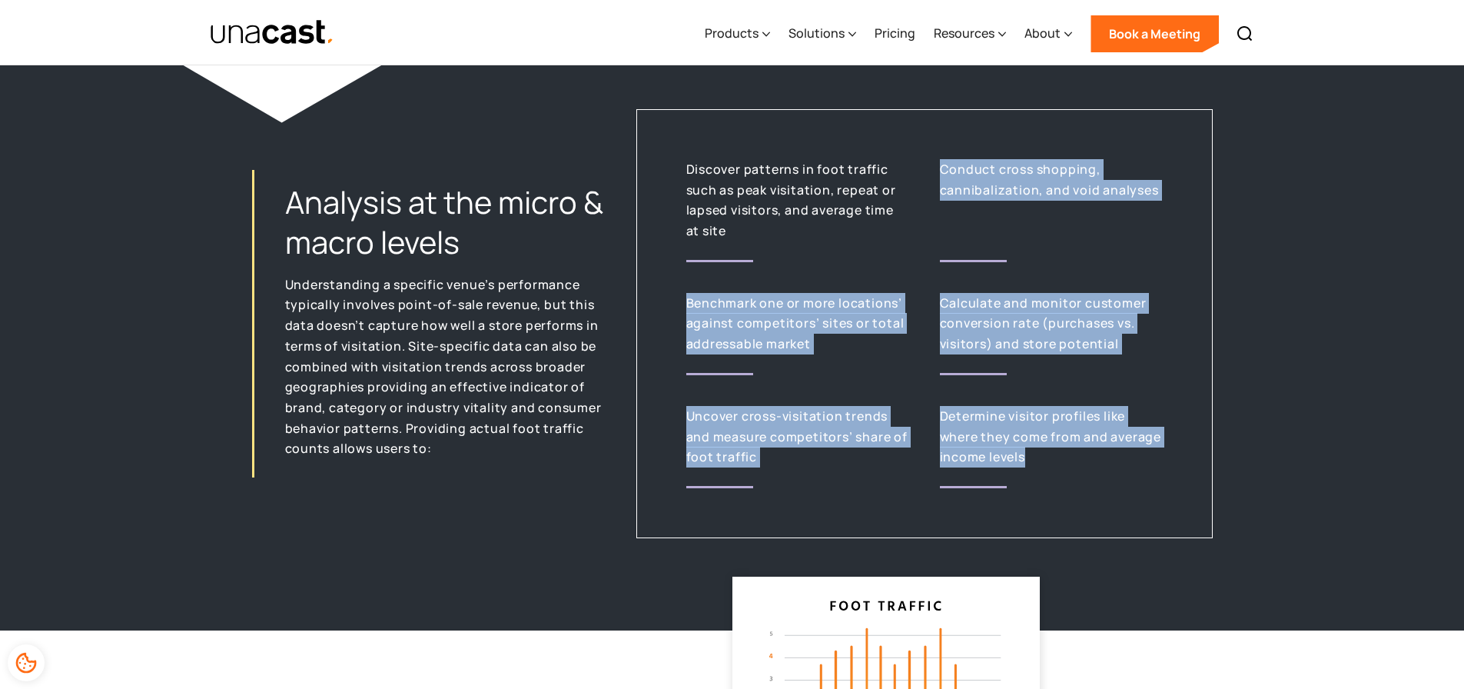
drag, startPoint x: 1068, startPoint y: 460, endPoint x: 775, endPoint y: 225, distance: 374.5
click at [775, 225] on div "Discover patterns in foot traffic such as peak visitation, repeat or lapsed vis…" at bounding box center [924, 323] width 576 height 429
click at [775, 225] on p "Discover patterns in foot traffic such as peak visitation, repeat or lapsed vis…" at bounding box center [797, 200] width 223 height 82
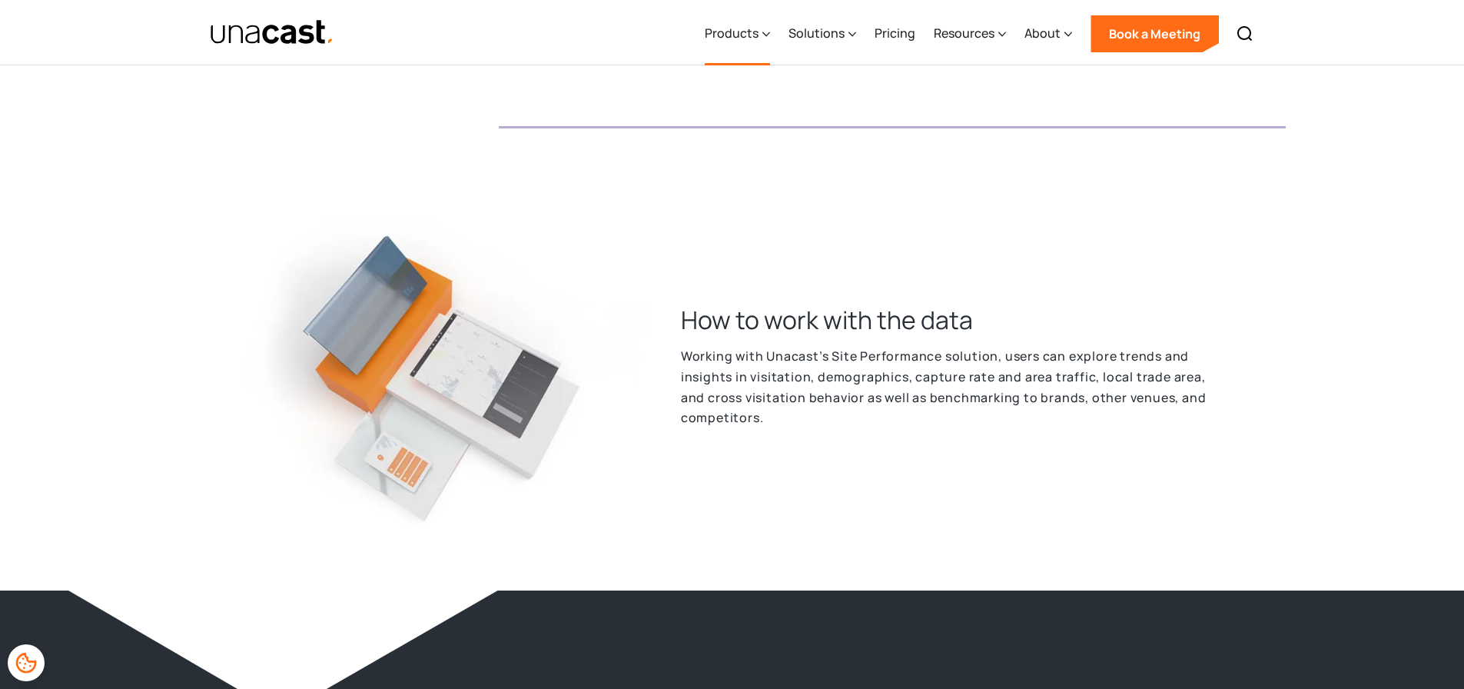
scroll to position [2050, 0]
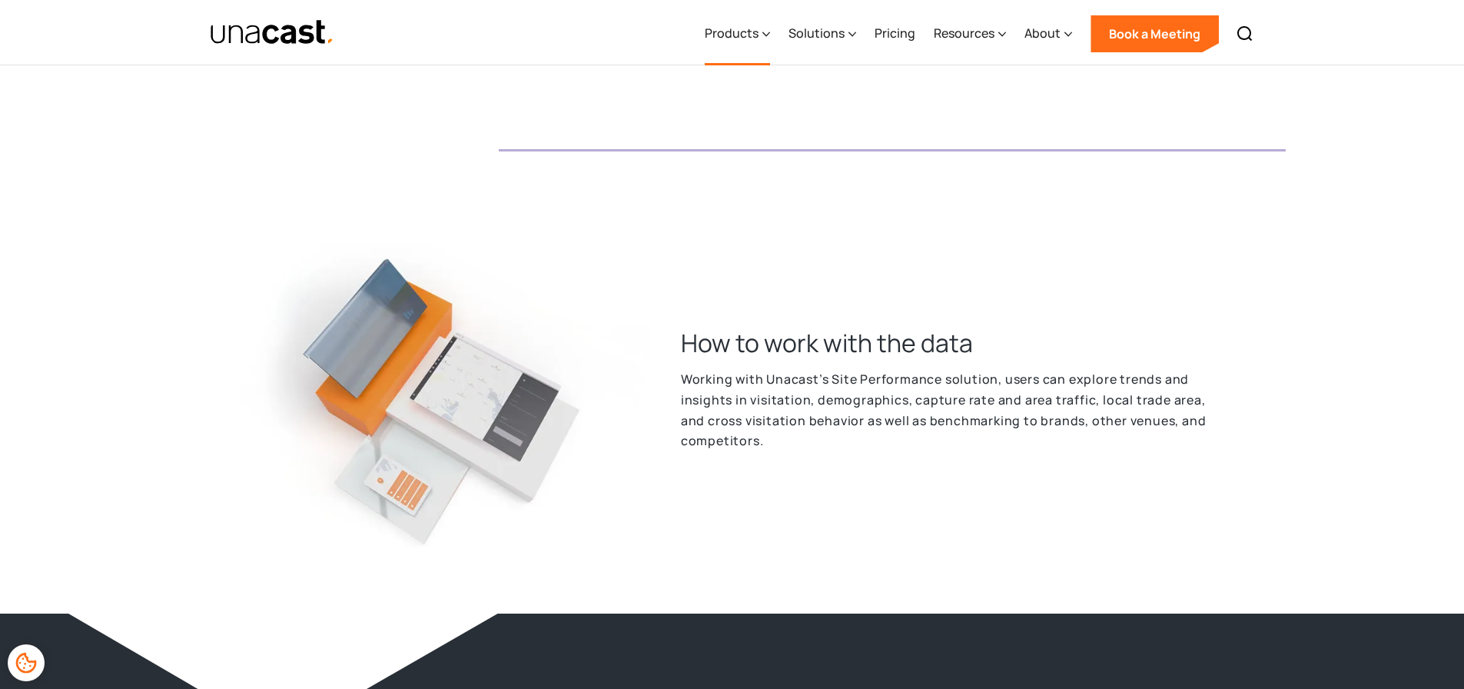
click at [721, 28] on div "Products" at bounding box center [732, 33] width 54 height 18
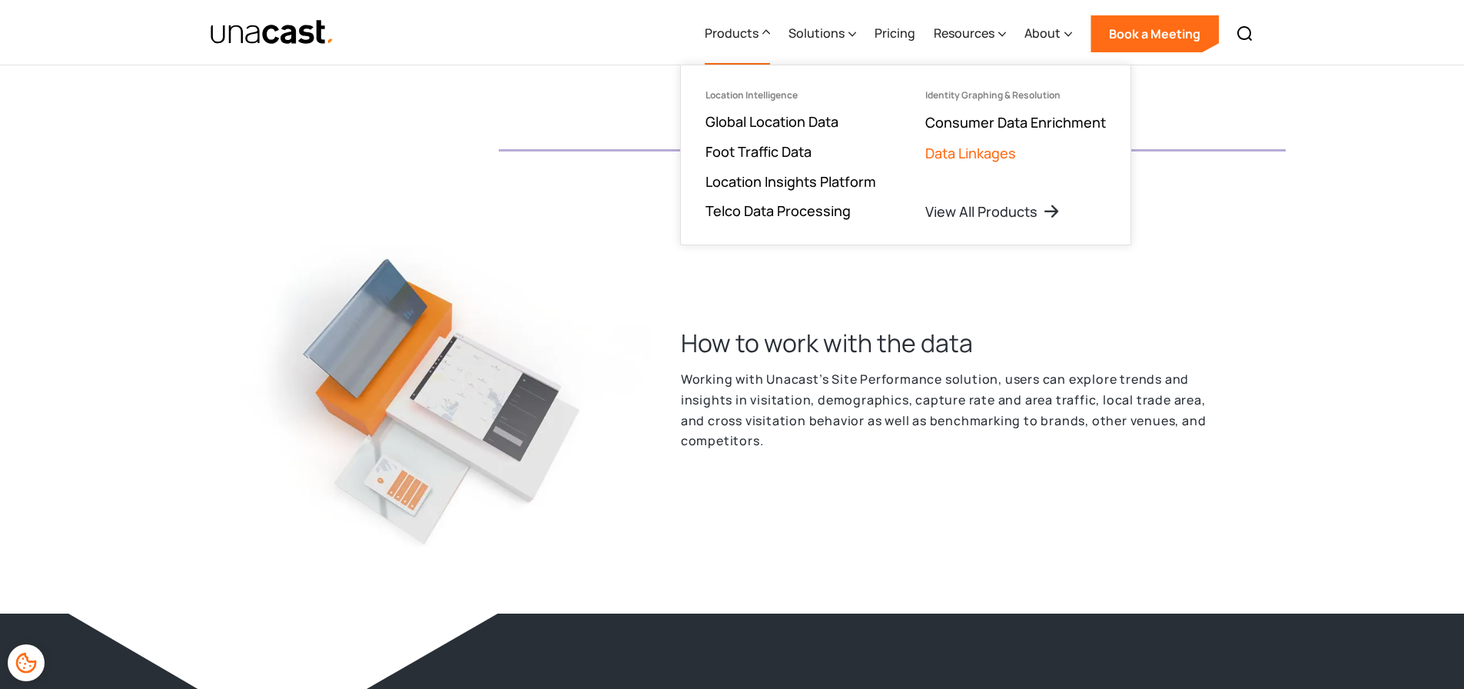
click at [1001, 148] on link "Data Linkages" at bounding box center [970, 153] width 91 height 18
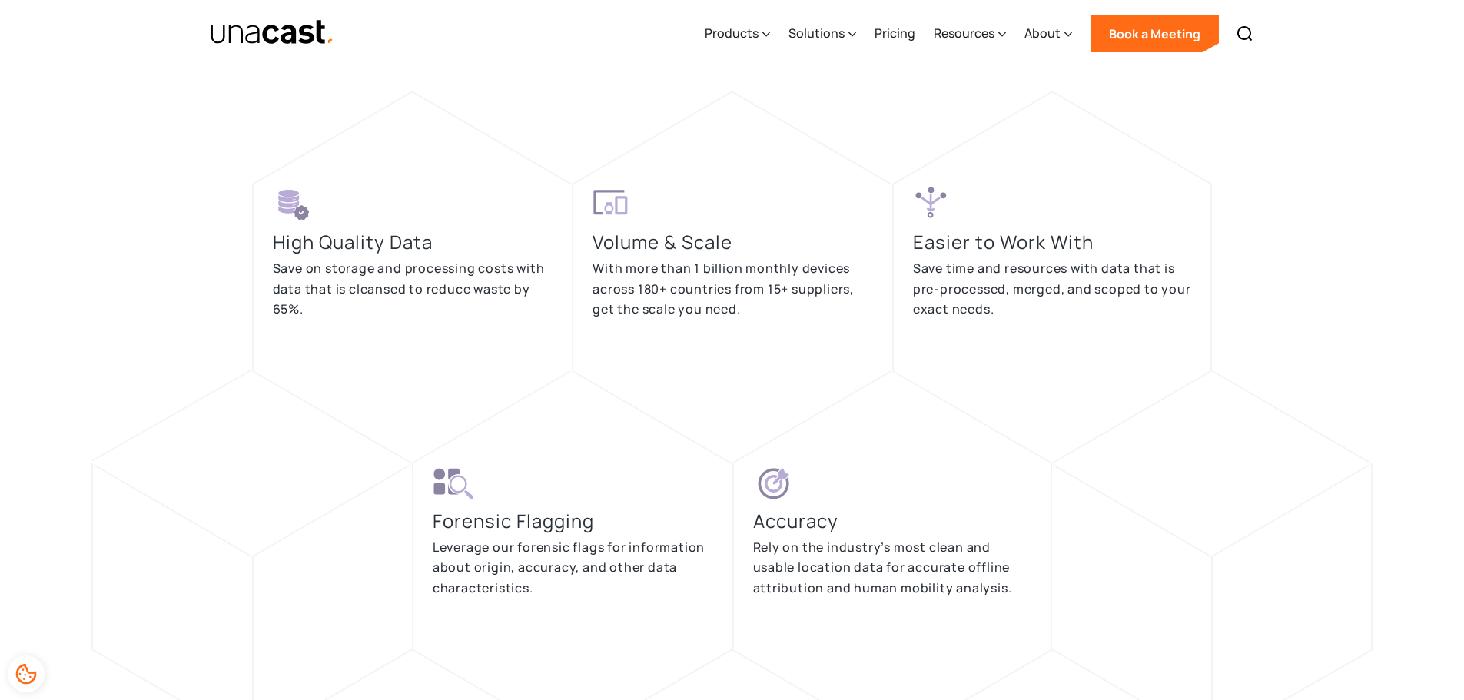
scroll to position [3074, 0]
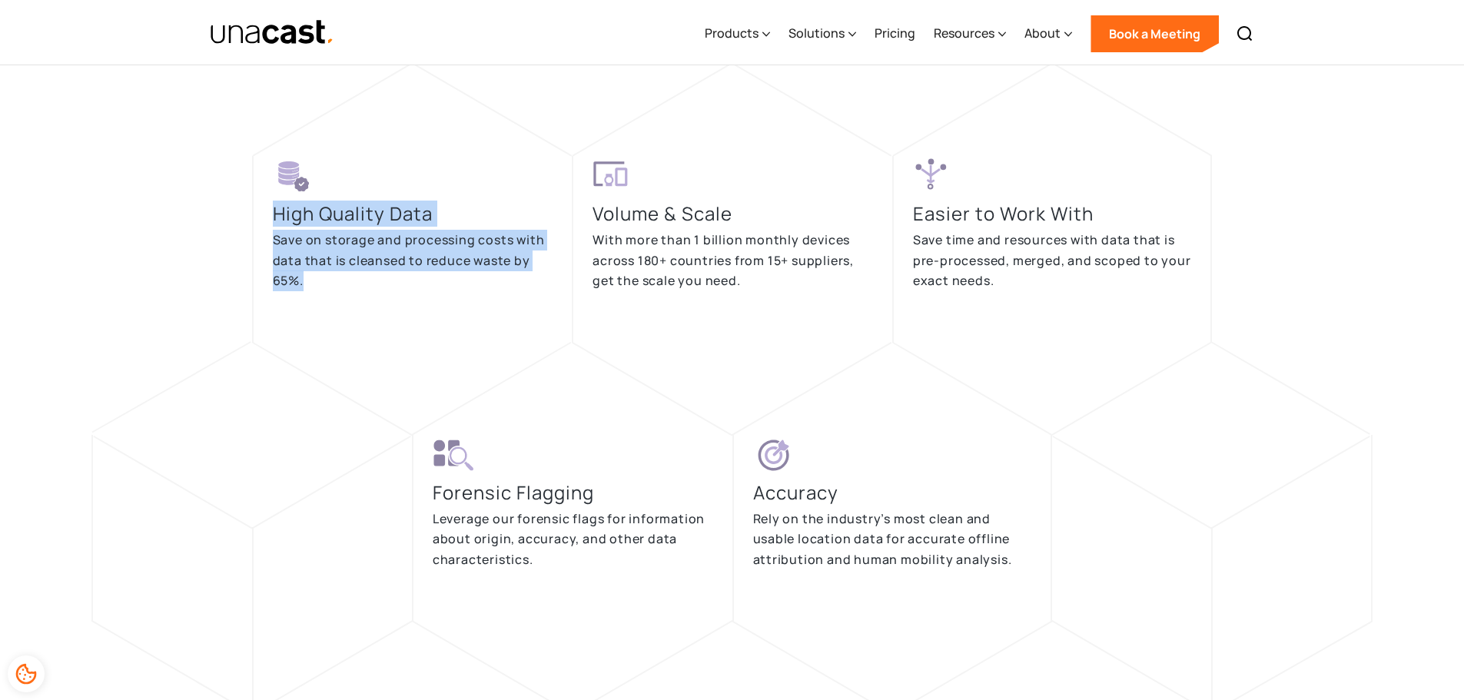
drag, startPoint x: 312, startPoint y: 223, endPoint x: 435, endPoint y: 281, distance: 136.1
click at [435, 281] on div "High Quality Data Save on storage and processing costs with data that is cleans…" at bounding box center [412, 249] width 320 height 187
click at [435, 281] on p "Save on storage and processing costs with data that is cleansed to reduce waste…" at bounding box center [413, 260] width 281 height 61
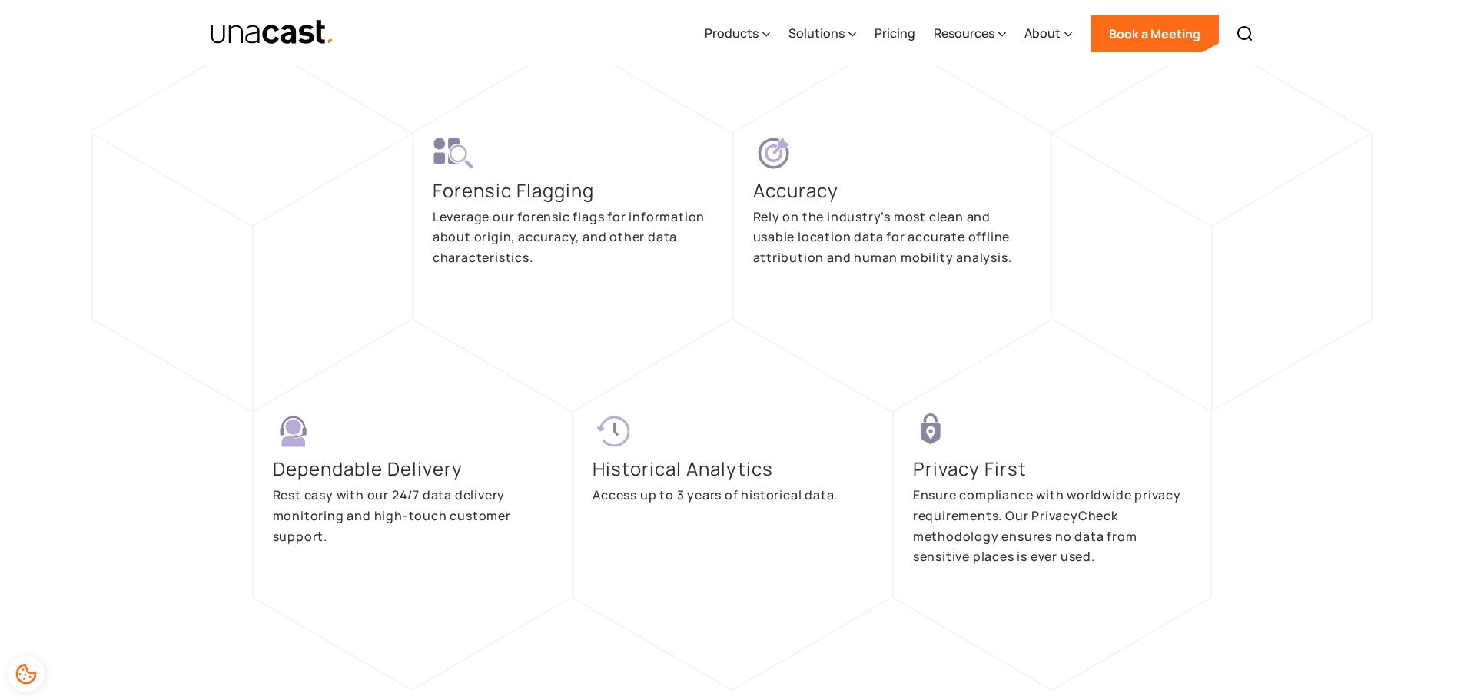
scroll to position [3484, 0]
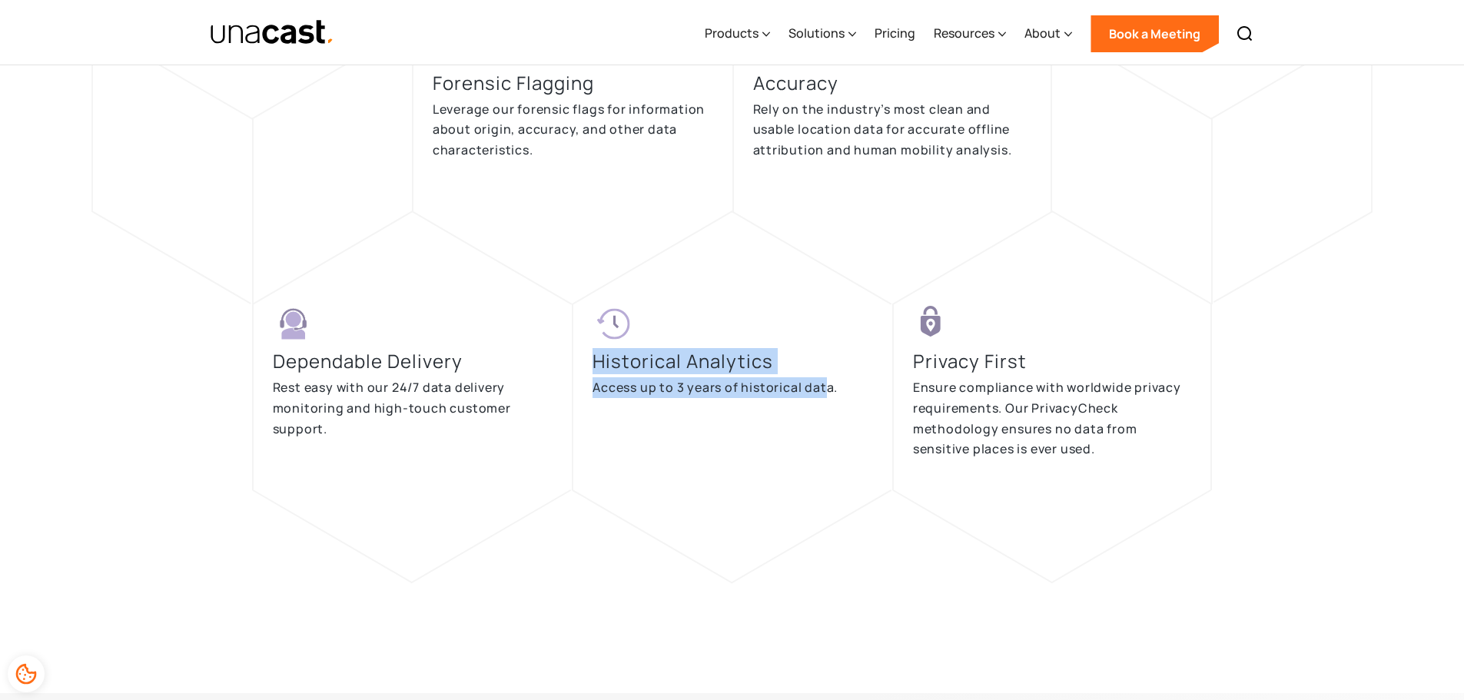
drag, startPoint x: 595, startPoint y: 364, endPoint x: 824, endPoint y: 377, distance: 229.4
click at [824, 377] on div "Historical Analytics Access up to 3 years of historical data." at bounding box center [733, 360] width 281 height 113
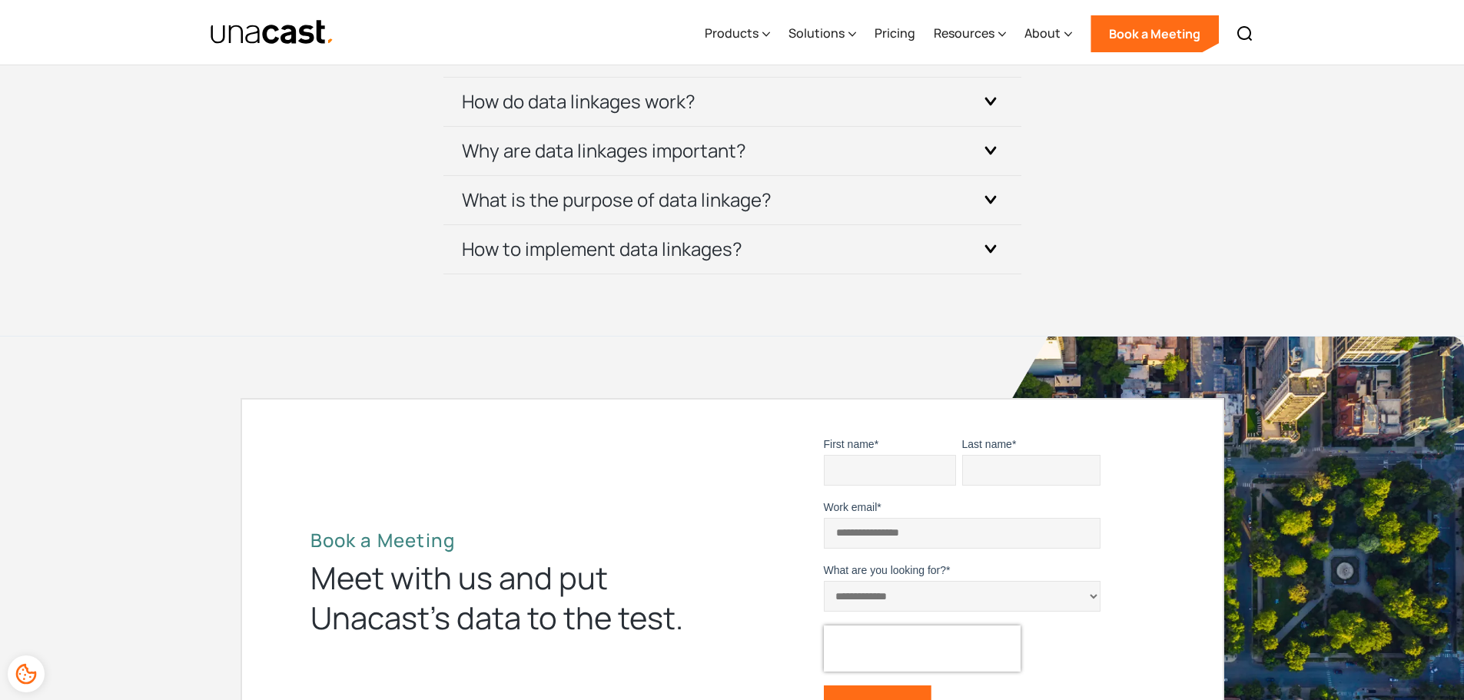
scroll to position [4919, 0]
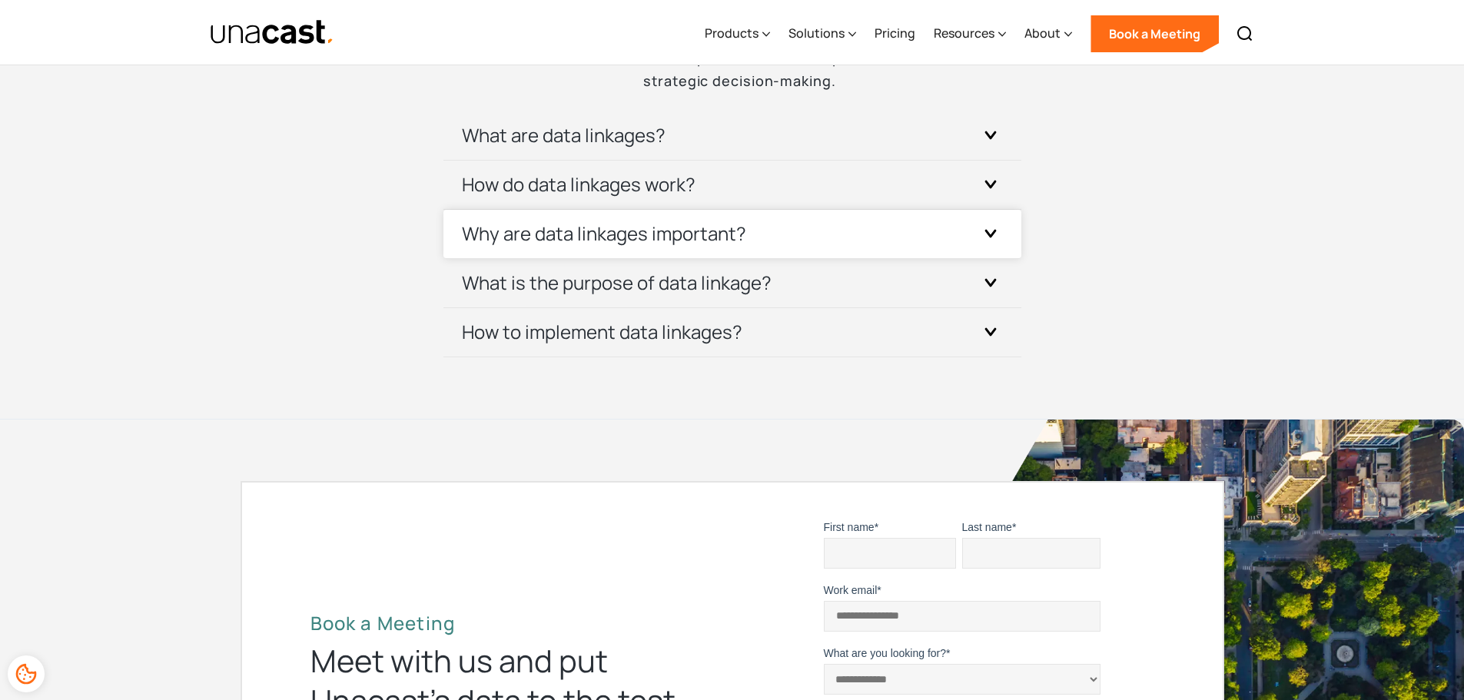
click at [745, 239] on h3 "Why are data linkages important?" at bounding box center [604, 233] width 284 height 25
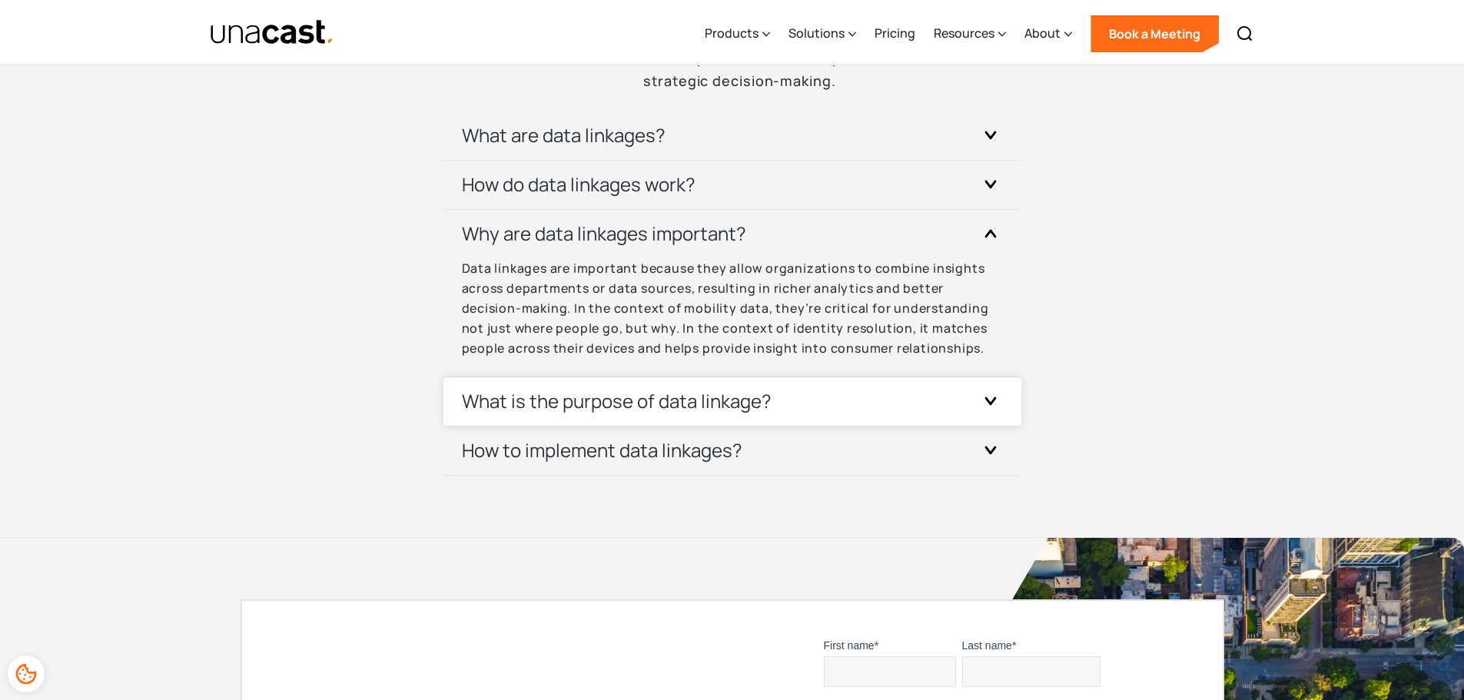
click at [739, 389] on h3 "What is the purpose of data linkage?" at bounding box center [617, 401] width 310 height 25
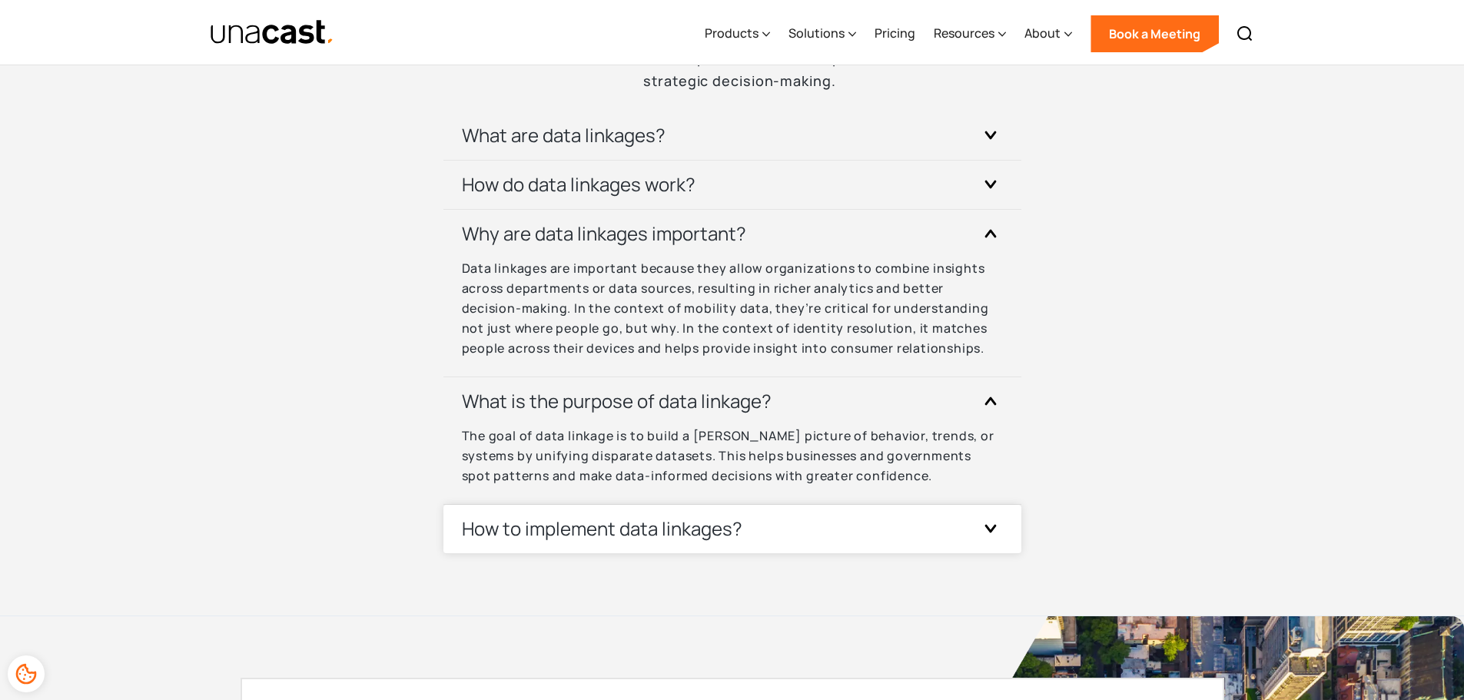
click at [746, 508] on div "How to implement data linkages?" at bounding box center [732, 529] width 541 height 48
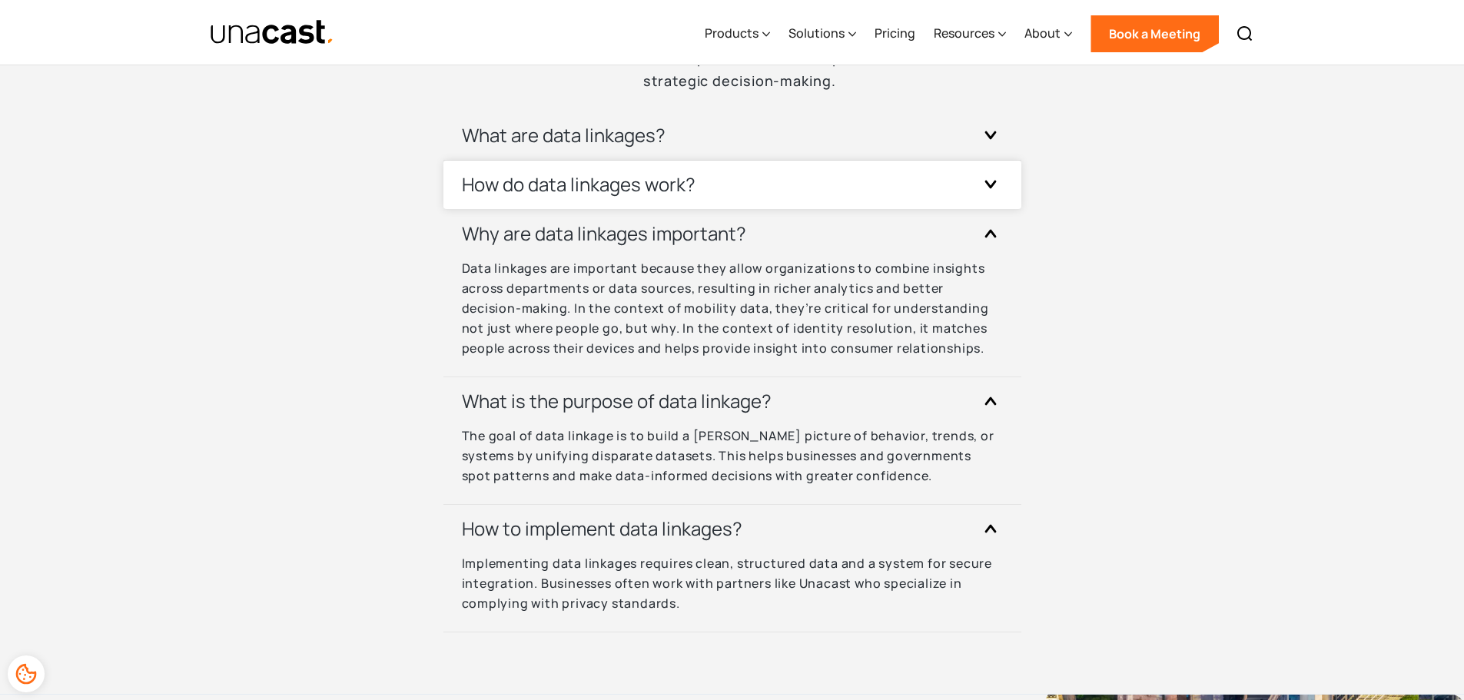
click at [740, 167] on div "How do data linkages work?" at bounding box center [732, 185] width 541 height 48
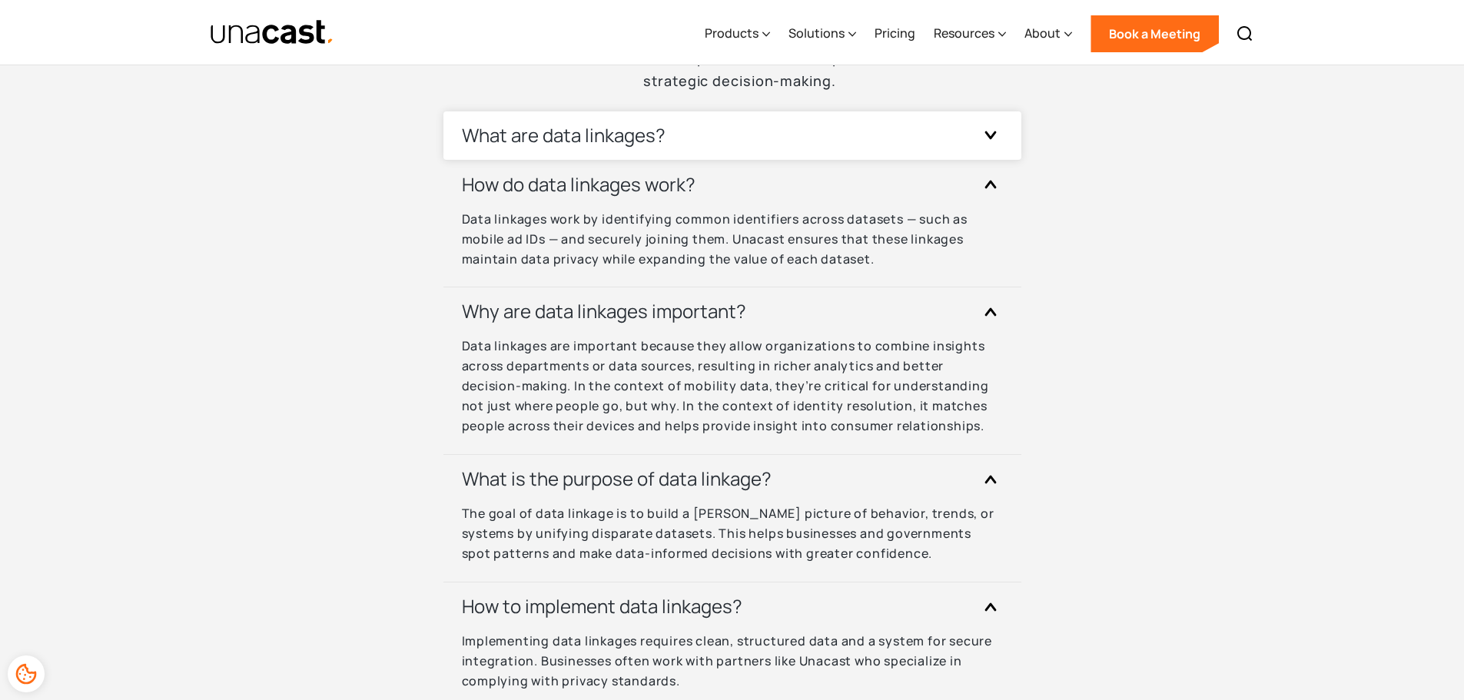
click at [739, 150] on div "What are data linkages?" at bounding box center [732, 135] width 541 height 48
